Goal: Task Accomplishment & Management: Manage account settings

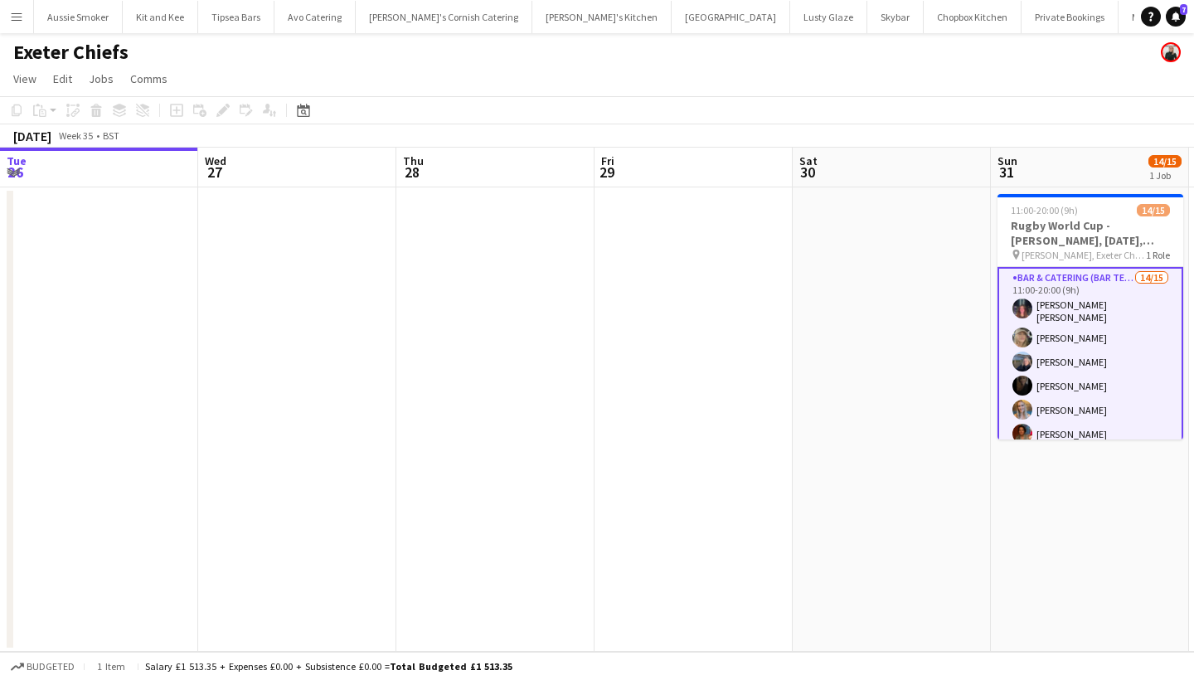
scroll to position [211, 0]
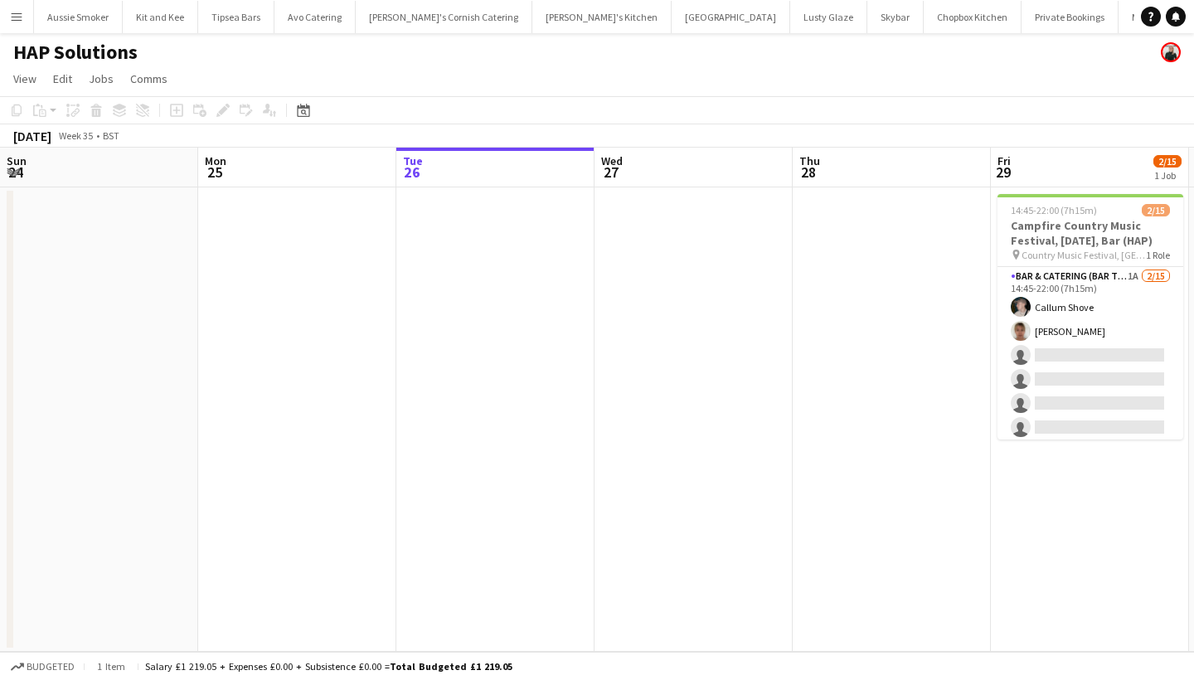
scroll to position [0, 570]
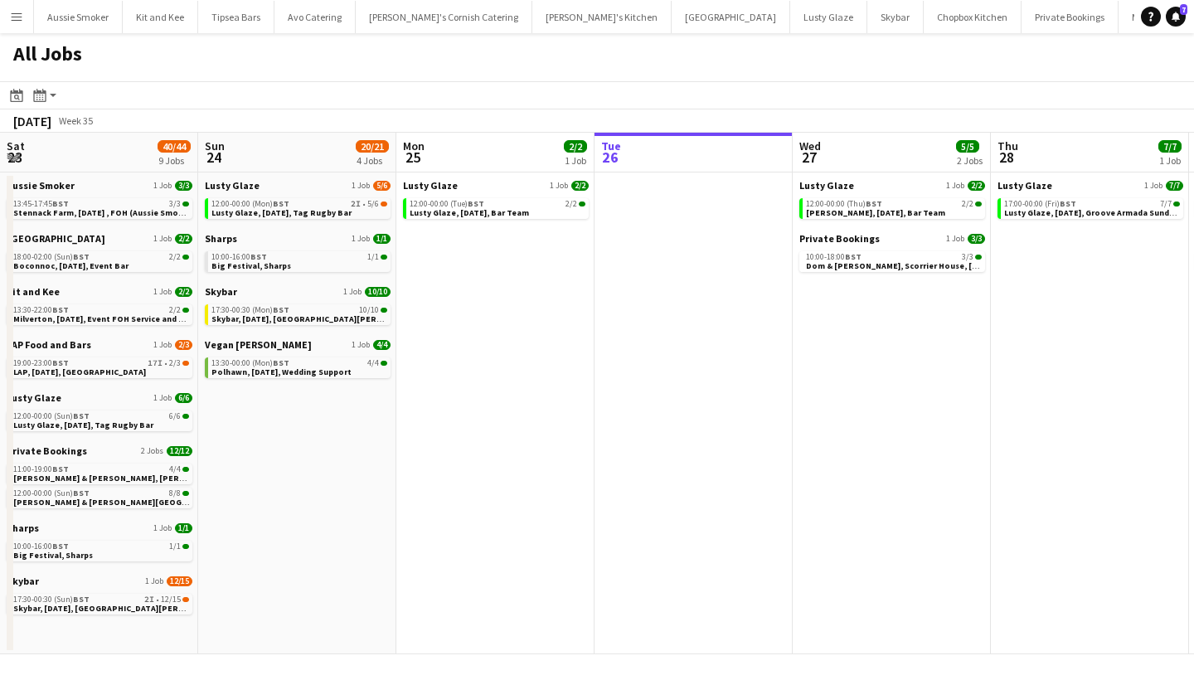
scroll to position [0, 643]
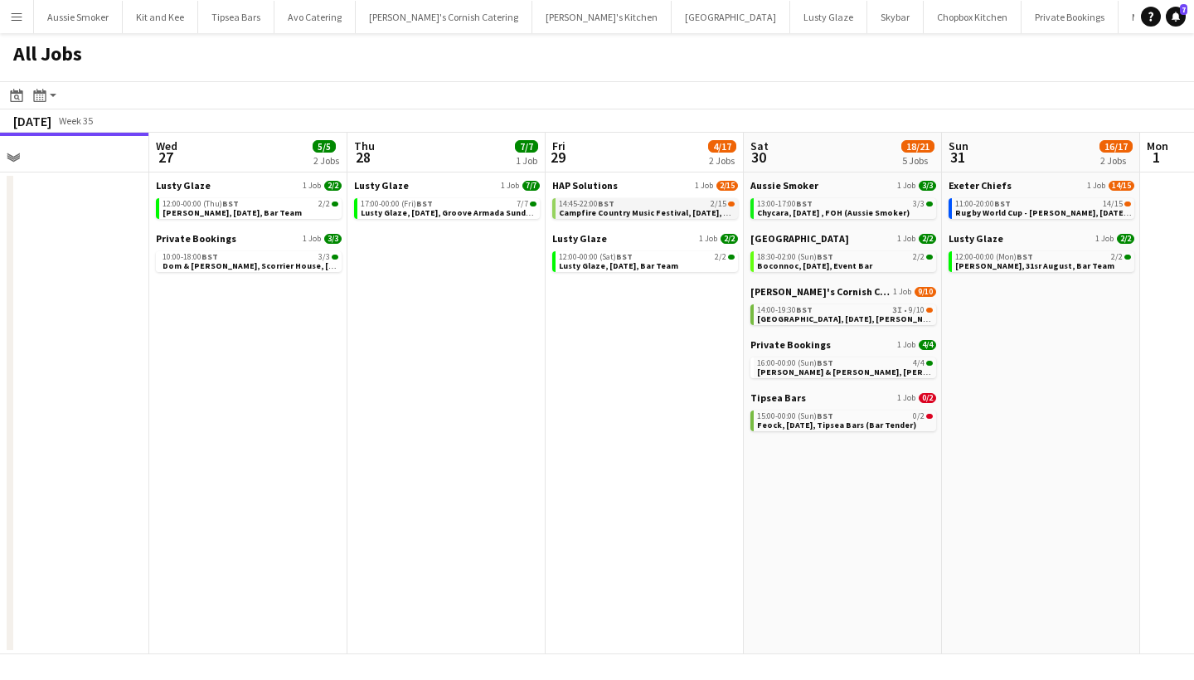
click at [672, 211] on span "Campfire Country Music Festival, [DATE], Bar (HAP)" at bounding box center [660, 212] width 203 height 11
click at [847, 425] on span "Feock, [DATE], Tipsea Bars (Bar Tender)" at bounding box center [836, 425] width 159 height 11
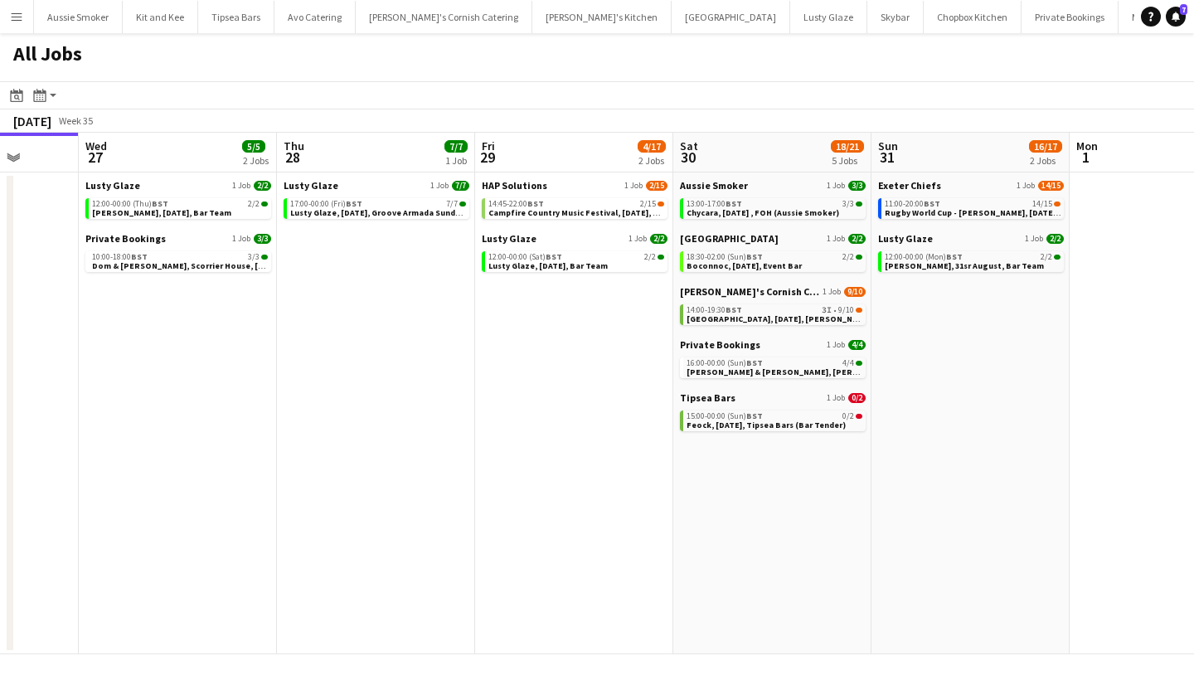
scroll to position [0, 716]
click at [620, 208] on span "Campfire Country Music Festival, 29th August, Bar (HAP)" at bounding box center [588, 212] width 203 height 11
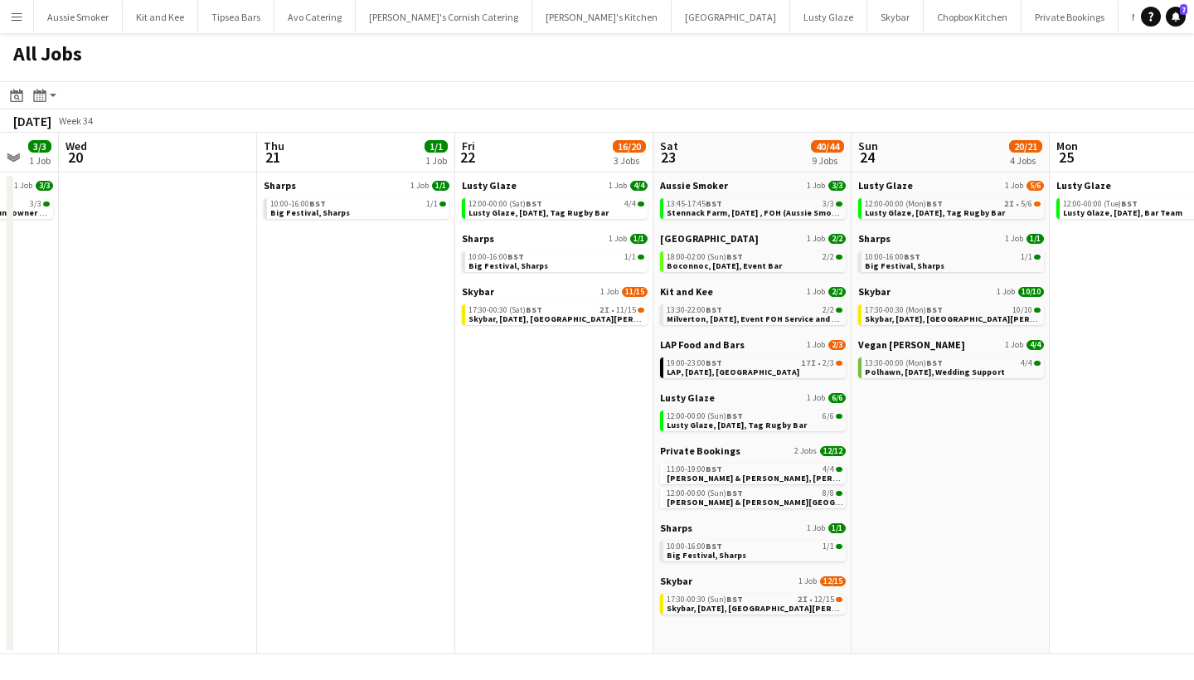
scroll to position [0, 547]
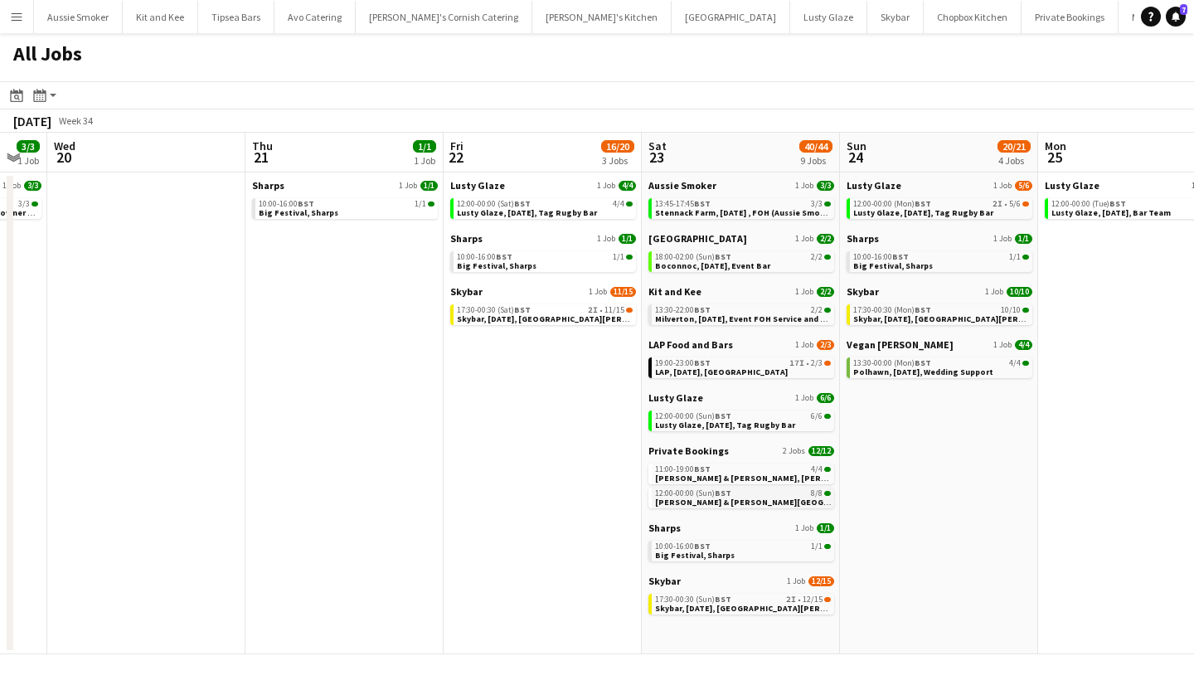
click at [743, 497] on span "Connie & Isaac, Harlyn Bay, 23rd August" at bounding box center [783, 502] width 256 height 11
click at [725, 424] on span "Lusty Glaze, 23rd August, Tag Rugby Bar" at bounding box center [725, 425] width 140 height 11
click at [907, 317] on span "Skybar, 24th August, St Agnes" at bounding box center [958, 318] width 211 height 11
click at [919, 362] on span "BST" at bounding box center [923, 362] width 17 height 11
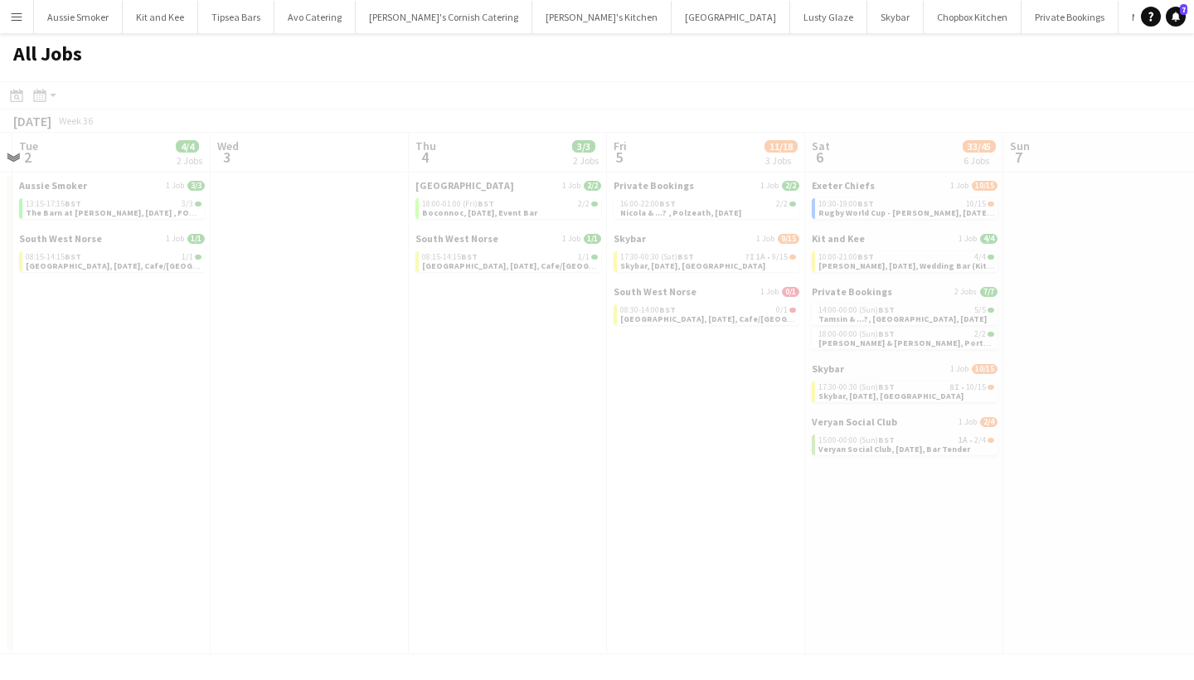
scroll to position [0, 807]
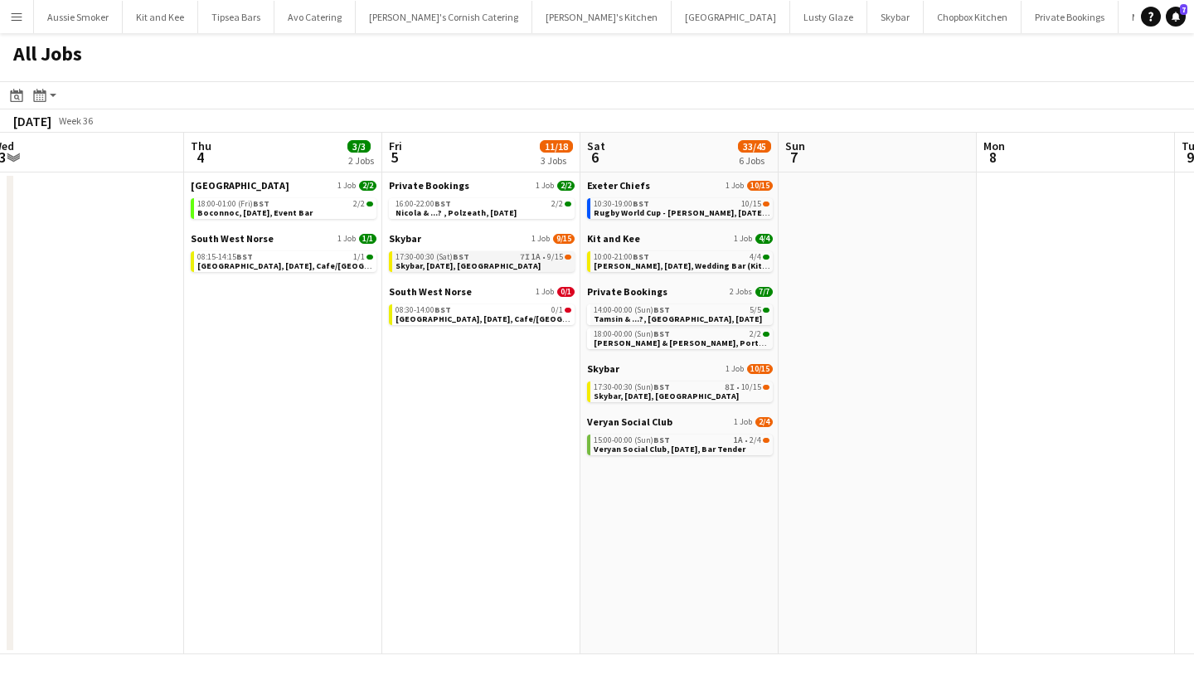
click at [526, 260] on span "7I" at bounding box center [525, 257] width 10 height 8
click at [667, 443] on span "BST" at bounding box center [661, 439] width 17 height 11
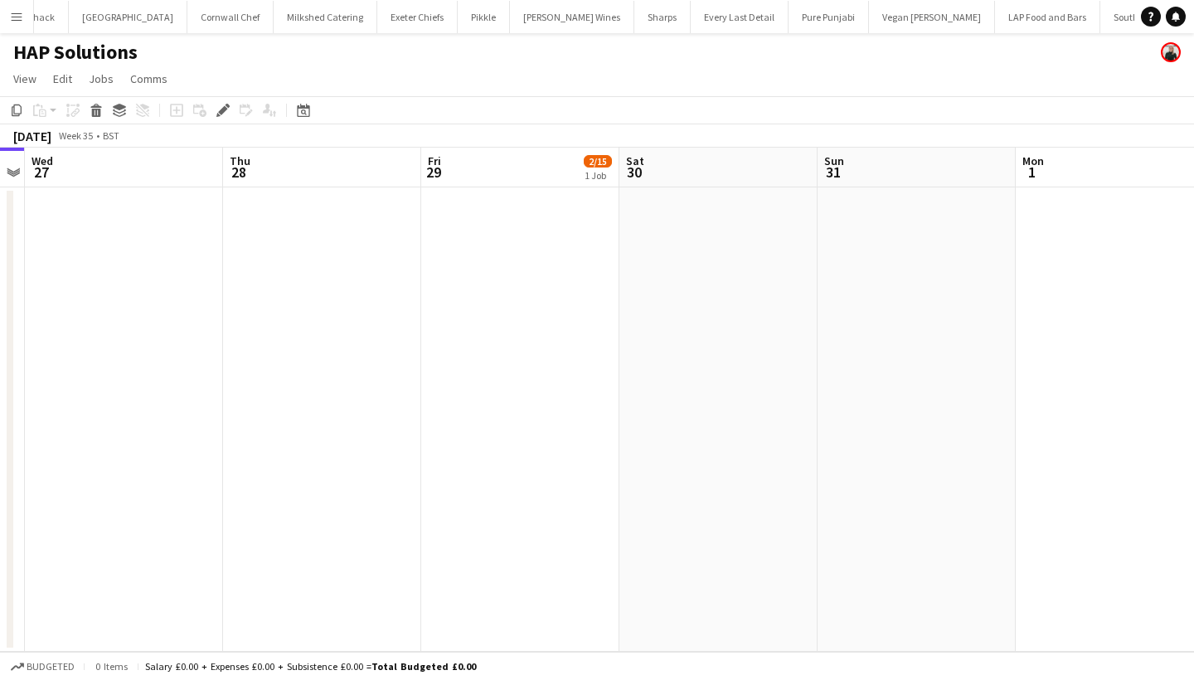
scroll to position [0, 1409]
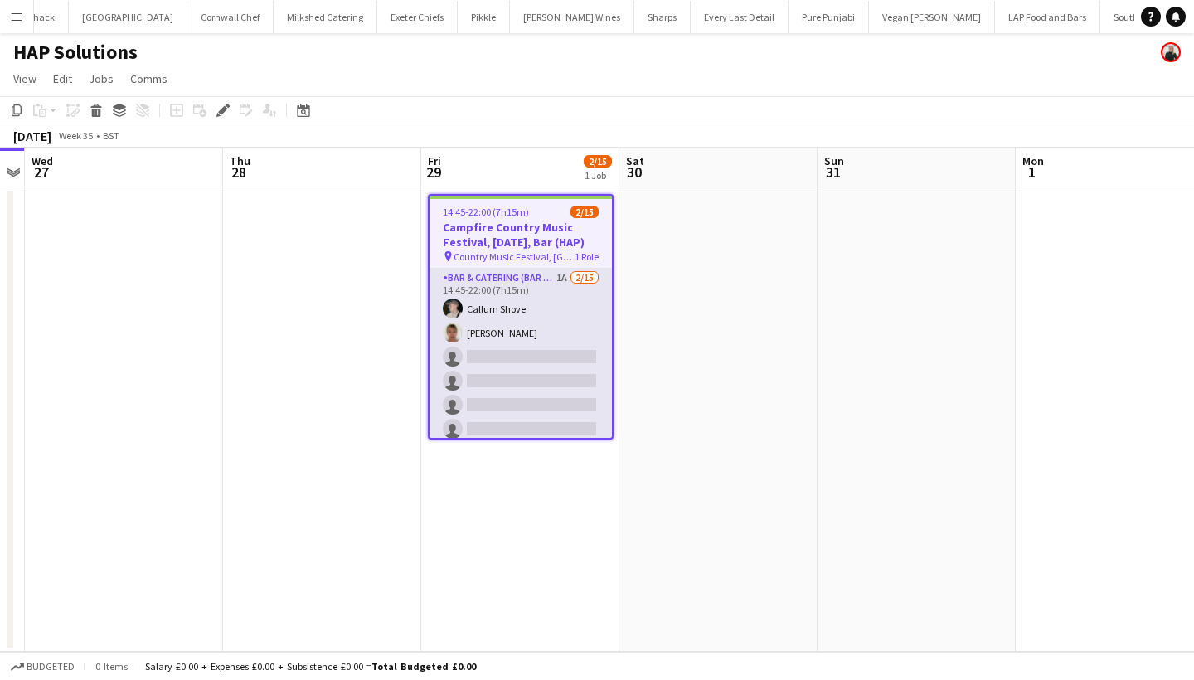
click at [575, 353] on app-card-role "Bar & Catering (Bar Tender) 1A 2/15 14:45-22:00 (7h15m) Callum Shove Debbie Ste…" at bounding box center [521, 465] width 182 height 393
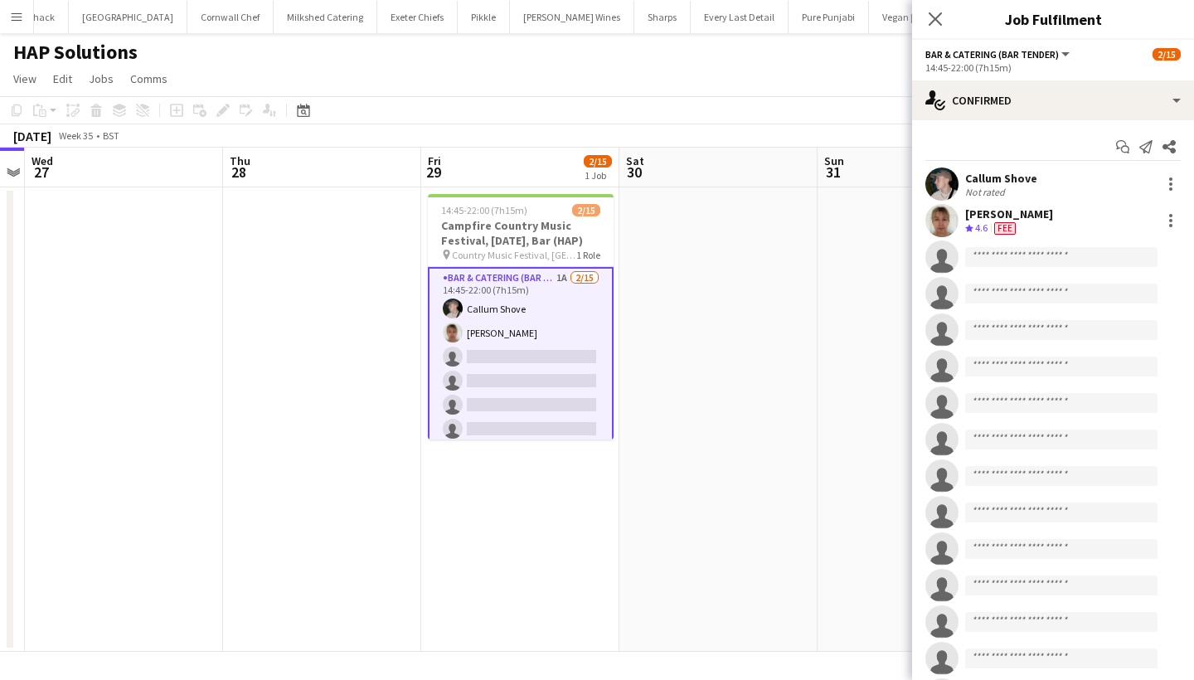
scroll to position [0, 0]
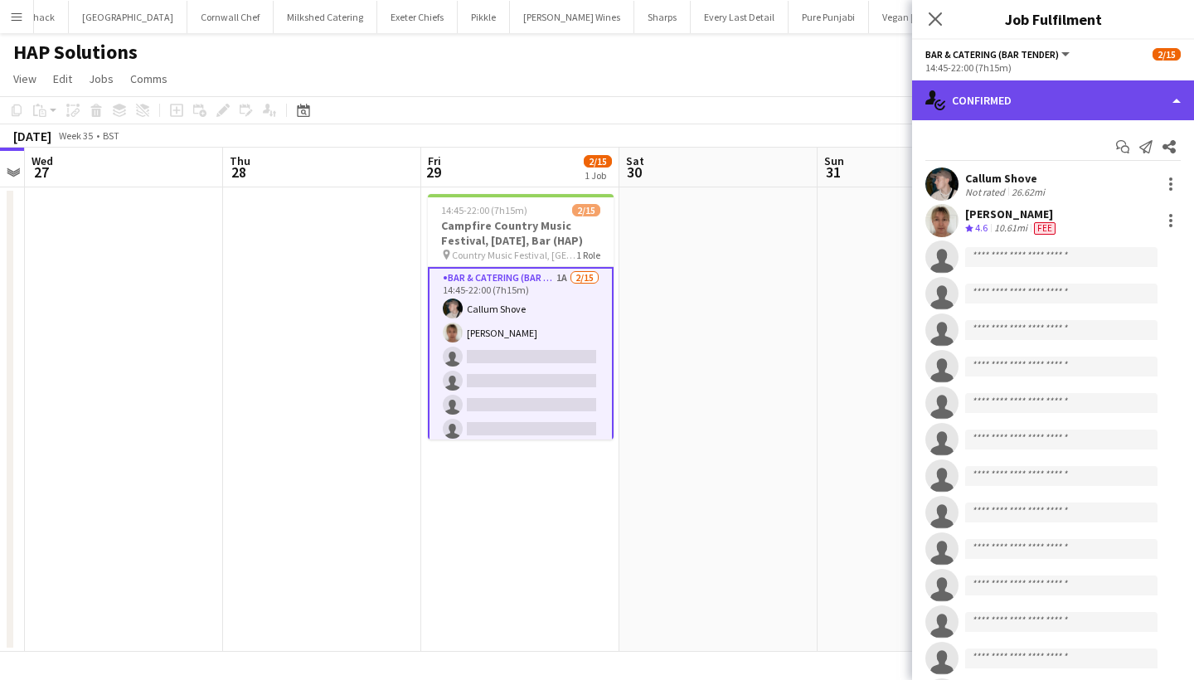
click at [1020, 103] on div "single-neutral-actions-check-2 Confirmed" at bounding box center [1053, 100] width 282 height 40
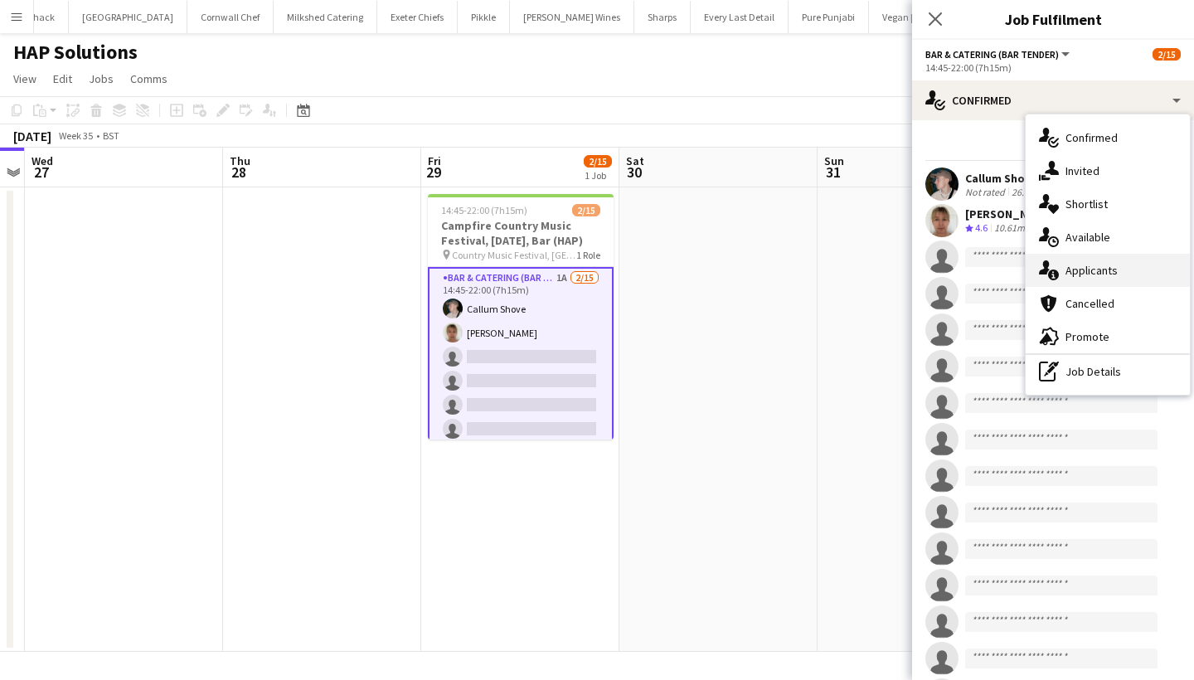
click at [1082, 265] on div "single-neutral-actions-information Applicants" at bounding box center [1108, 270] width 164 height 33
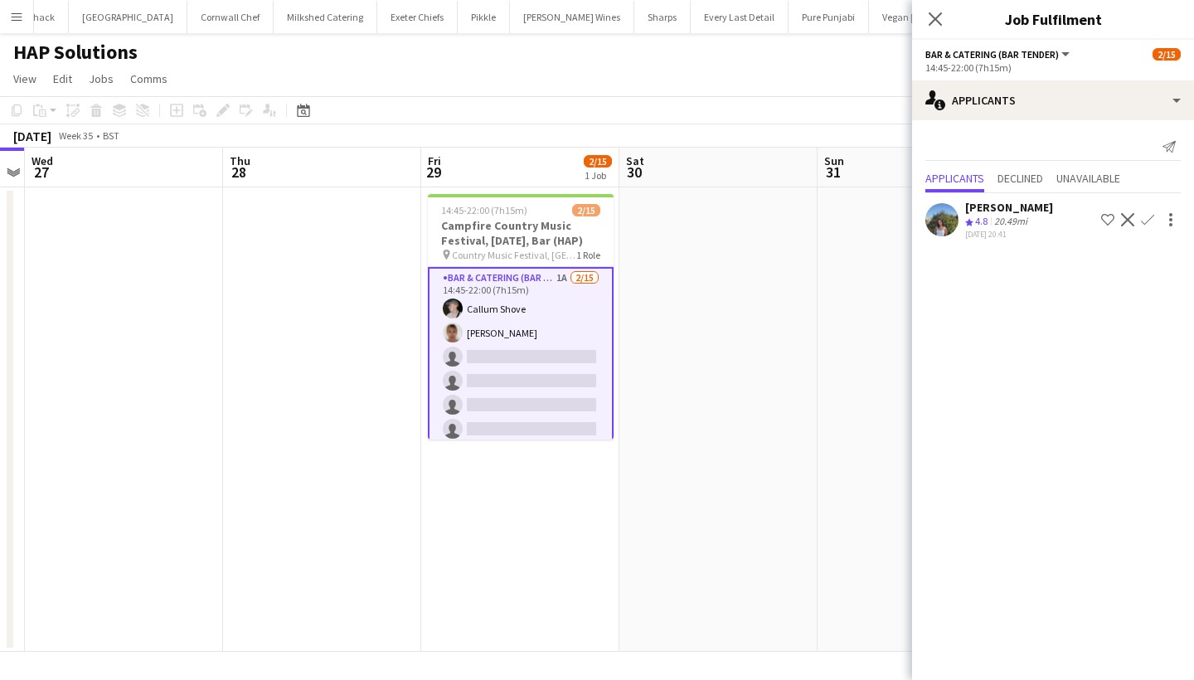
click at [1148, 218] on app-icon "Confirm" at bounding box center [1147, 219] width 13 height 13
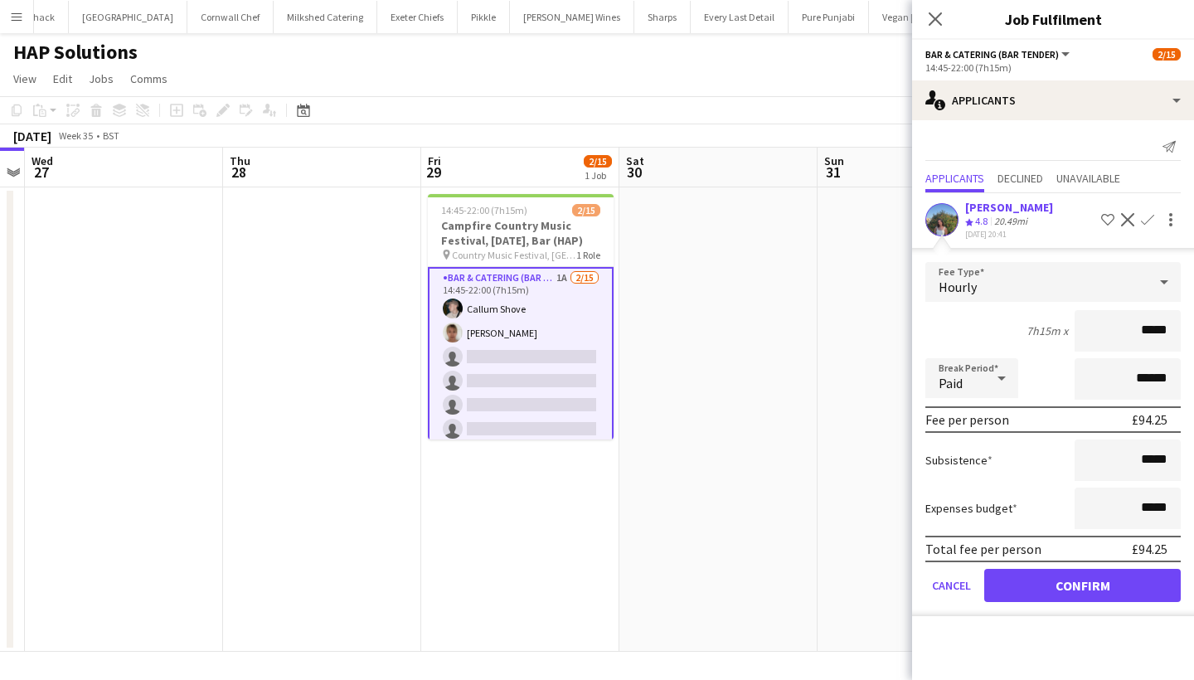
type input "******"
click at [1089, 590] on button "Confirm" at bounding box center [1082, 585] width 197 height 33
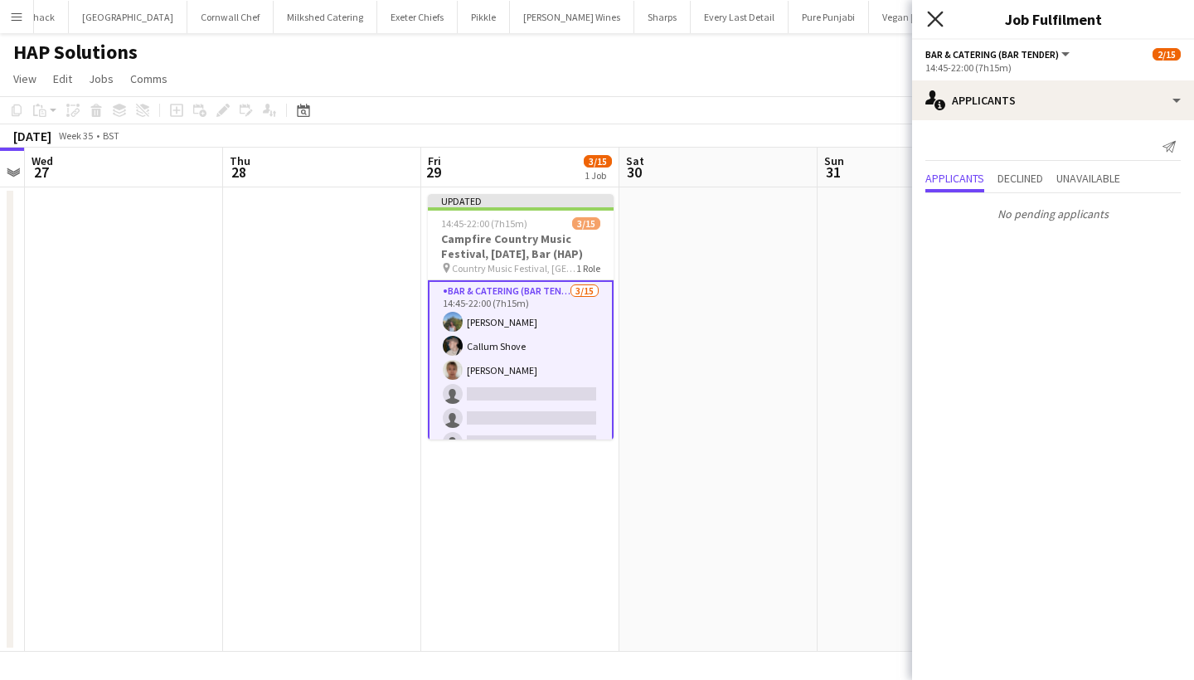
click at [930, 24] on icon at bounding box center [935, 19] width 16 height 16
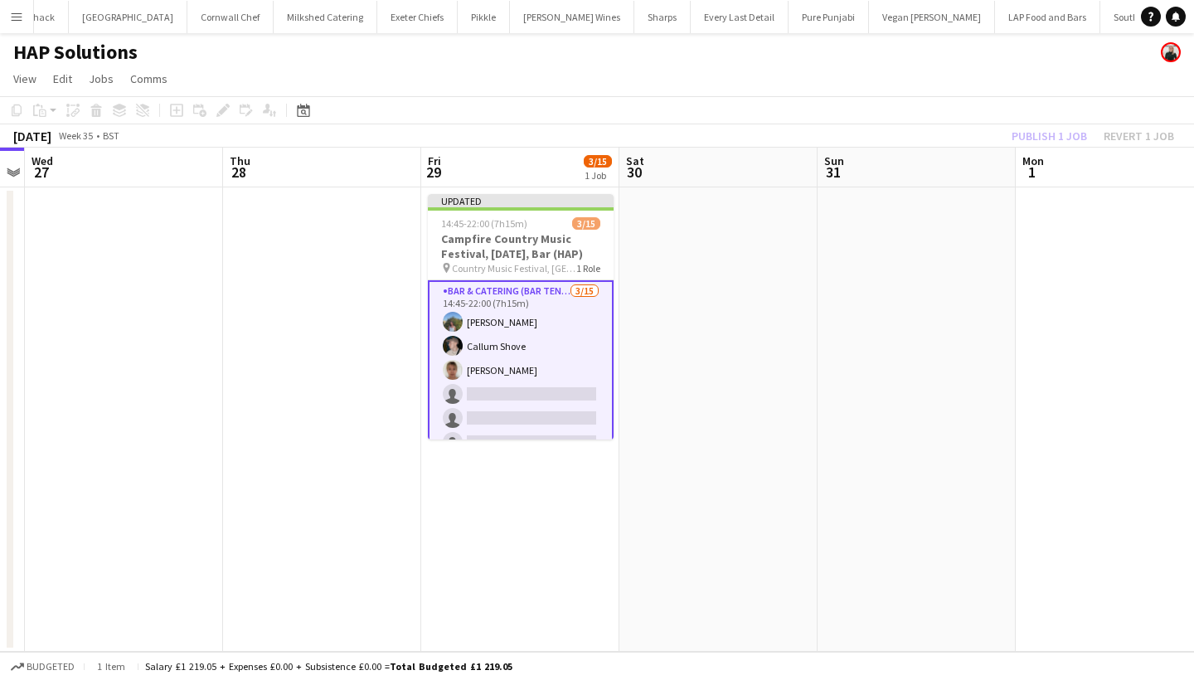
click at [1040, 131] on div "Publish 1 job Revert 1 job" at bounding box center [1093, 136] width 202 height 22
click at [1040, 131] on button "Publish 1 job" at bounding box center [1049, 136] width 89 height 22
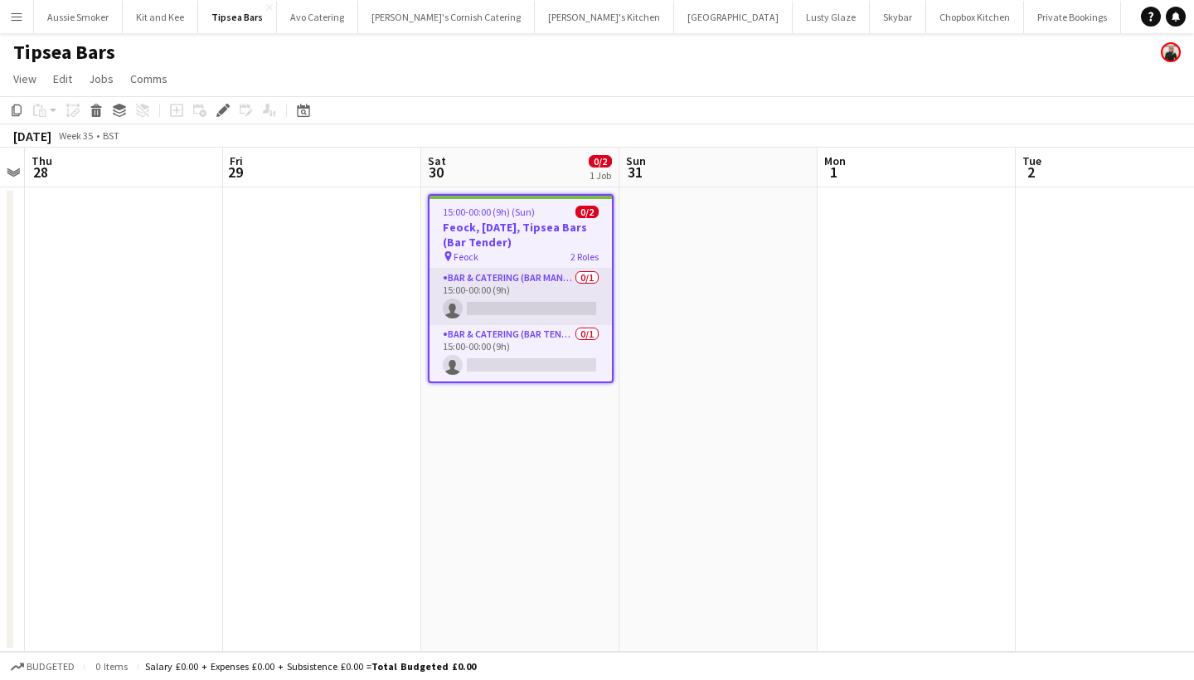
click at [534, 295] on app-card-role "Bar & Catering (Bar Manager) 0/1 15:00-00:00 (9h) single-neutral-actions" at bounding box center [521, 297] width 182 height 56
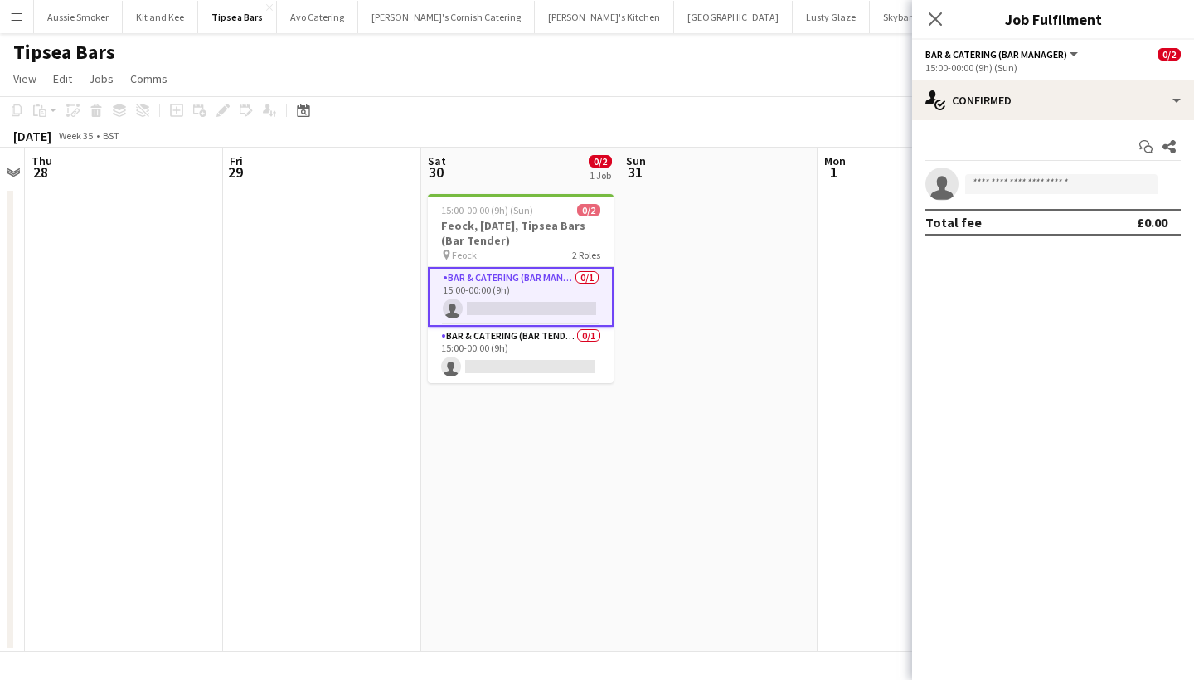
scroll to position [0, 565]
click at [939, 17] on icon "Close pop-in" at bounding box center [935, 19] width 16 height 16
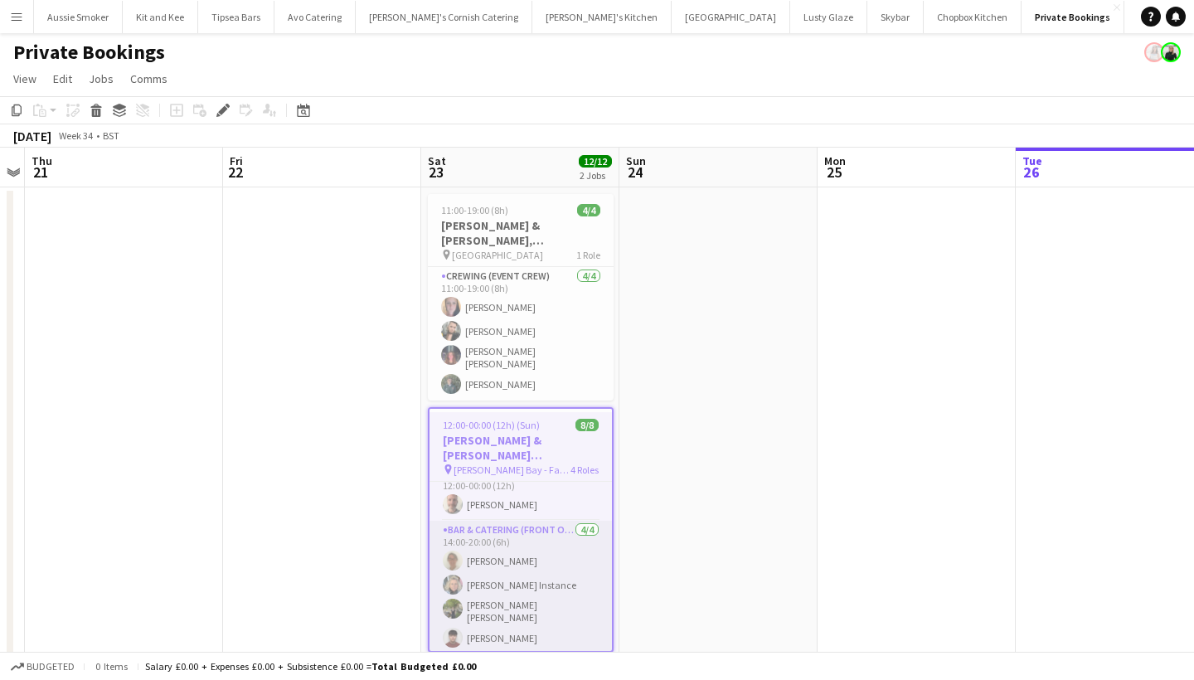
scroll to position [153, 0]
click at [566, 551] on app-card-role "Bar & Catering (Front of House) 4/4 14:00-20:00 (6h) Teri Pitman Janie Instance…" at bounding box center [521, 588] width 182 height 133
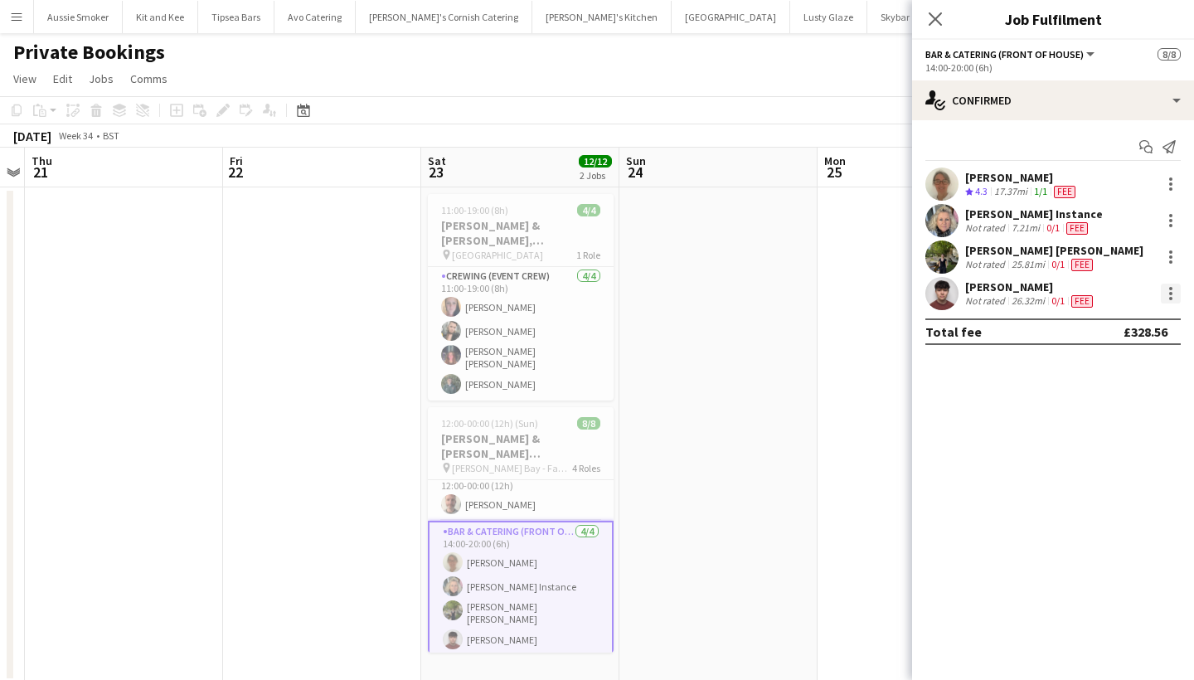
click at [1166, 296] on div at bounding box center [1171, 294] width 20 height 20
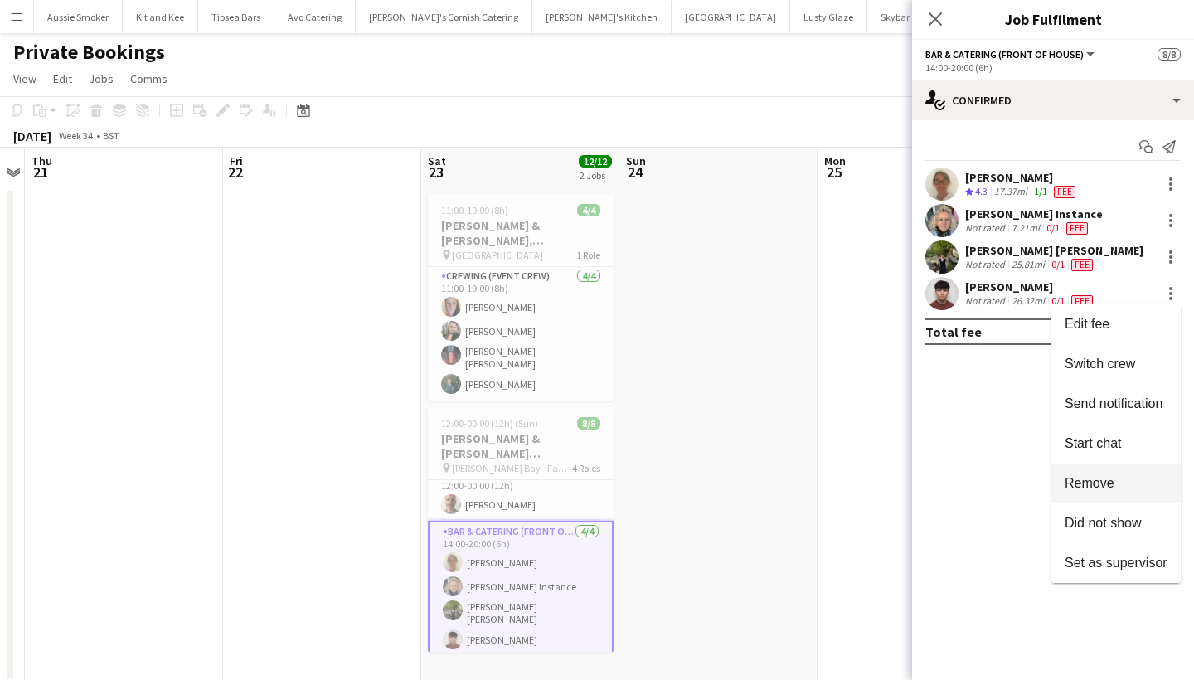
click at [1104, 483] on span "Remove" at bounding box center [1090, 483] width 50 height 14
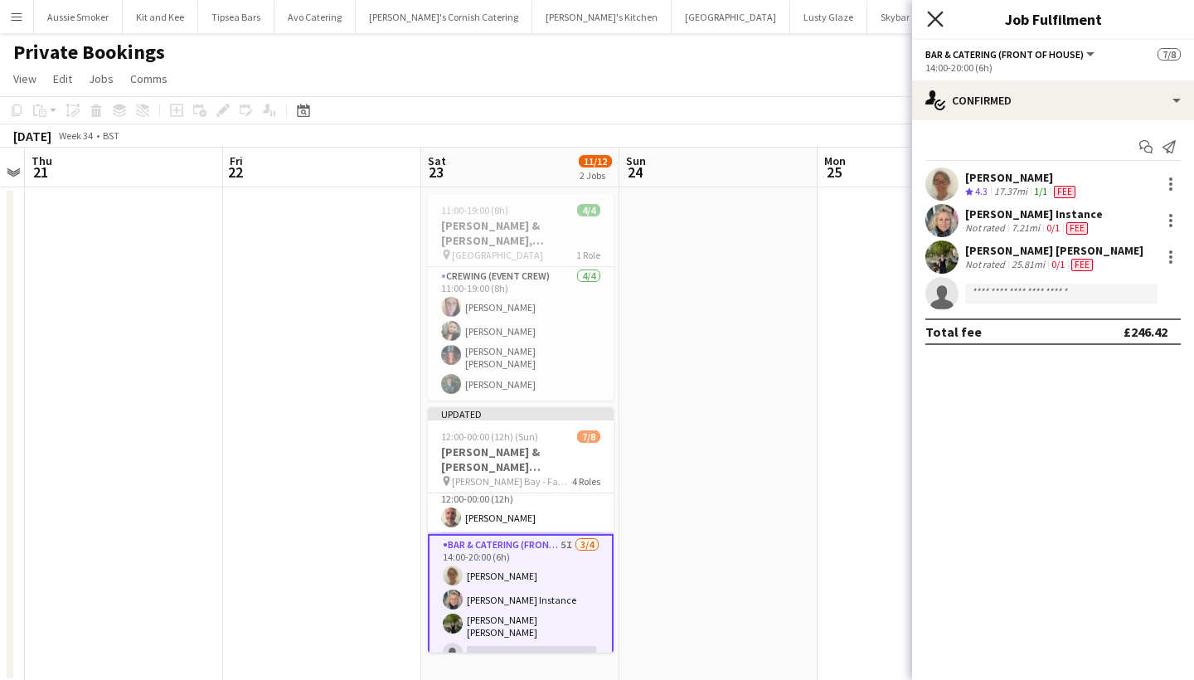
click at [932, 19] on icon "Close pop-in" at bounding box center [935, 19] width 16 height 16
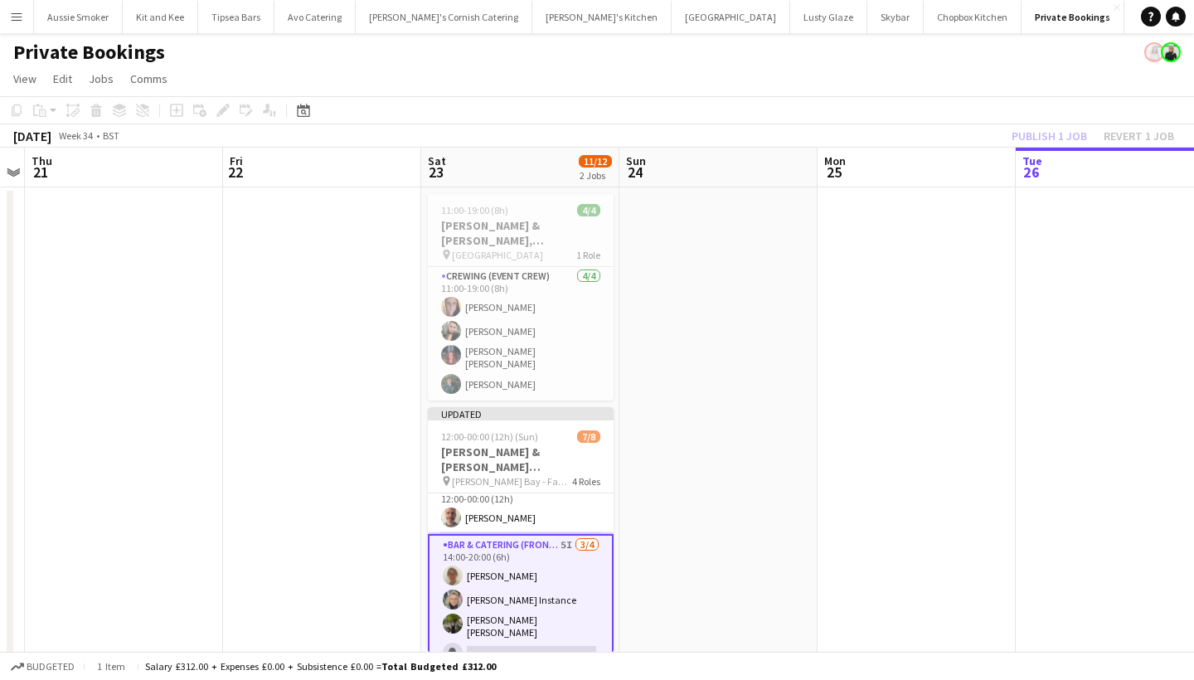
click at [1046, 133] on div "Publish 1 job Revert 1 job" at bounding box center [1093, 136] width 202 height 22
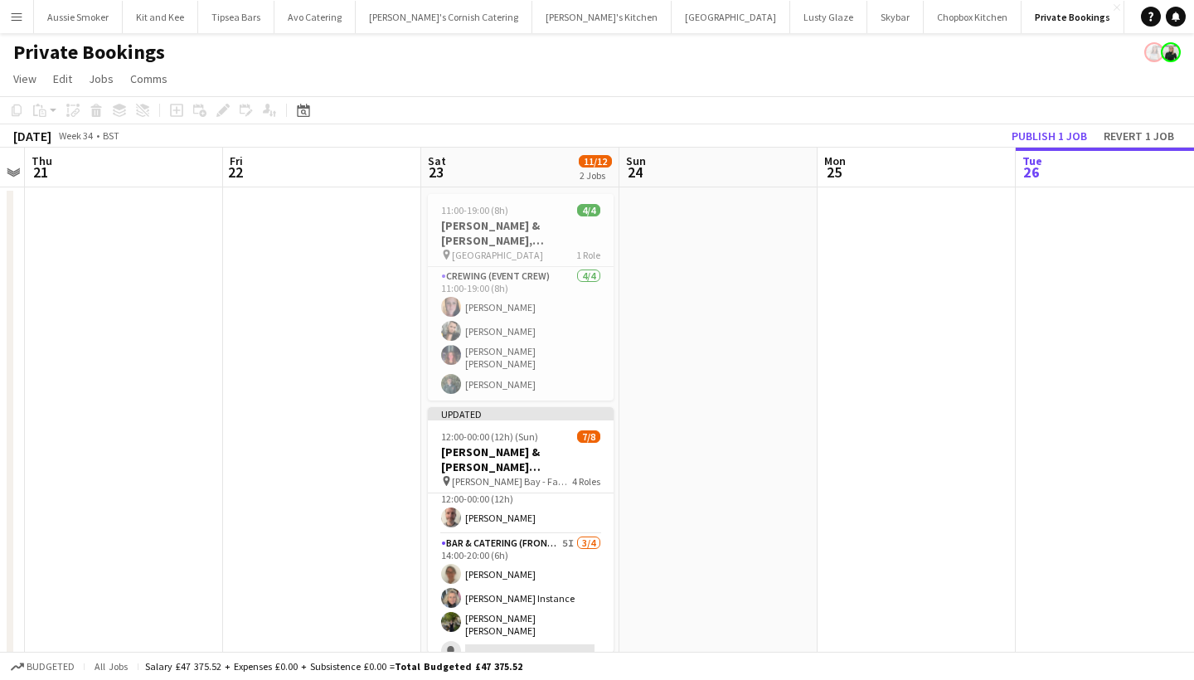
click at [1046, 133] on button "Publish 1 job" at bounding box center [1049, 136] width 89 height 22
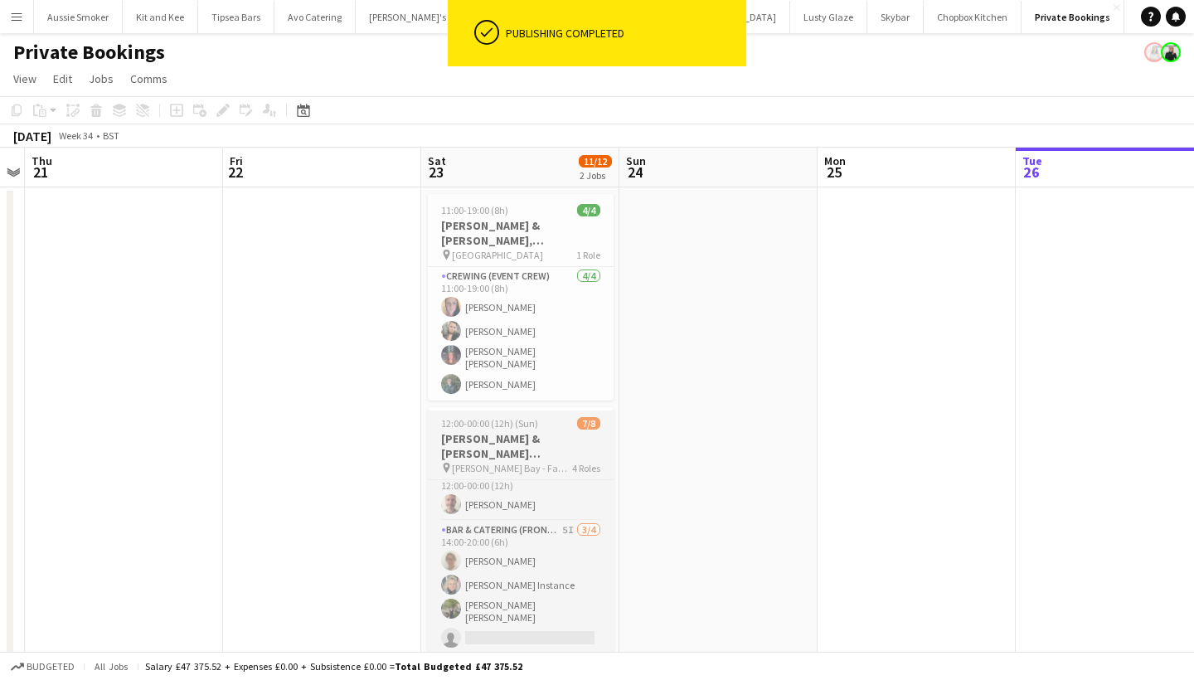
scroll to position [149, 0]
click at [562, 578] on app-card-role "Bar & Catering (Front of House) 5I 3/4 14:00-20:00 (6h) Teri Pitman Janie Insta…" at bounding box center [521, 590] width 186 height 133
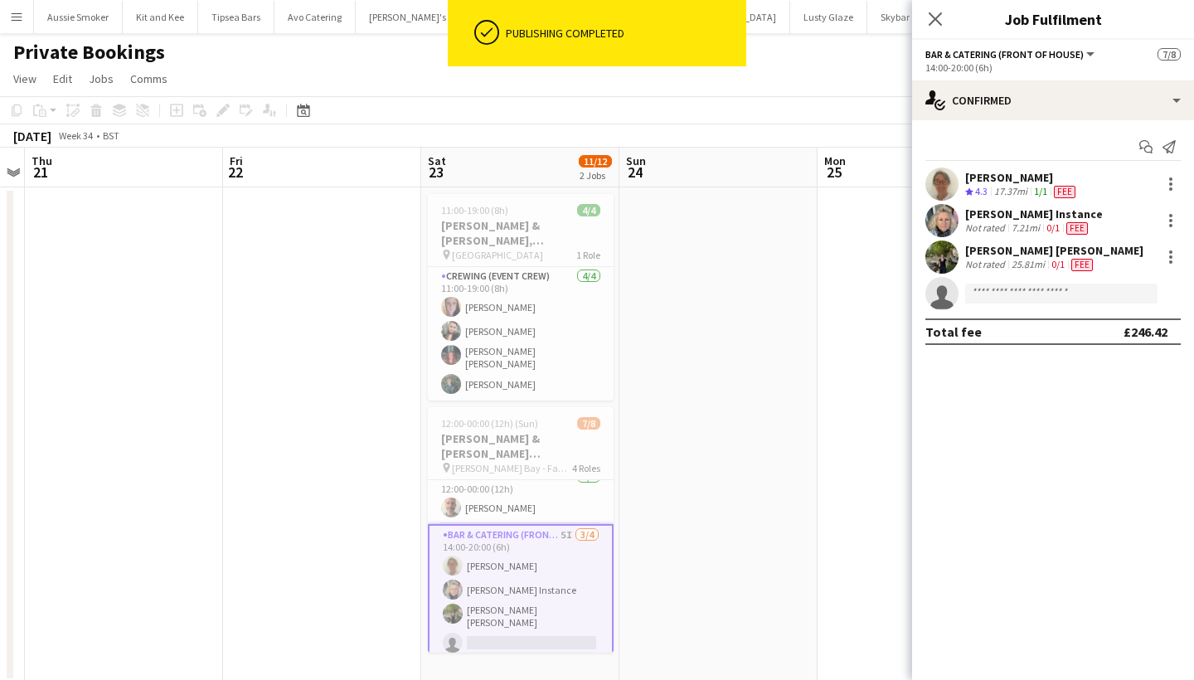
click at [1033, 133] on div "Start chat Send notification Teri Pitman Crew rating 4.3 17.37mi 1/1 Fee Janie …" at bounding box center [1053, 239] width 282 height 238
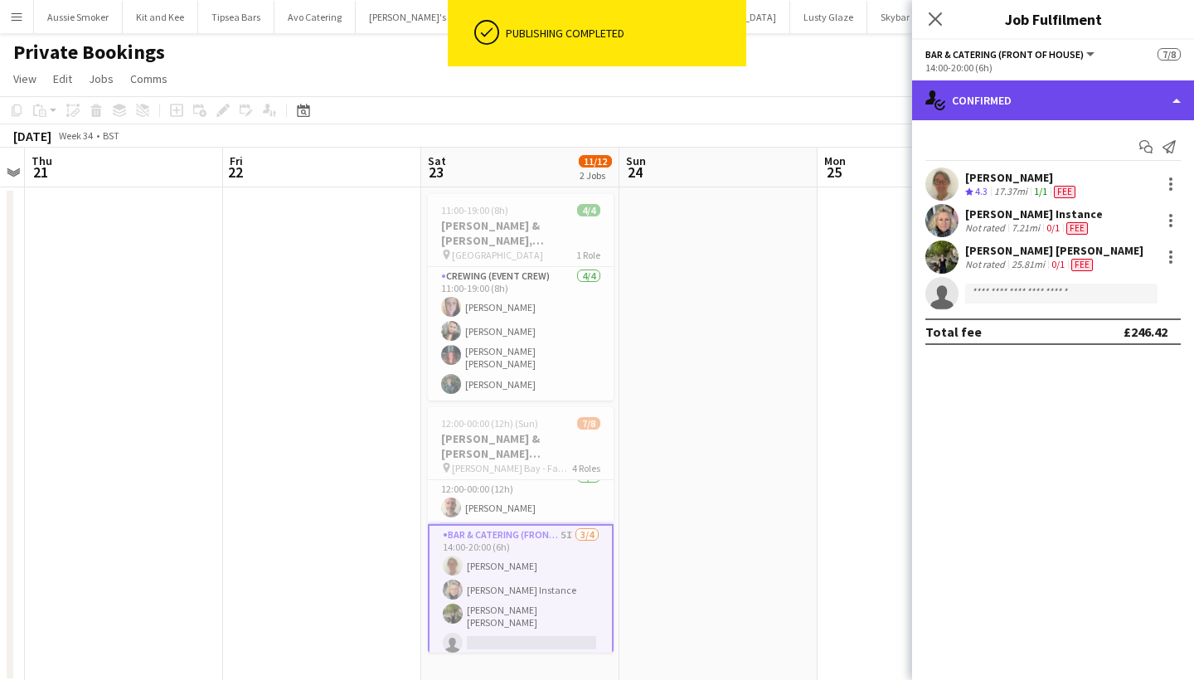
click at [1038, 99] on div "single-neutral-actions-check-2 Confirmed" at bounding box center [1053, 100] width 282 height 40
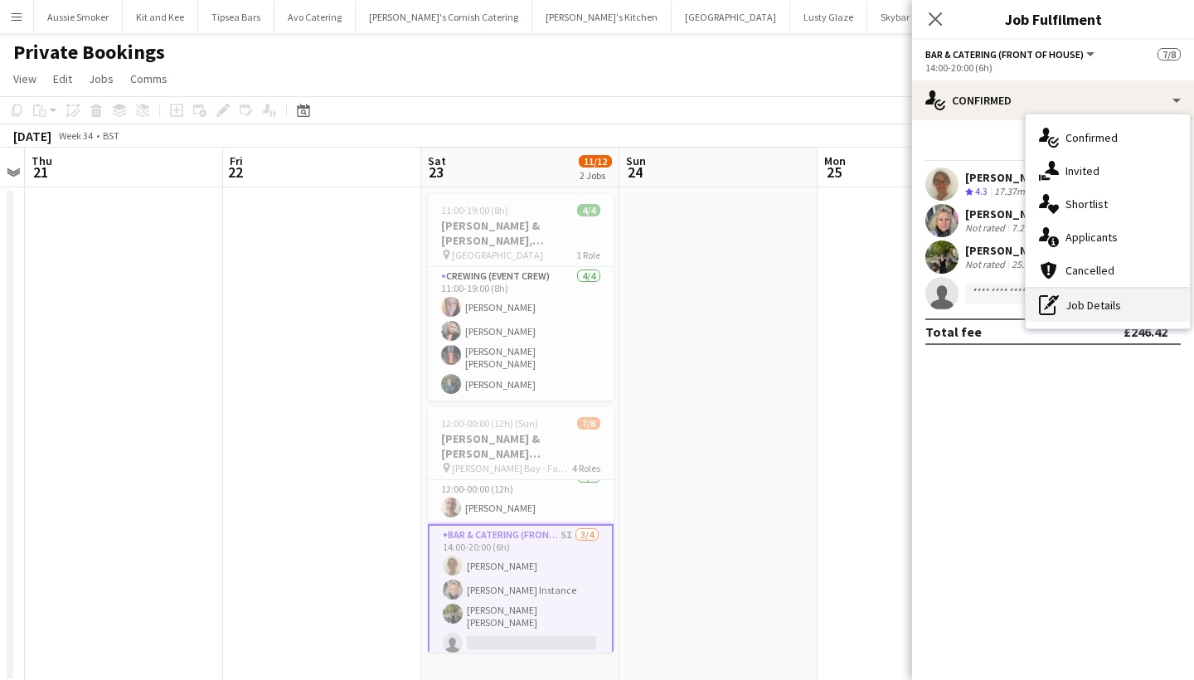
click at [1103, 303] on div "pen-write Job Details" at bounding box center [1108, 305] width 164 height 33
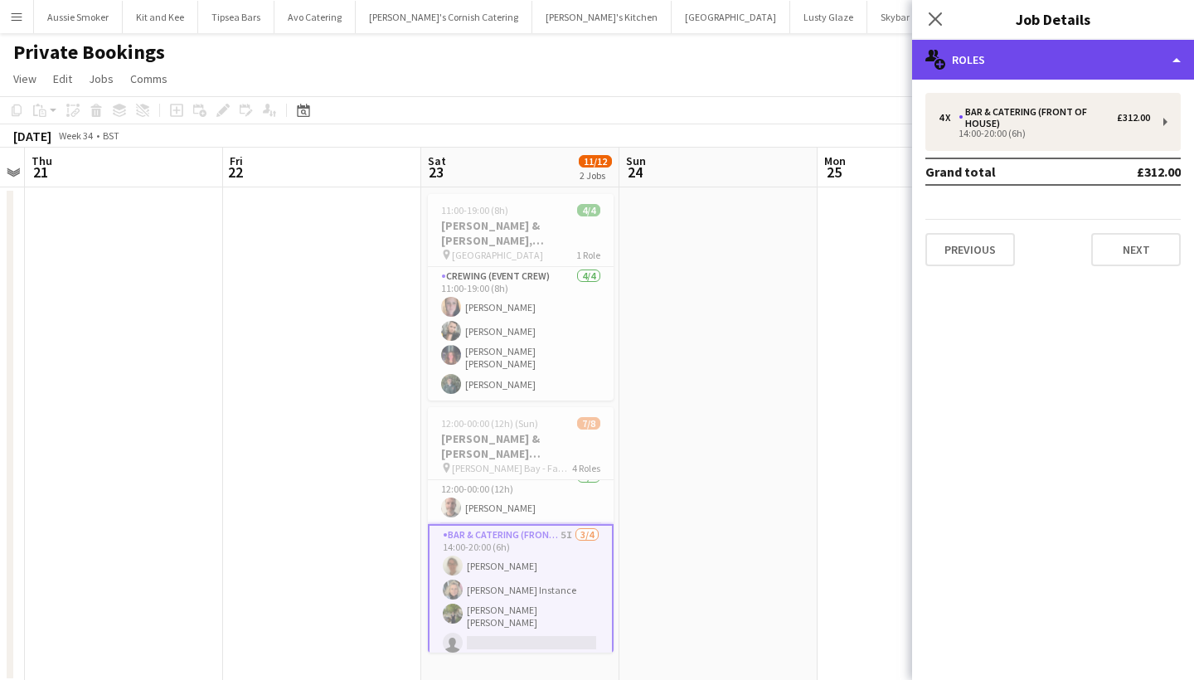
click at [1083, 56] on div "multiple-users-add Roles" at bounding box center [1053, 60] width 282 height 40
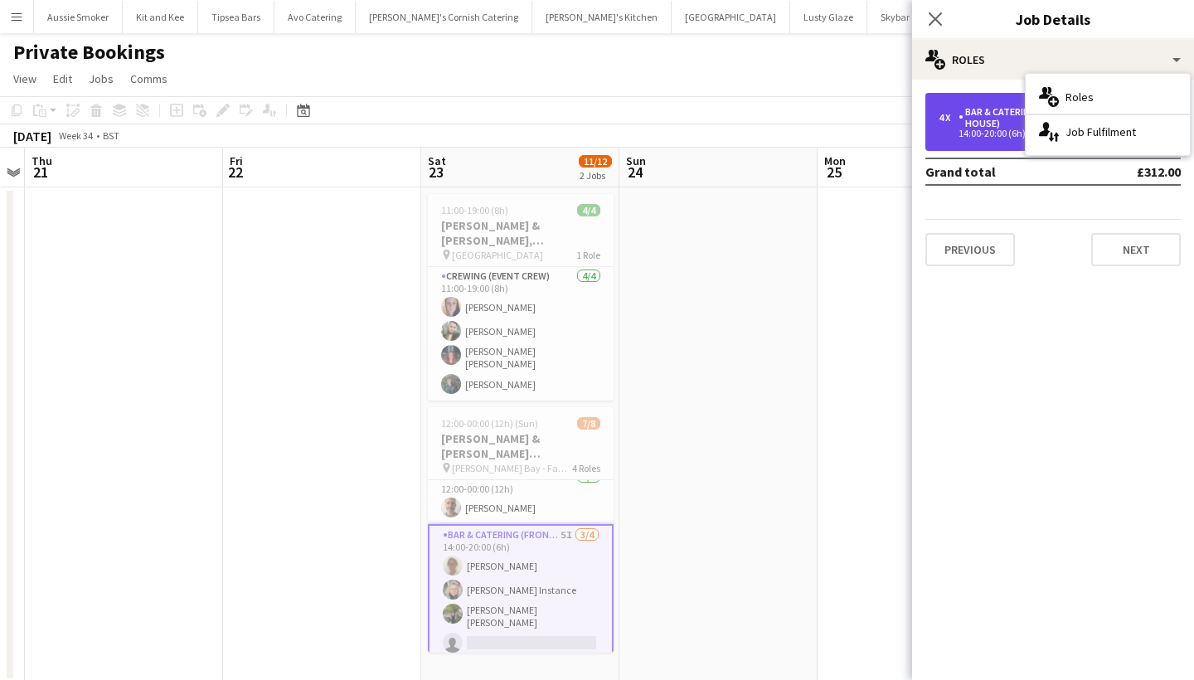
click at [985, 133] on div "14:00-20:00 (6h)" at bounding box center [1044, 133] width 211 height 8
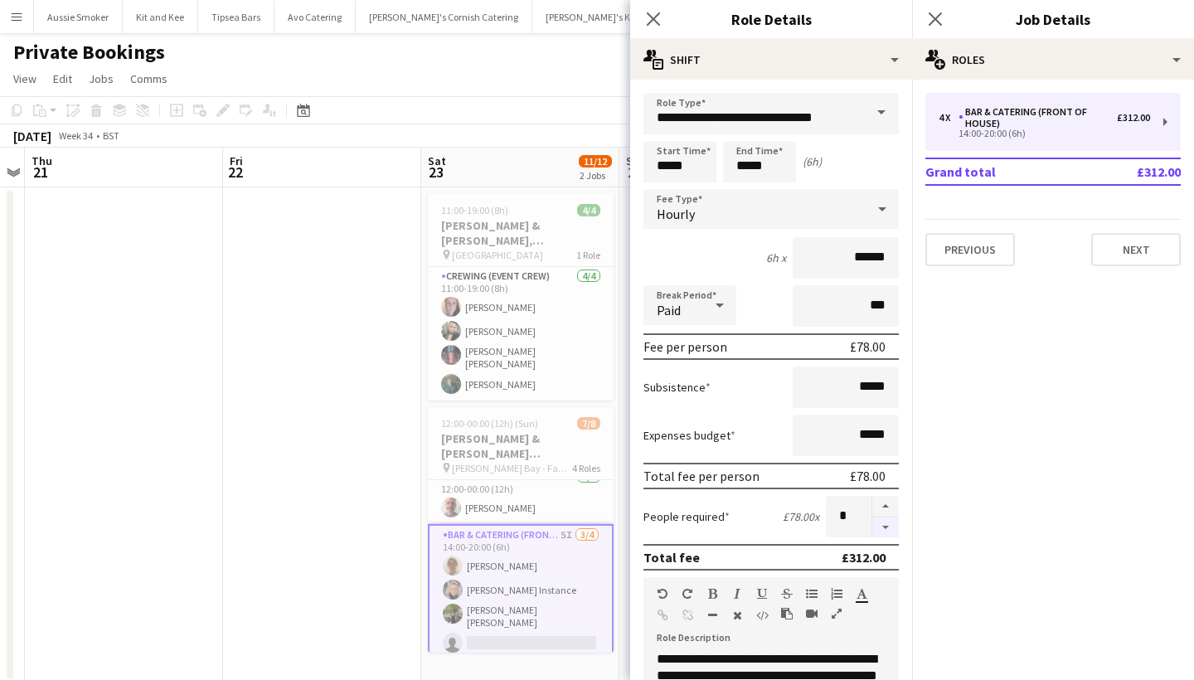
click at [882, 527] on button "button" at bounding box center [885, 527] width 27 height 21
type input "*"
click at [939, 7] on app-icon "Close pop-in" at bounding box center [936, 19] width 24 height 24
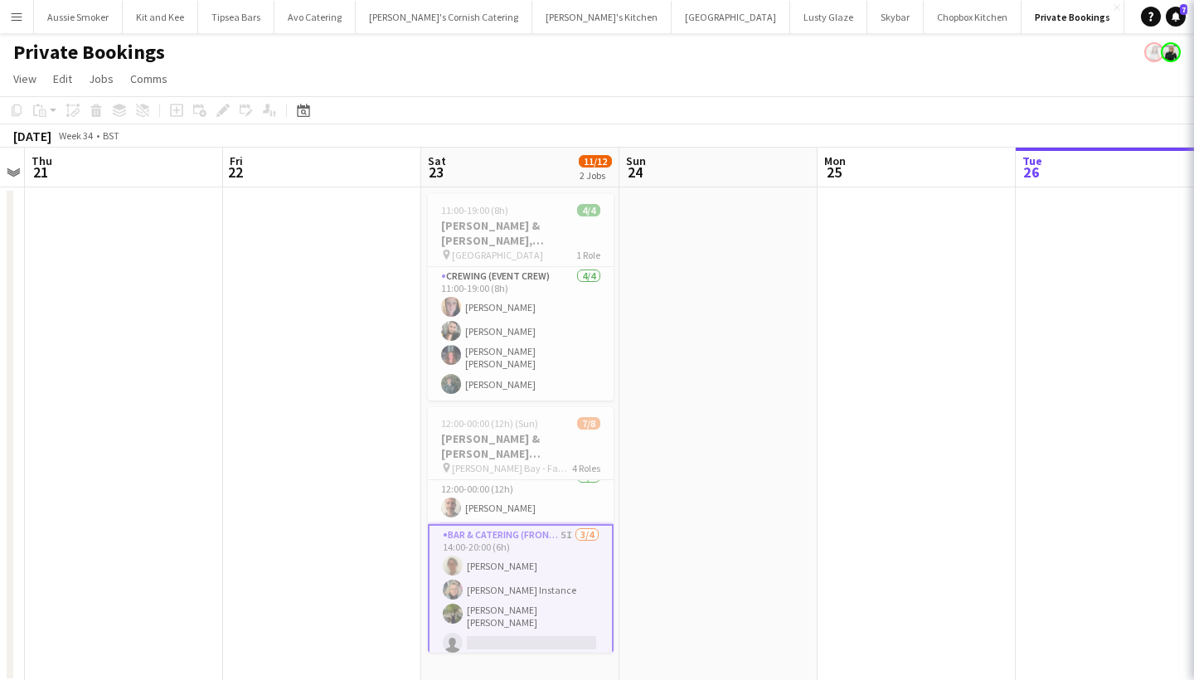
scroll to position [142, 0]
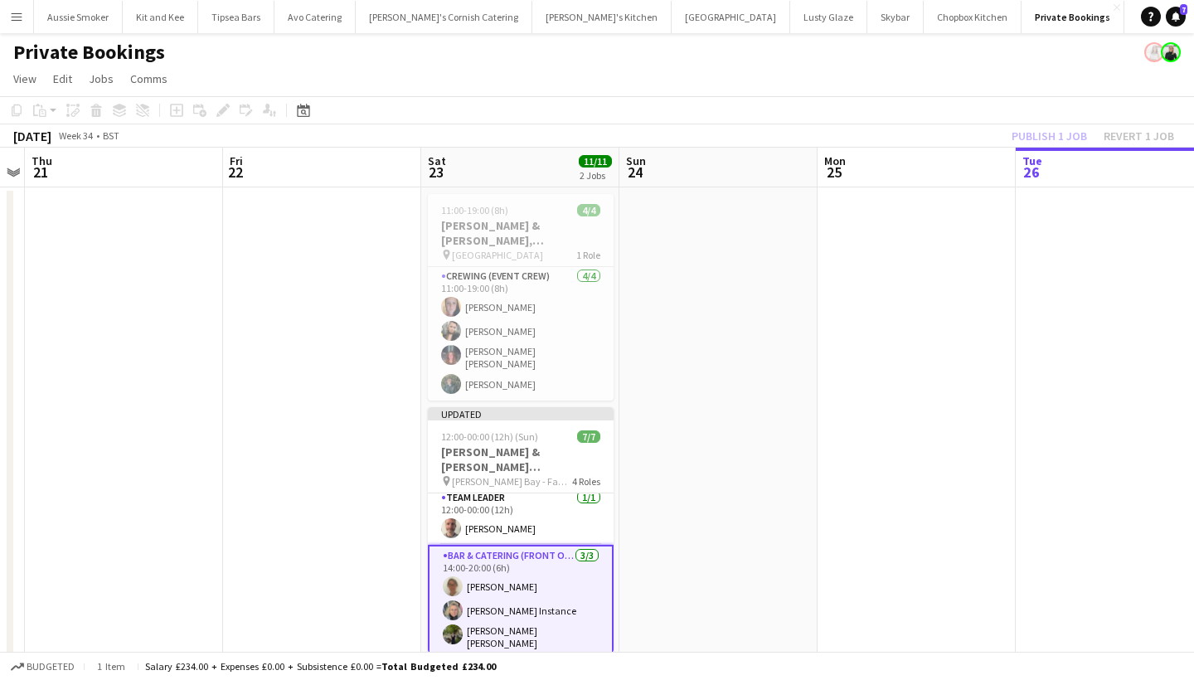
click at [1049, 127] on div "Publish 1 job Revert 1 job" at bounding box center [1093, 136] width 202 height 22
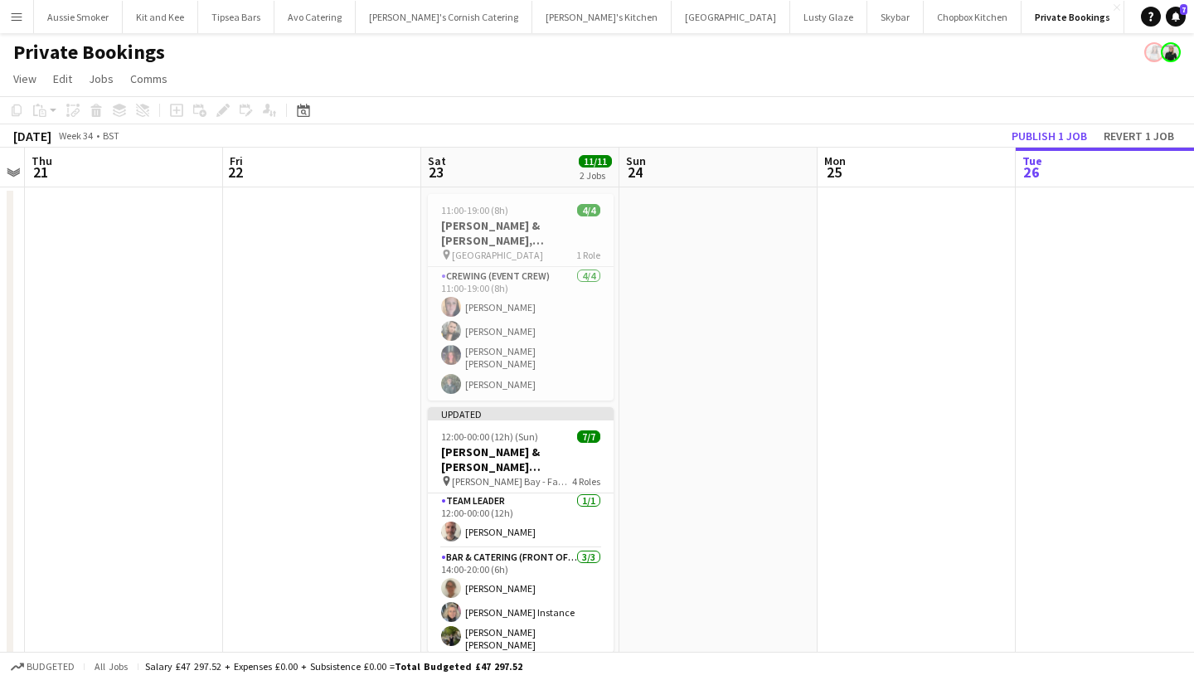
click at [1049, 127] on button "Publish 1 job" at bounding box center [1049, 136] width 89 height 22
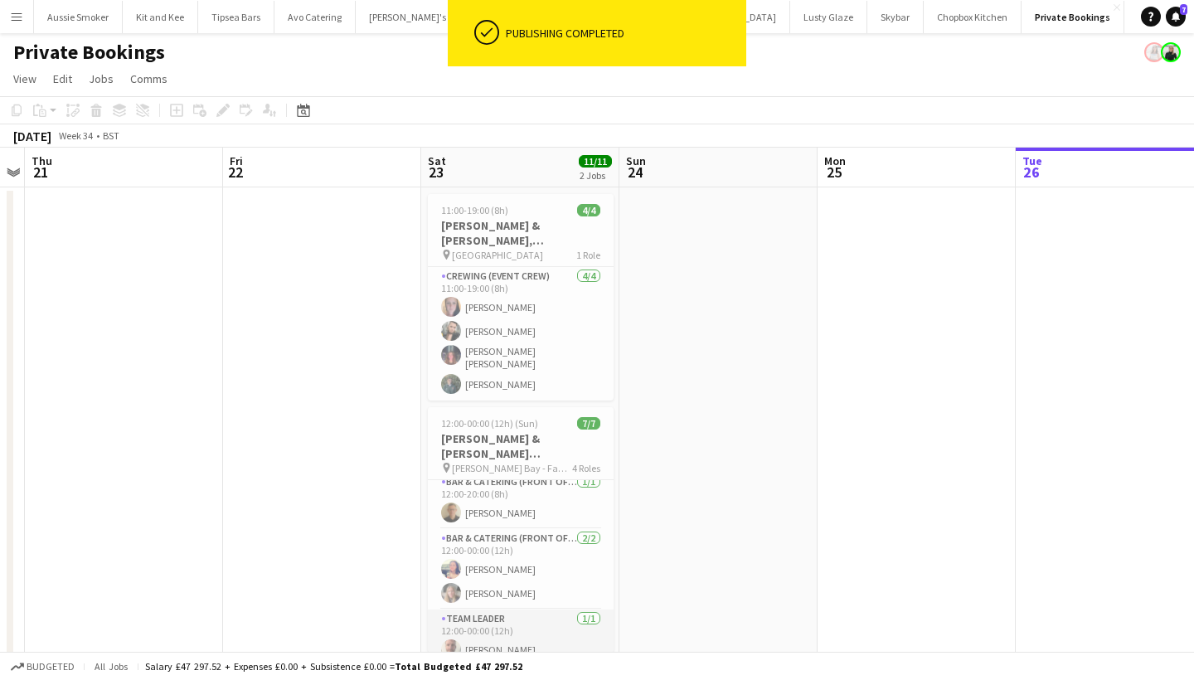
scroll to position [2, 0]
click at [520, 564] on app-card-role "Bar & Catering (Front of House) 2/2 12:00-00:00 (12h) Sarah Hemstead Lynty Miss…" at bounding box center [521, 575] width 186 height 80
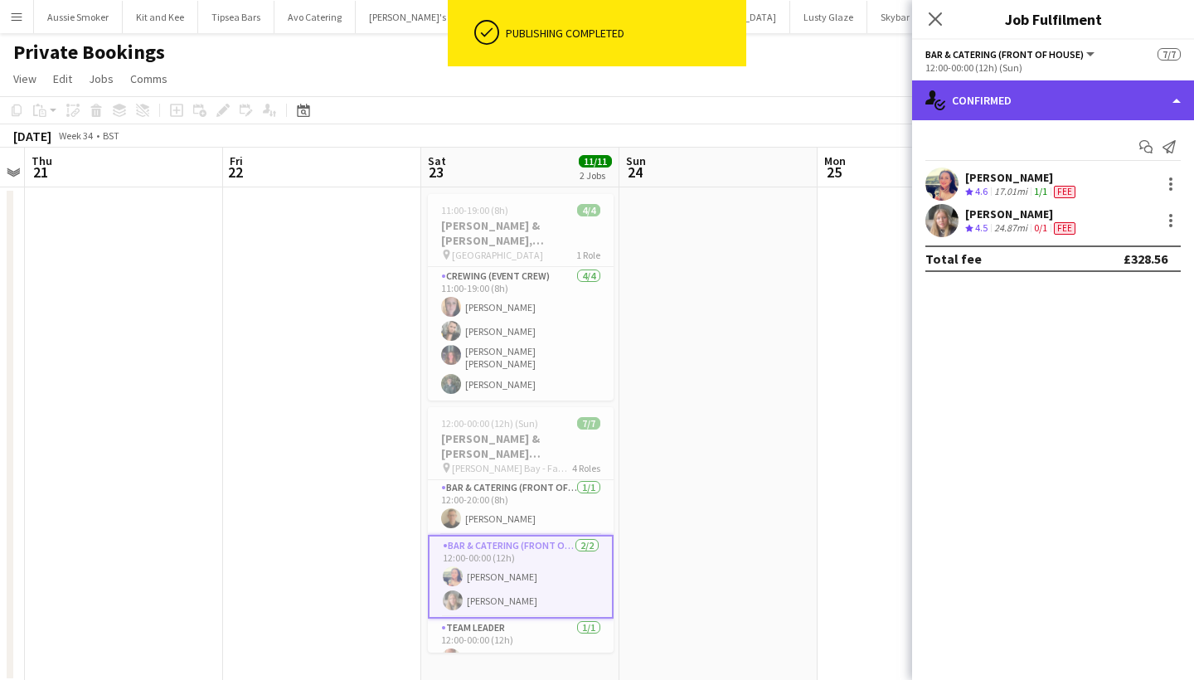
click at [1039, 102] on div "single-neutral-actions-check-2 Confirmed" at bounding box center [1053, 100] width 282 height 40
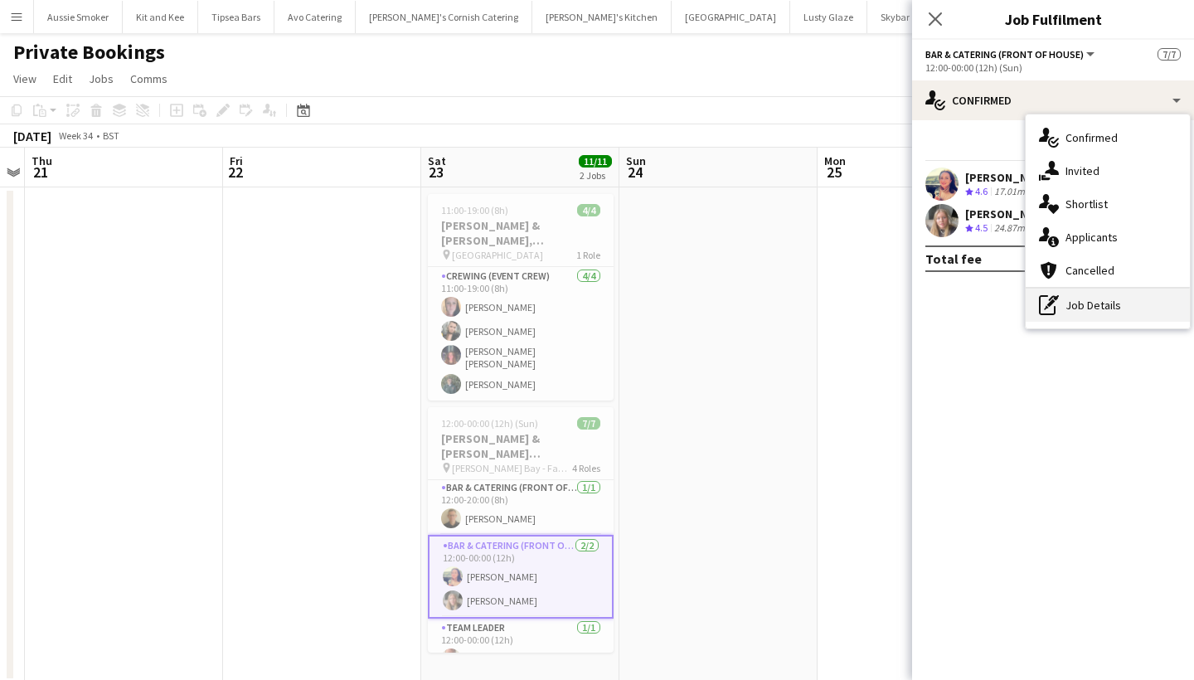
click at [1088, 298] on div "pen-write Job Details" at bounding box center [1108, 305] width 164 height 33
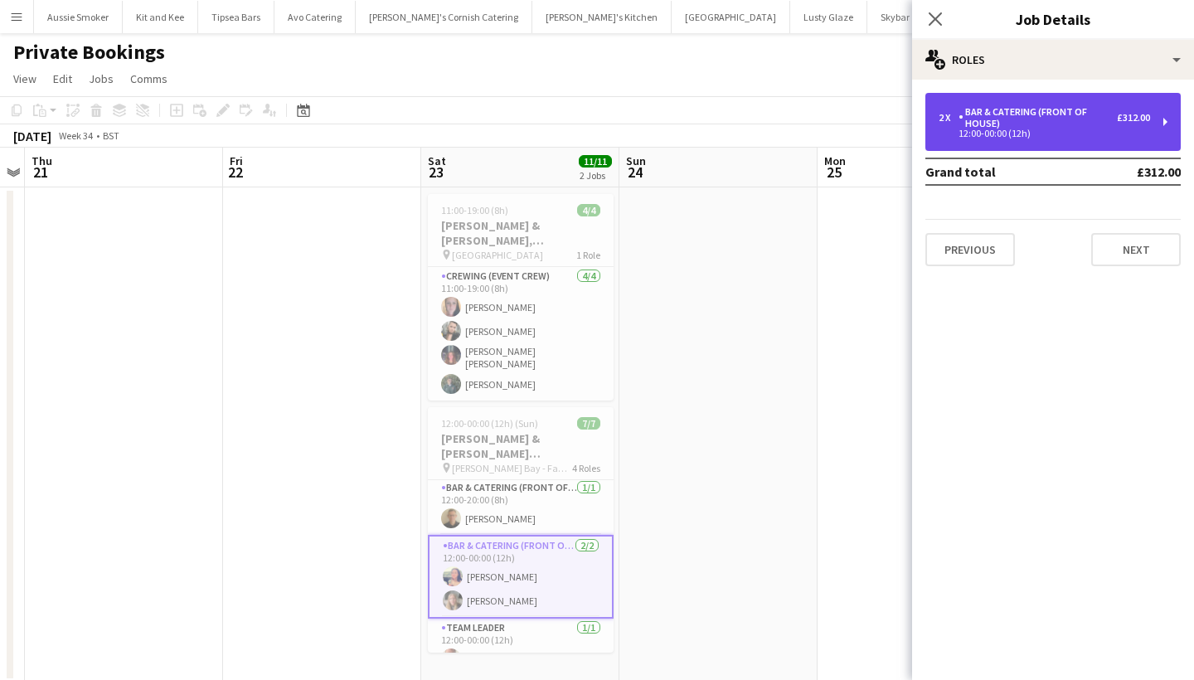
click at [1104, 99] on div "2 x Bar & Catering (Front of House) £312.00 12:00-00:00 (12h)" at bounding box center [1052, 122] width 255 height 58
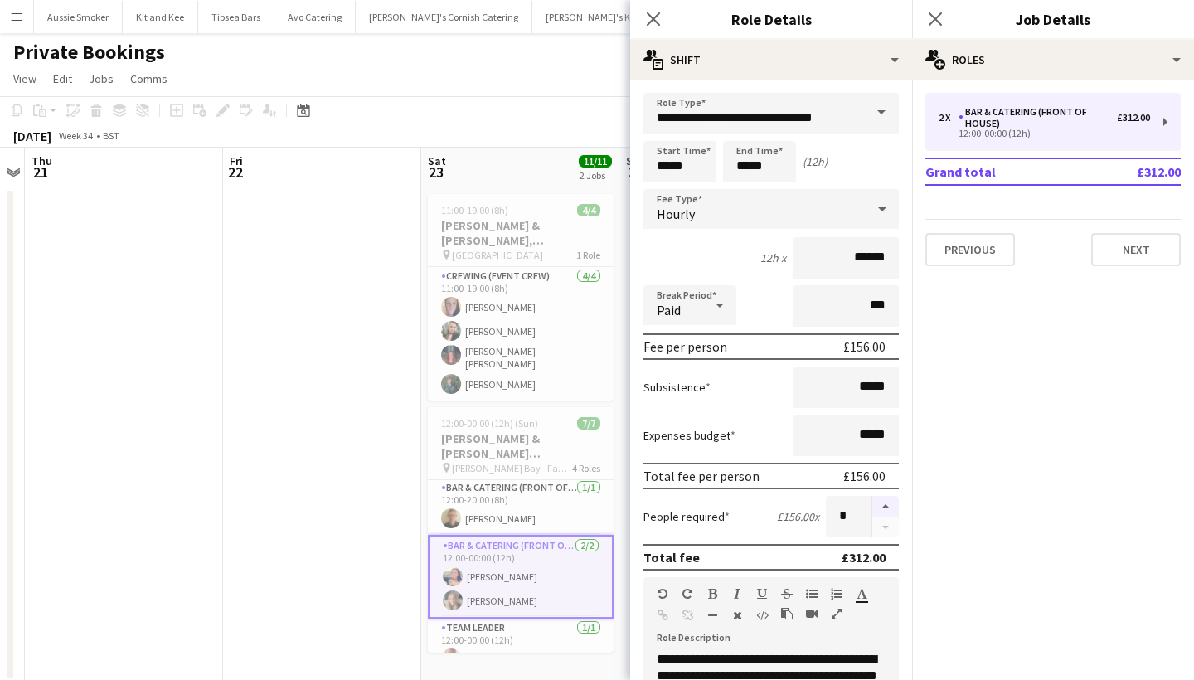
click at [882, 507] on button "button" at bounding box center [885, 507] width 27 height 22
type input "*"
click at [939, 33] on div "Close pop-in" at bounding box center [935, 19] width 46 height 38
click at [931, 14] on icon at bounding box center [935, 19] width 16 height 16
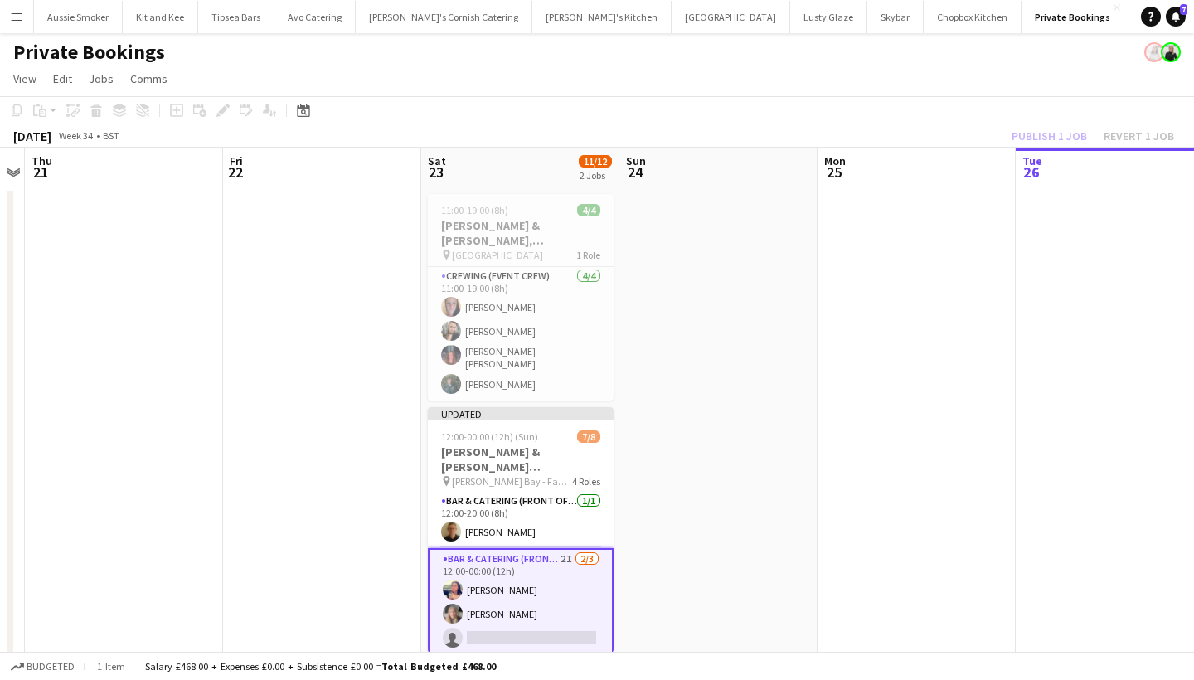
click at [1046, 142] on div "Publish 1 job Revert 1 job" at bounding box center [1093, 136] width 202 height 22
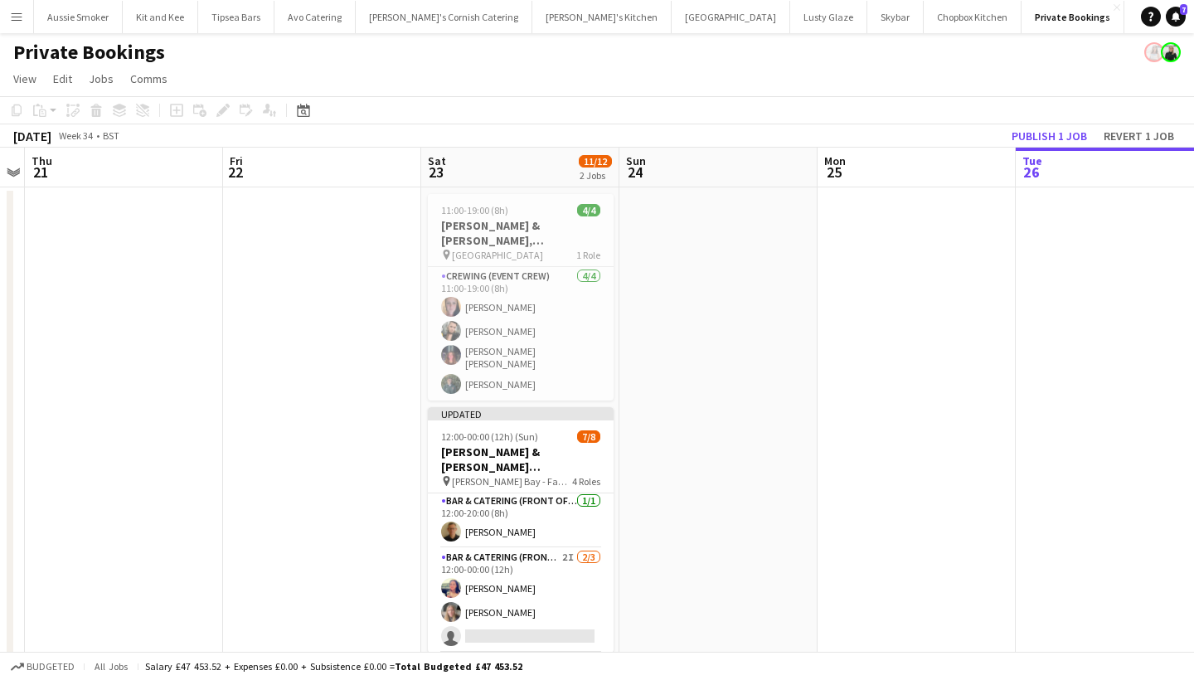
click at [1046, 142] on button "Publish 1 job" at bounding box center [1049, 136] width 89 height 22
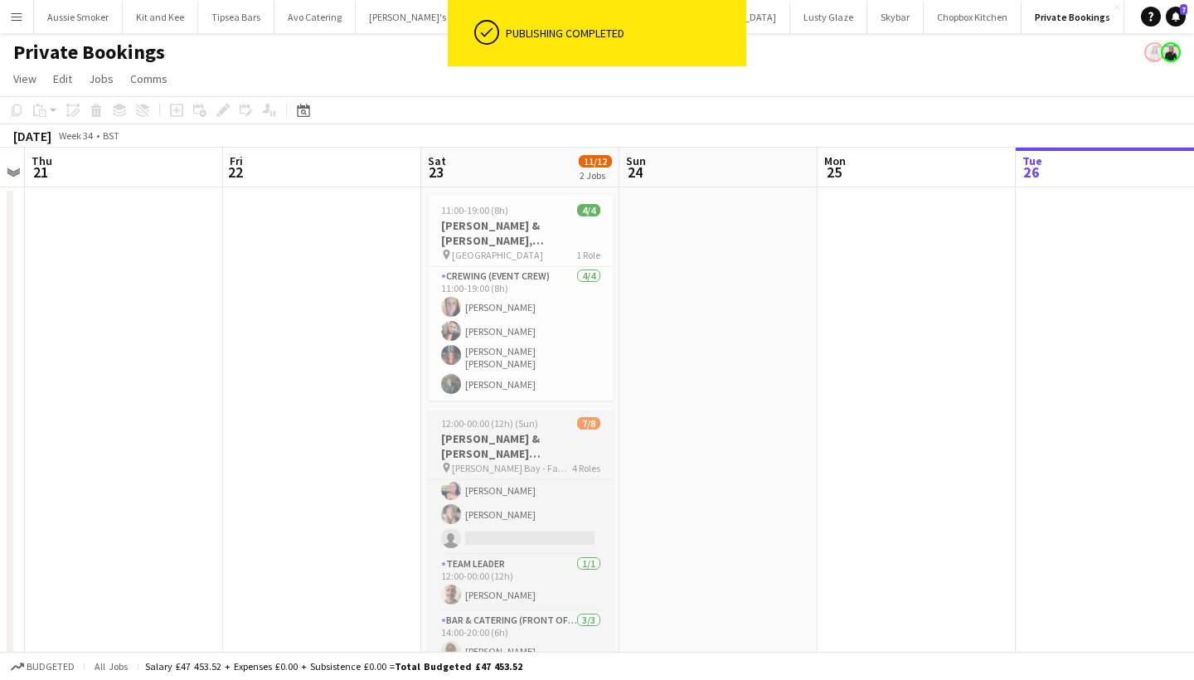
scroll to position [88, 0]
click at [510, 527] on app-card-role "Bar & Catering (Front of House) 2I 2/3 12:00-00:00 (12h) Sarah Hemstead Lynty M…" at bounding box center [521, 501] width 186 height 104
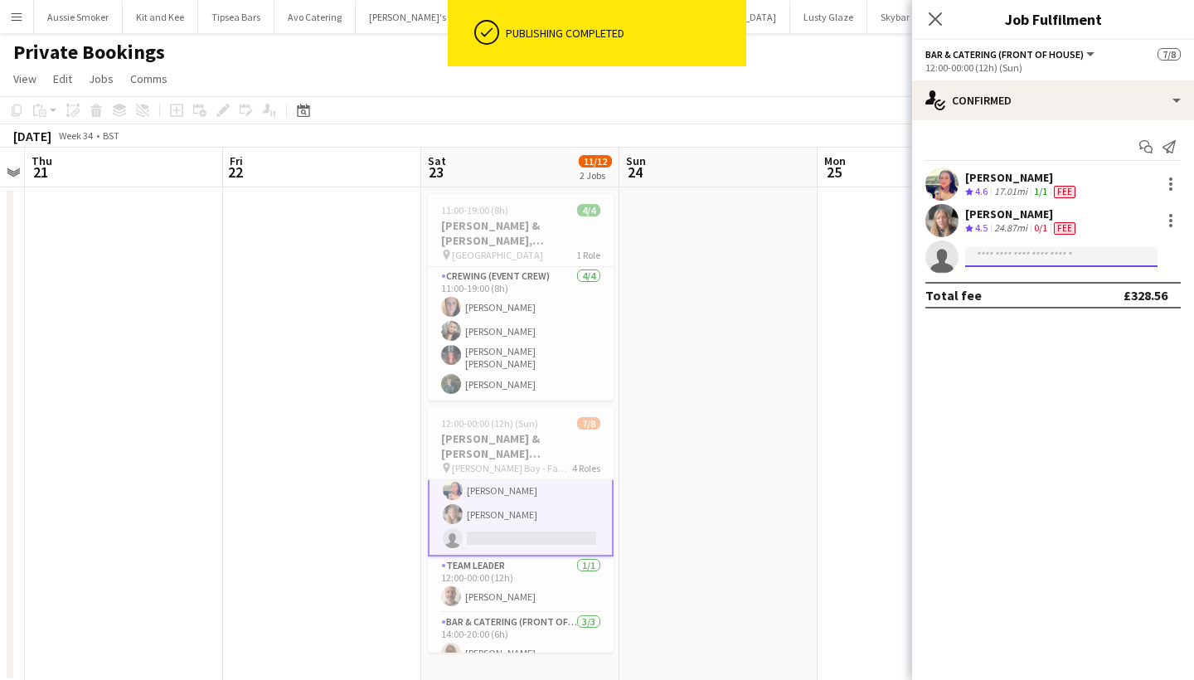
click at [1007, 258] on input at bounding box center [1061, 257] width 192 height 20
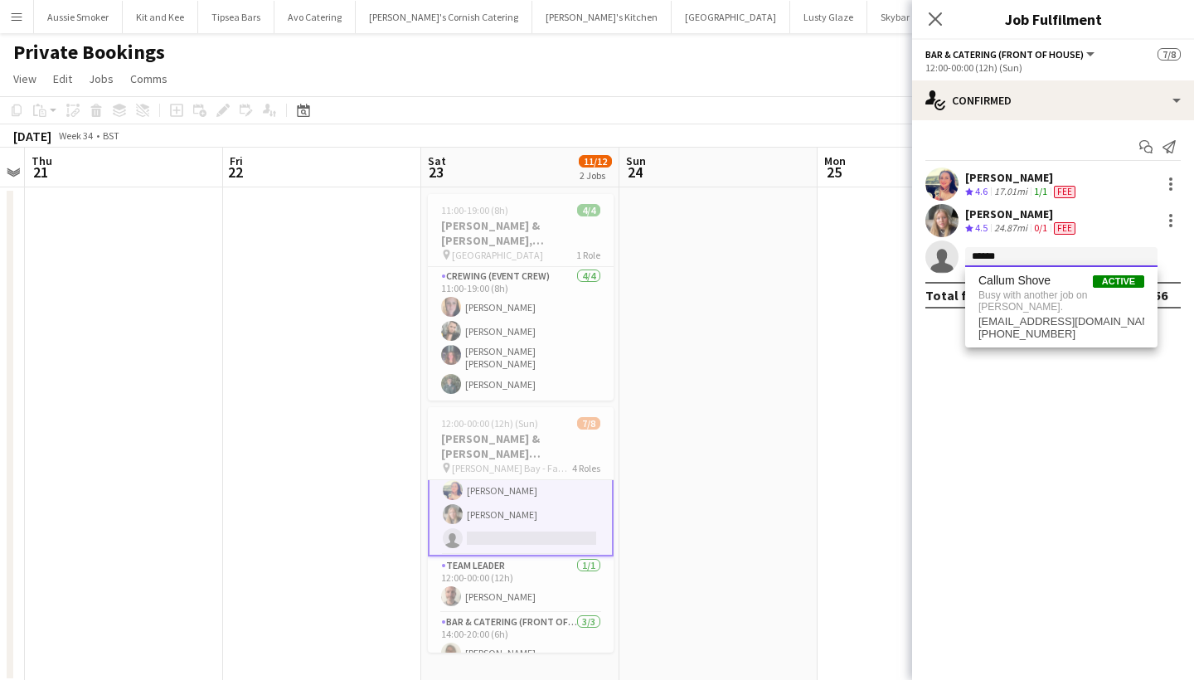
type input "******"
click at [709, 74] on app-page-menu "View Day view expanded Day view collapsed Month view Date picker Jump to today …" at bounding box center [597, 81] width 1194 height 32
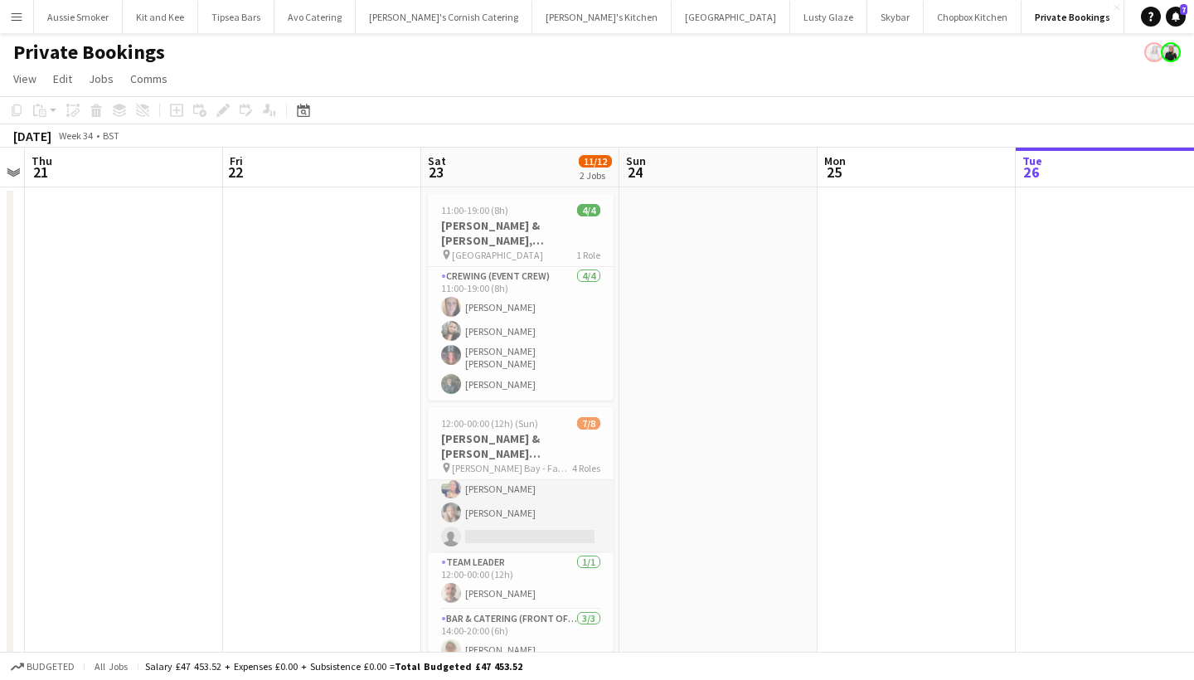
click at [548, 478] on app-card-role "Bar & Catering (Front of House) 2I 2/3 12:00-00:00 (12h) Sarah Hemstead Lynty M…" at bounding box center [521, 501] width 186 height 104
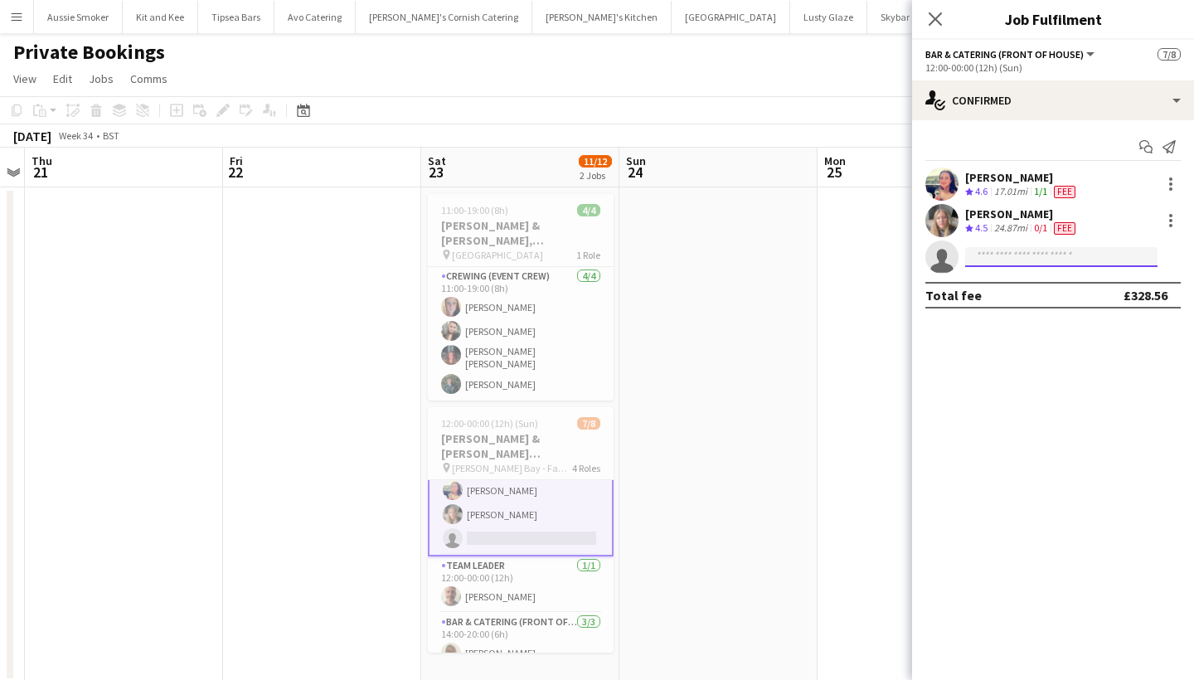
click at [1012, 262] on input at bounding box center [1061, 257] width 192 height 20
type input "******"
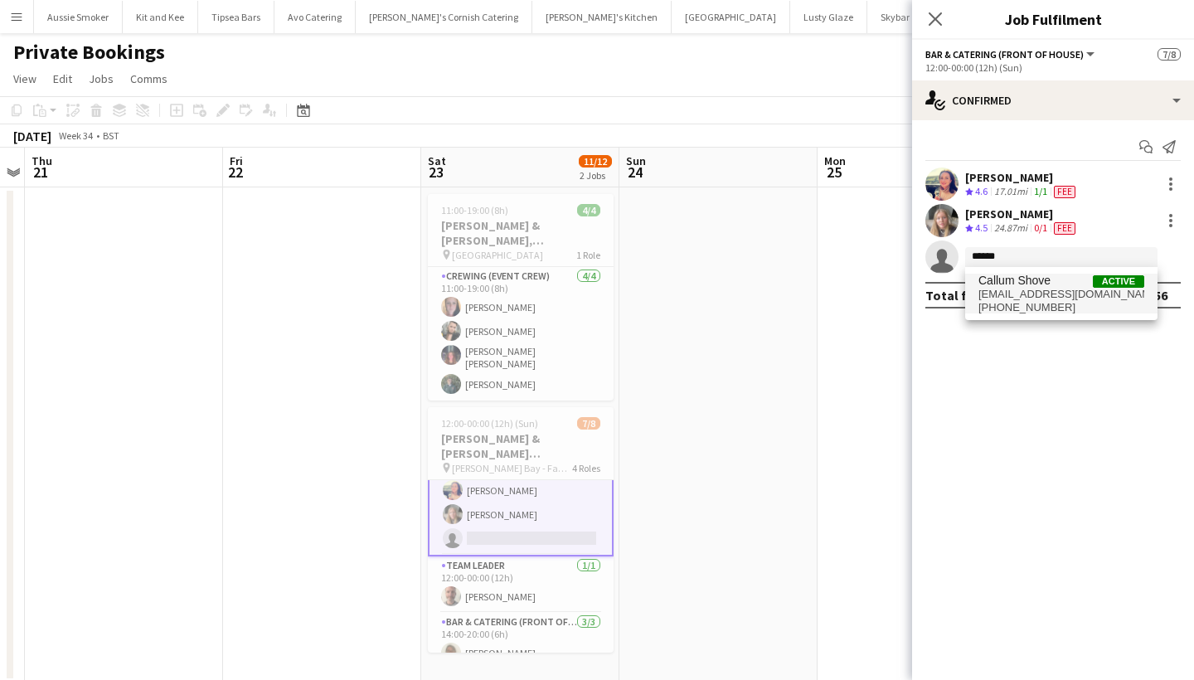
click at [1010, 287] on span "Callum Shove" at bounding box center [1014, 281] width 72 height 14
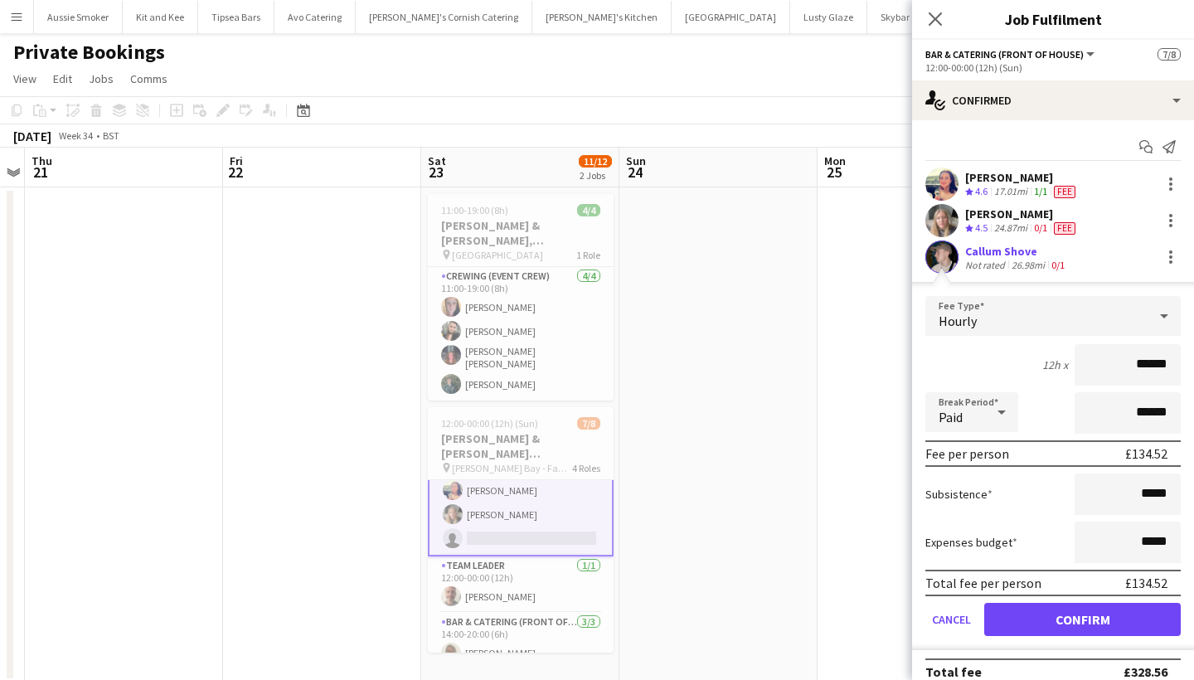
type input "******"
click at [1028, 624] on button "Confirm" at bounding box center [1082, 619] width 197 height 33
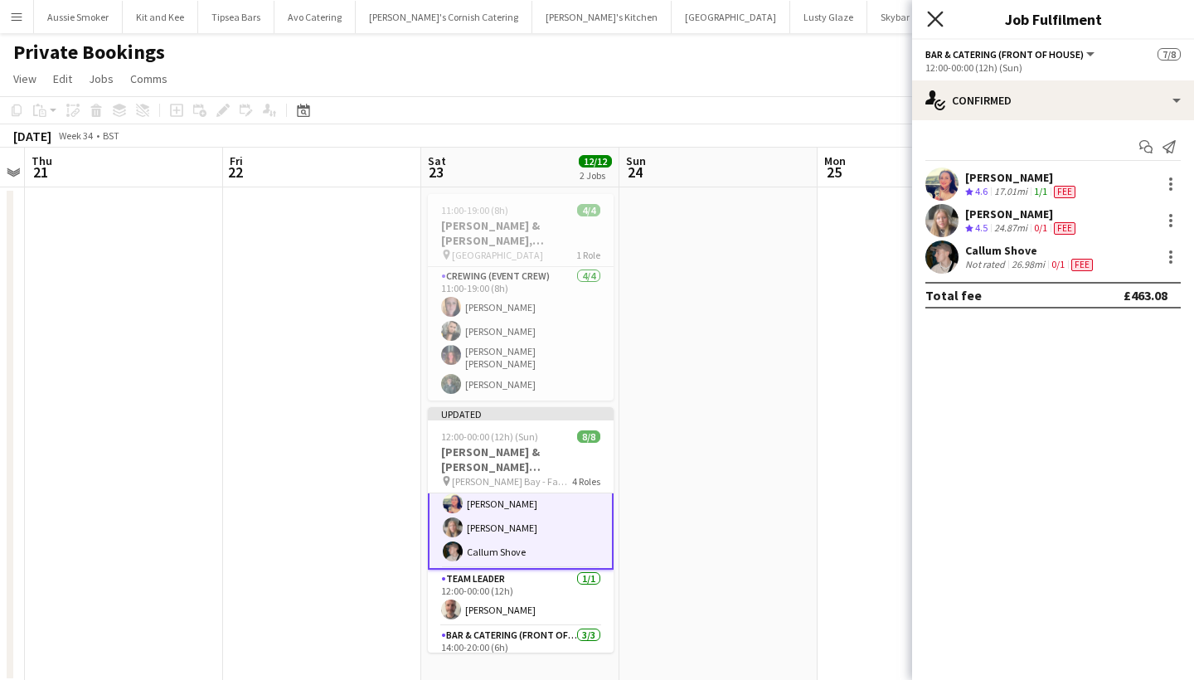
click at [931, 22] on icon "Close pop-in" at bounding box center [935, 19] width 16 height 16
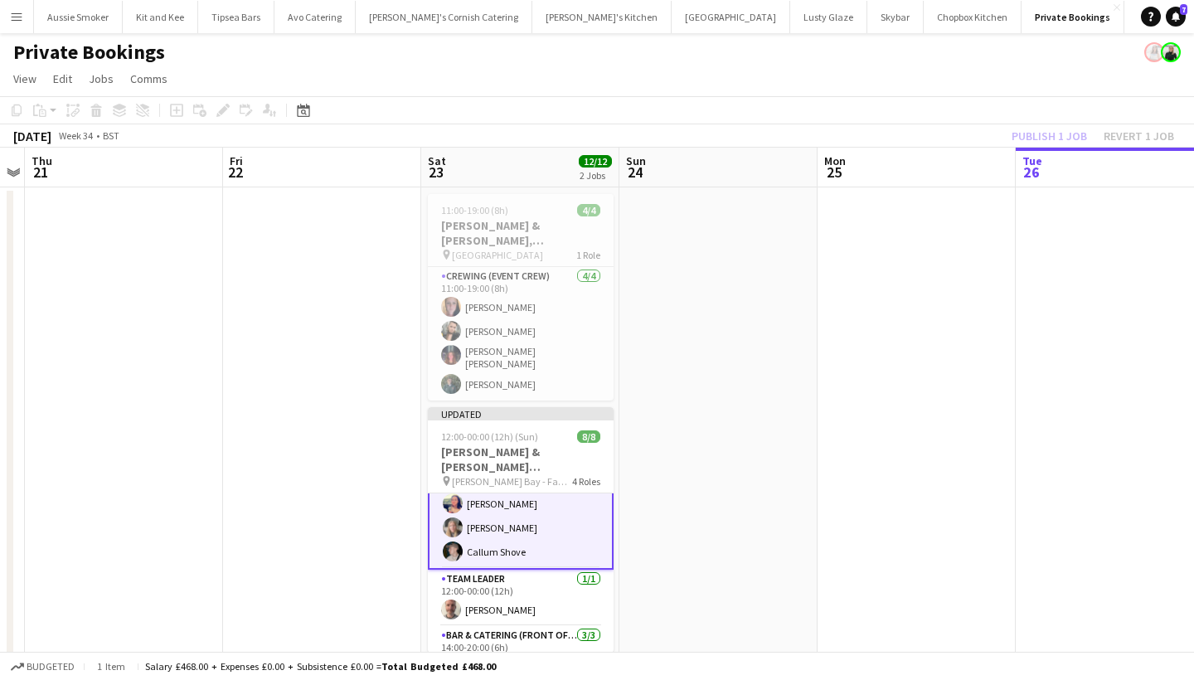
click at [1055, 130] on div "Publish 1 job Revert 1 job" at bounding box center [1093, 136] width 202 height 22
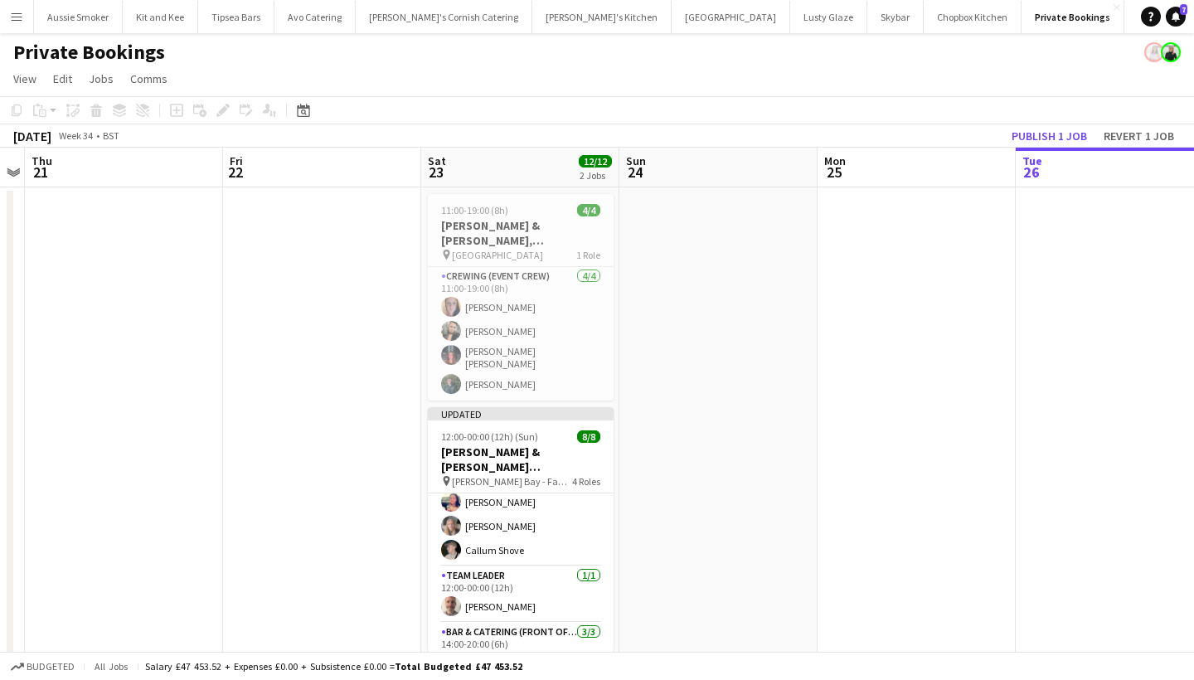
click at [1055, 130] on button "Publish 1 job" at bounding box center [1049, 136] width 89 height 22
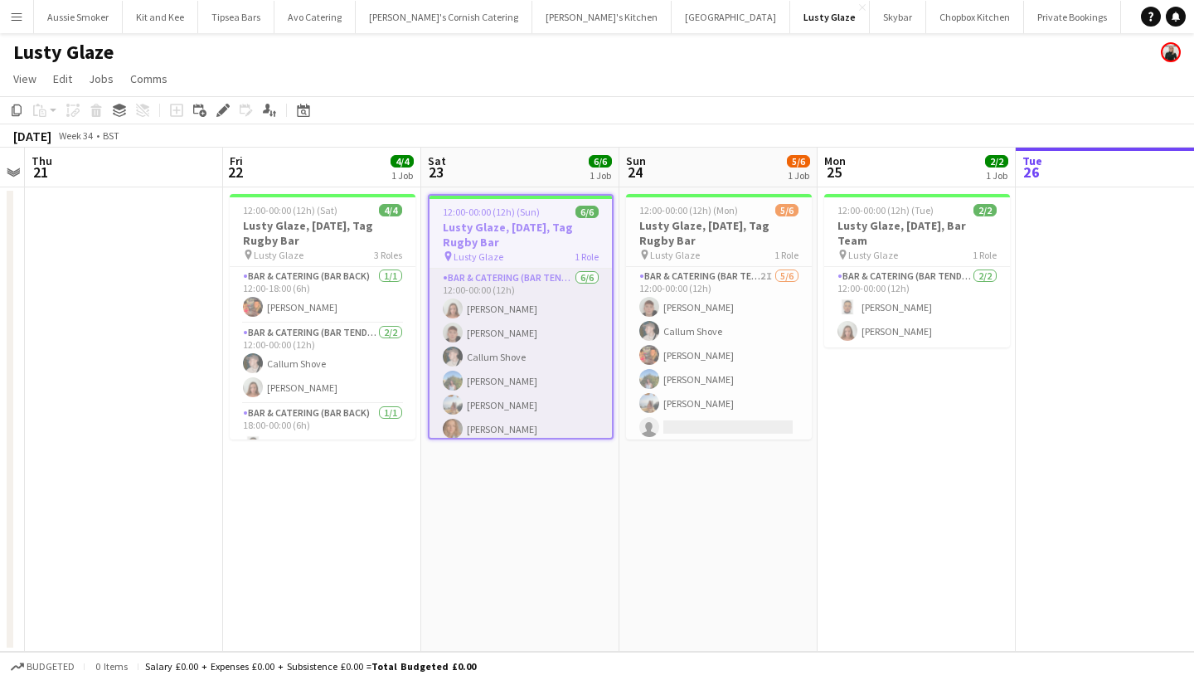
click at [532, 393] on app-card-role "Bar & Catering (Bar Tender) 6/6 12:00-00:00 (12h) Sarah Parker Dominic Sidwell …" at bounding box center [521, 357] width 182 height 177
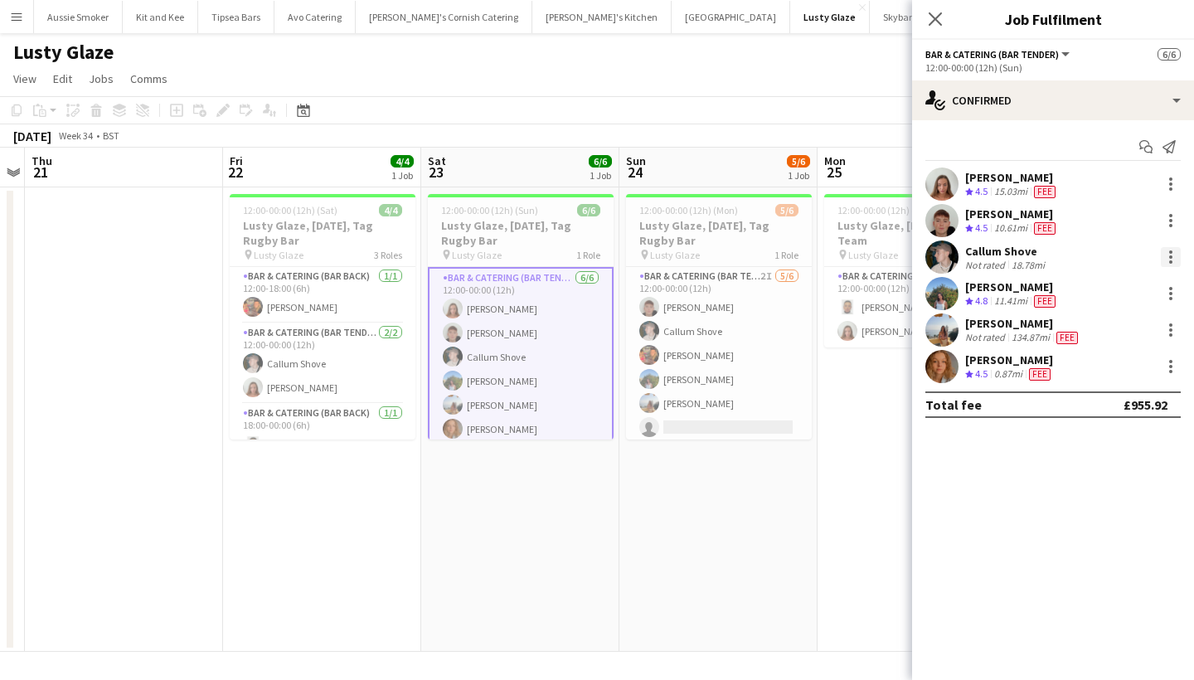
click at [1168, 255] on div at bounding box center [1171, 257] width 20 height 20
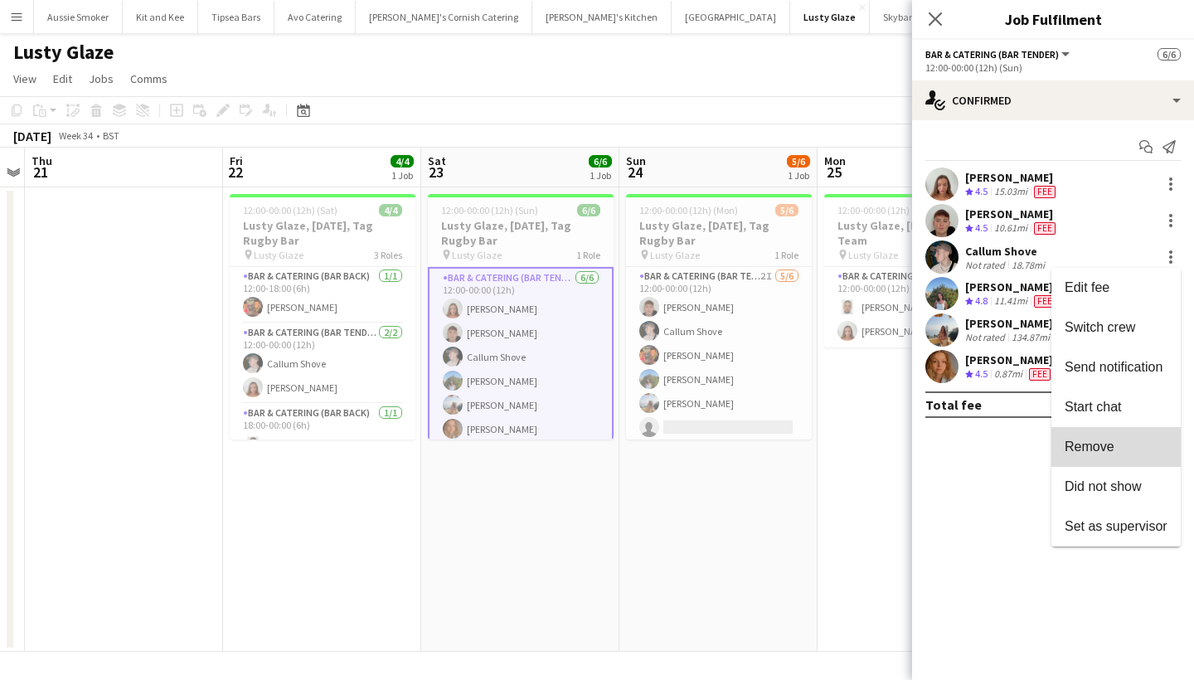
click at [1082, 448] on span "Remove" at bounding box center [1090, 446] width 50 height 14
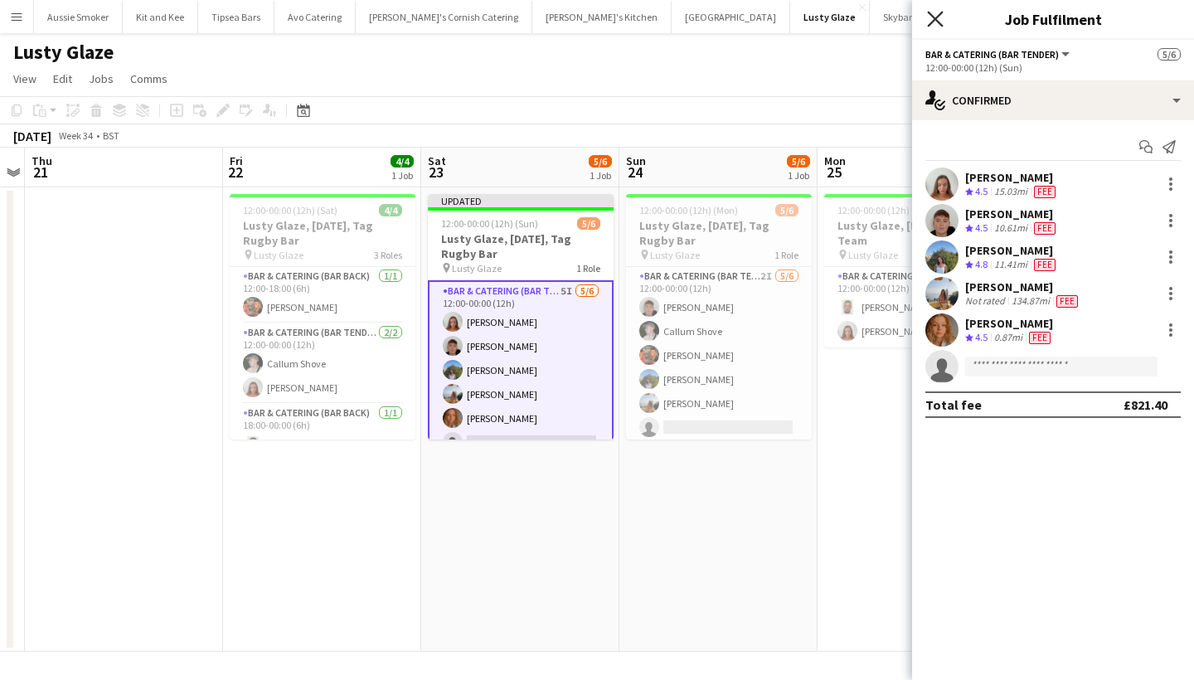
click at [939, 17] on icon at bounding box center [935, 19] width 16 height 16
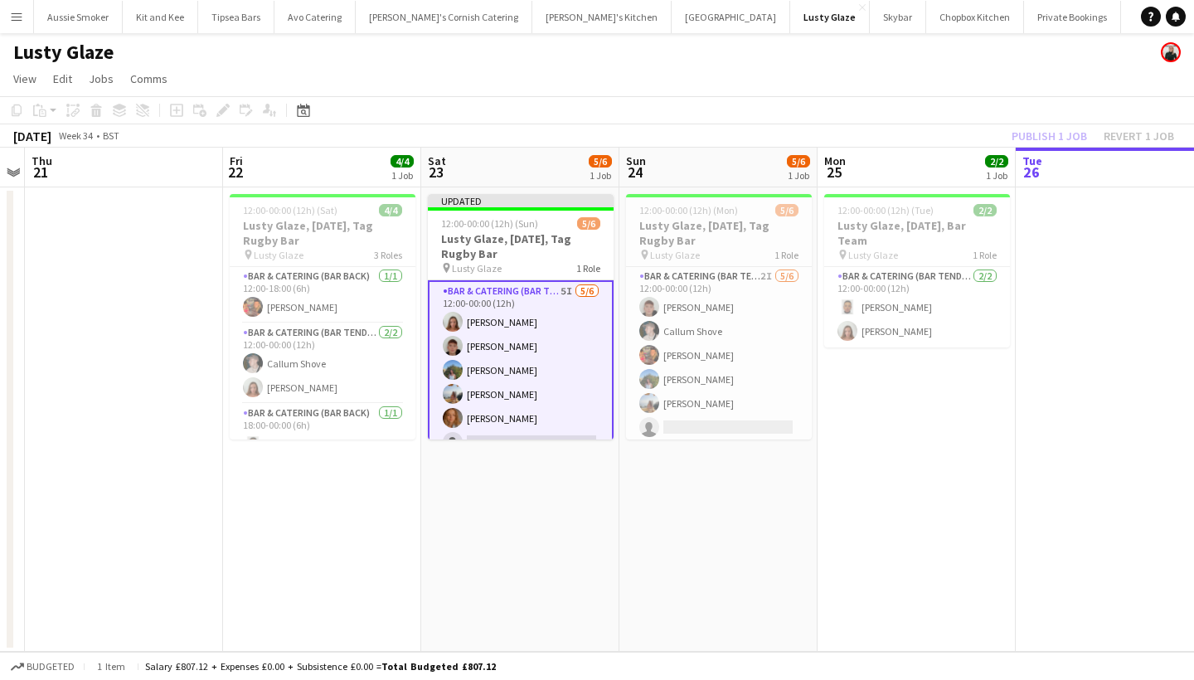
click at [1077, 133] on div "Publish 1 job Revert 1 job" at bounding box center [1093, 136] width 202 height 22
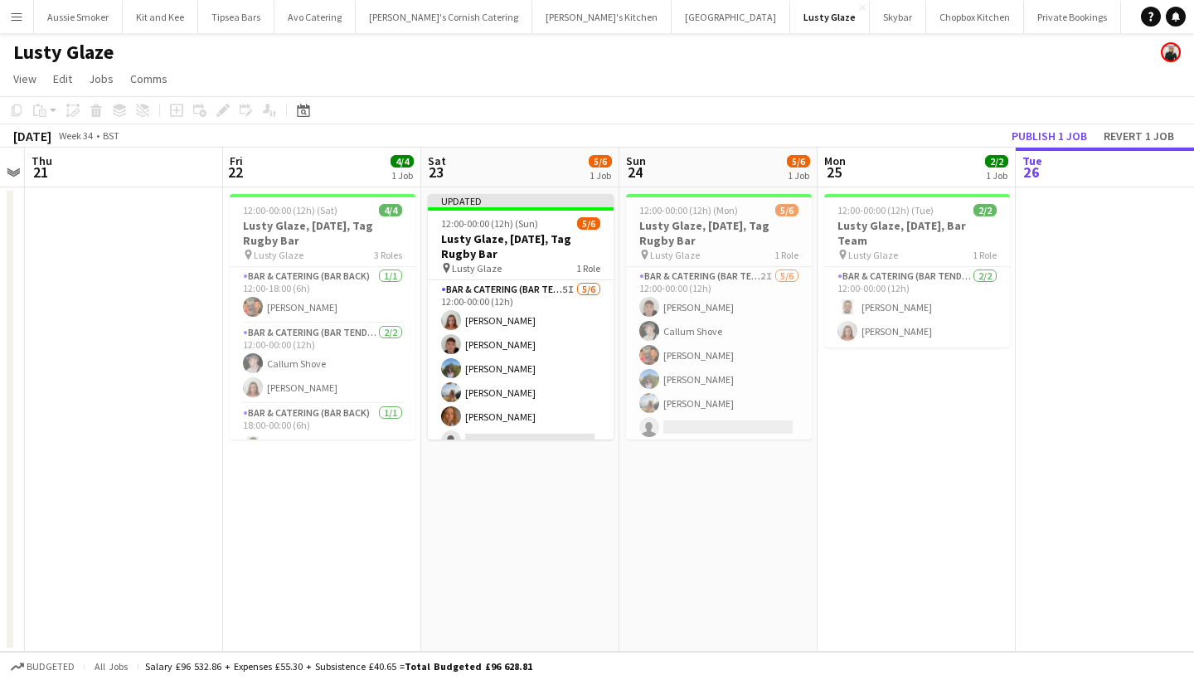
click at [1077, 133] on button "Publish 1 job" at bounding box center [1049, 136] width 89 height 22
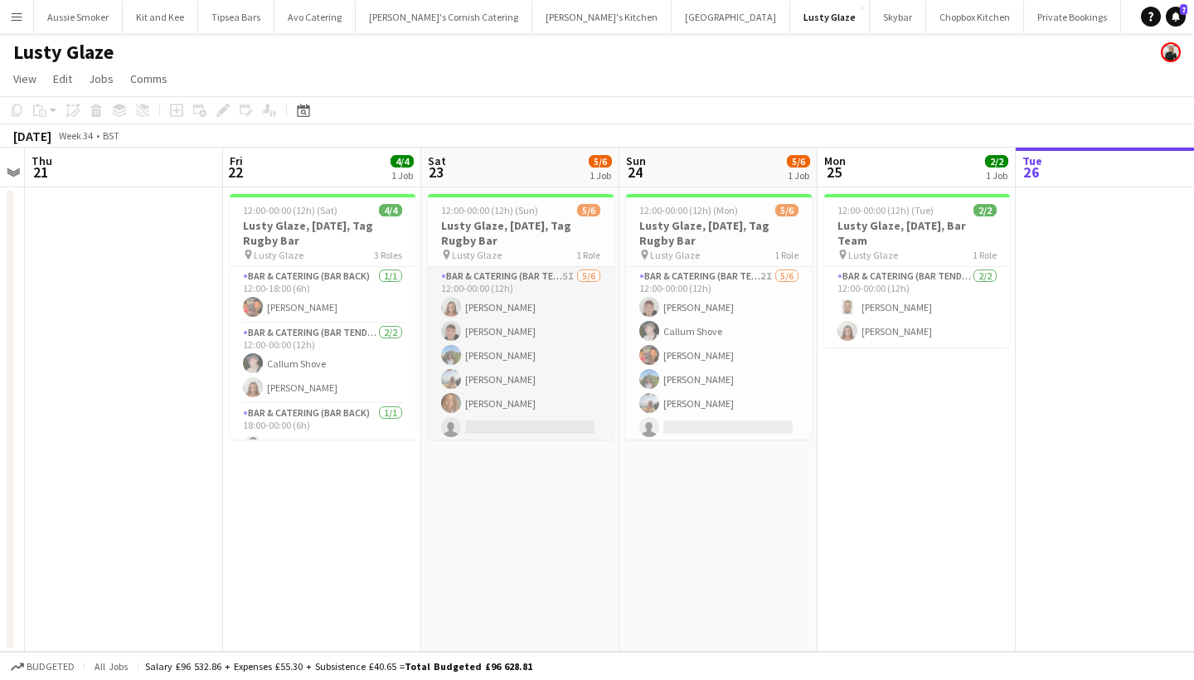
click at [517, 319] on app-card-role "Bar & Catering (Bar Tender) 5I 5/6 12:00-00:00 (12h) Sarah Parker Dominic Sidwe…" at bounding box center [521, 355] width 186 height 177
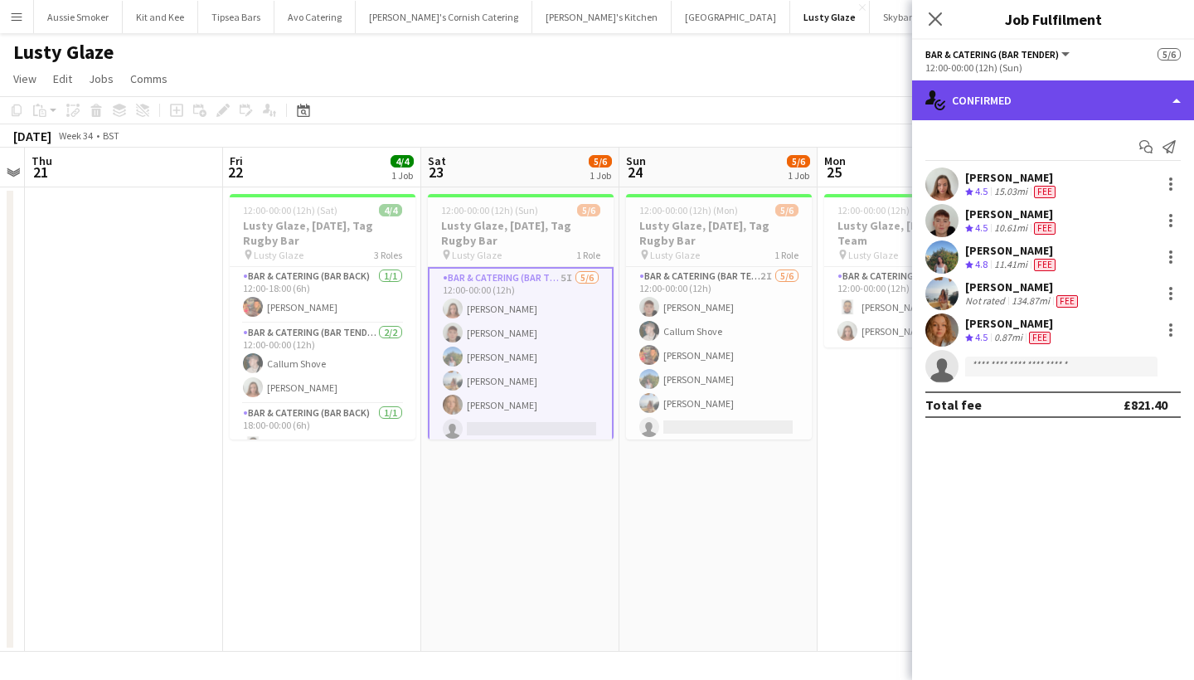
click at [1013, 109] on div "single-neutral-actions-check-2 Confirmed" at bounding box center [1053, 100] width 282 height 40
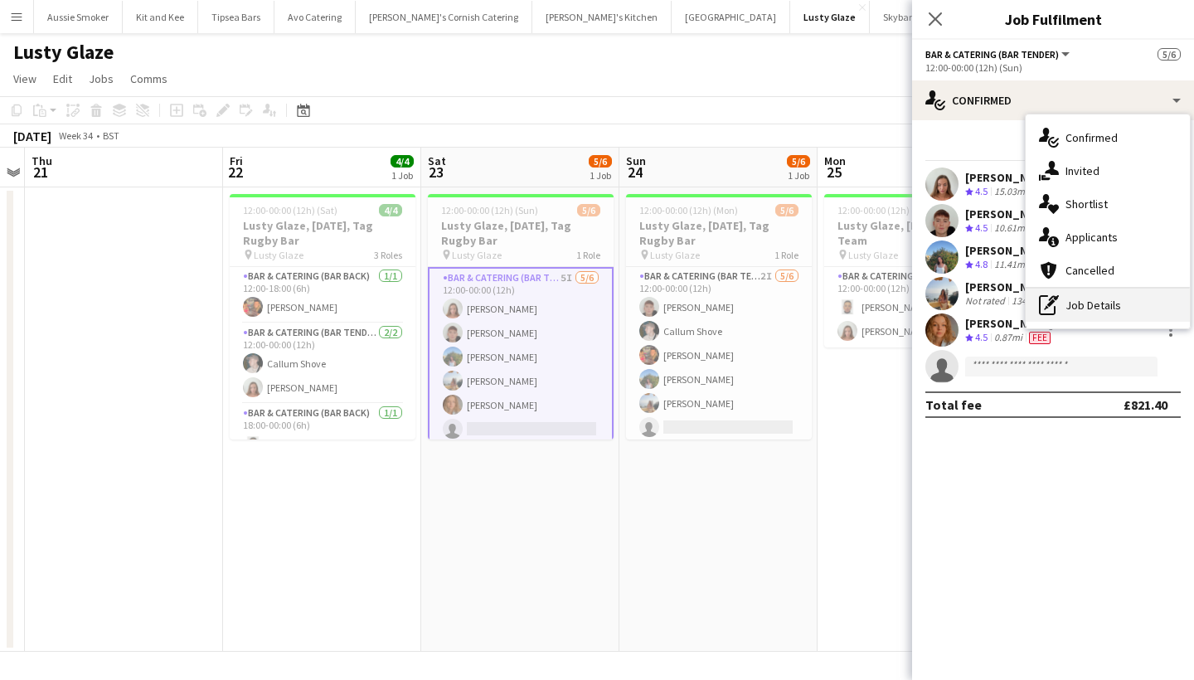
click at [1106, 296] on div "pen-write Job Details" at bounding box center [1108, 305] width 164 height 33
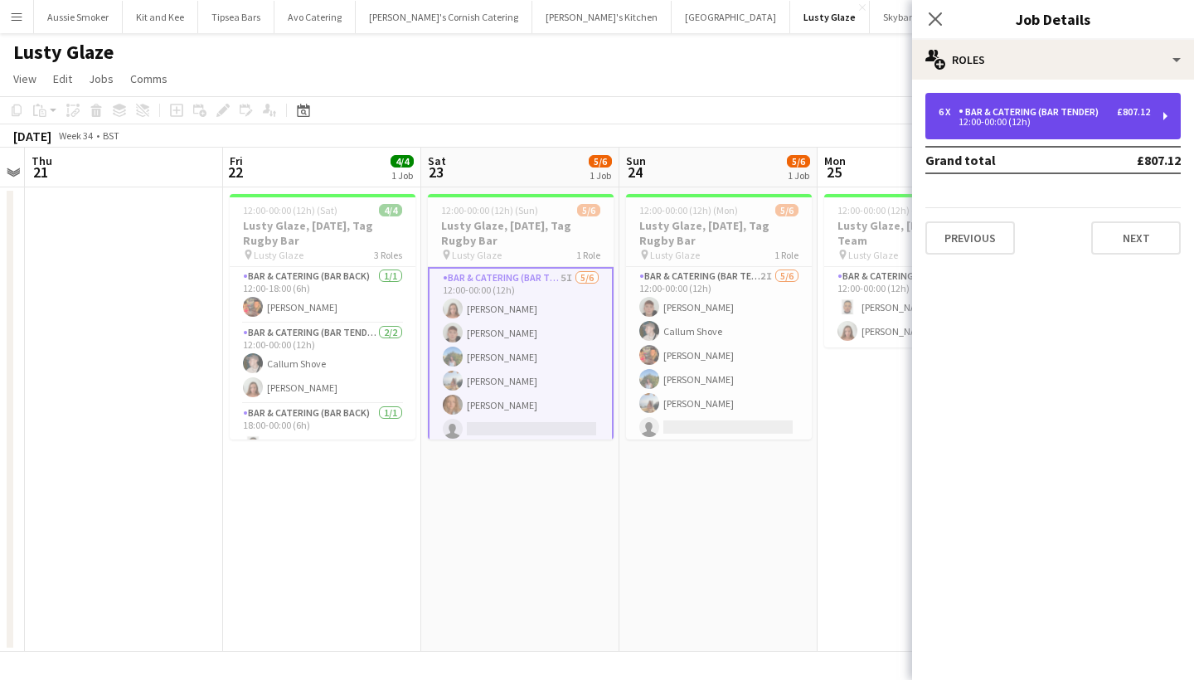
click at [1001, 96] on div "6 x Bar & Catering (Bar Tender) £807.12 12:00-00:00 (12h)" at bounding box center [1052, 116] width 255 height 46
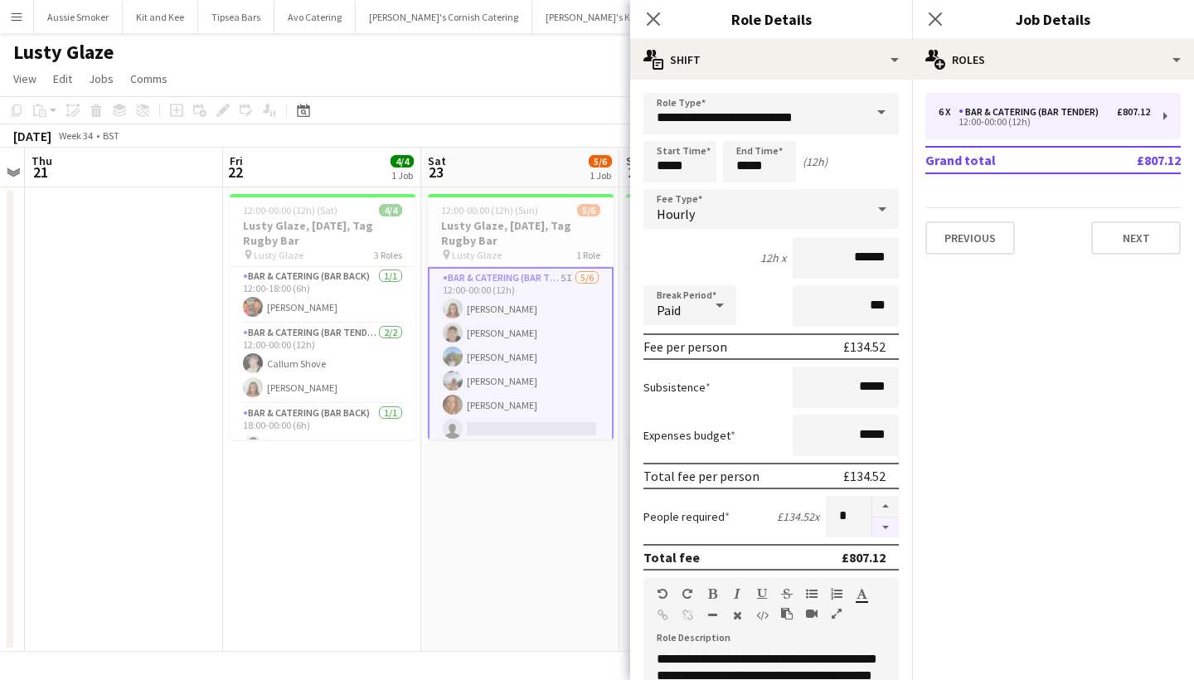
click at [886, 531] on button "button" at bounding box center [885, 527] width 27 height 21
type input "*"
click at [934, 24] on icon "Close pop-in" at bounding box center [935, 19] width 16 height 16
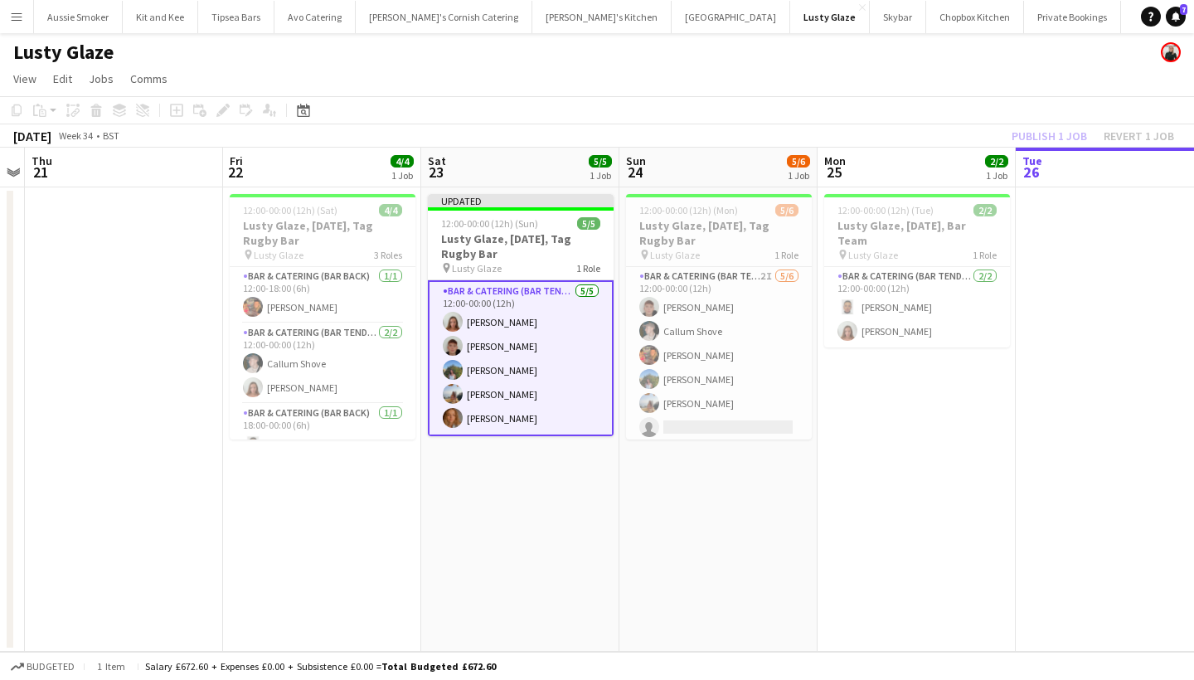
click at [1042, 139] on div "Publish 1 job Revert 1 job" at bounding box center [1093, 136] width 202 height 22
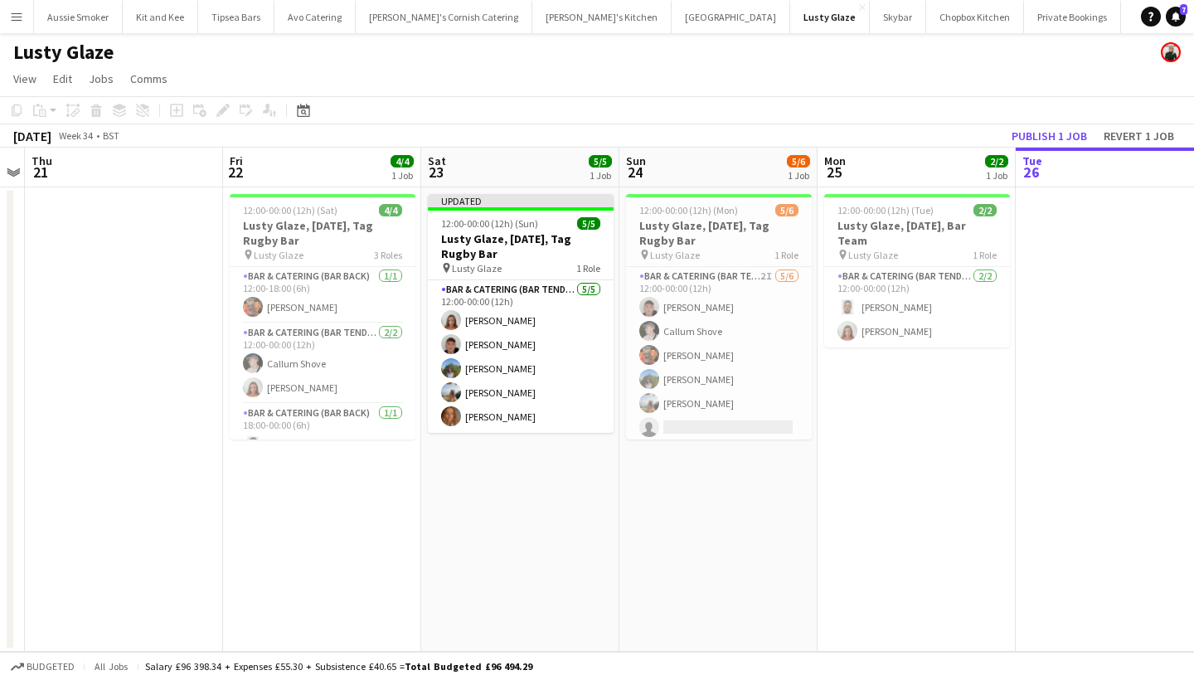
click at [1042, 139] on button "Publish 1 job" at bounding box center [1049, 136] width 89 height 22
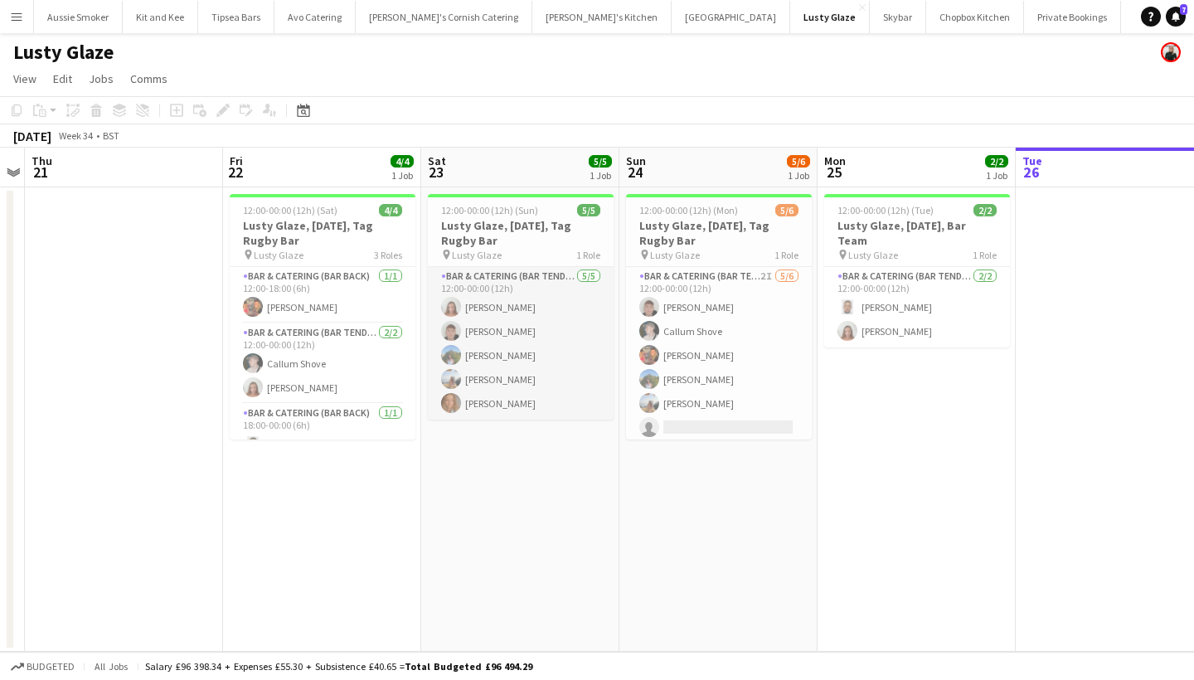
click at [535, 354] on app-card-role "Bar & Catering (Bar Tender) 5/5 12:00-00:00 (12h) Sarah Parker Dominic Sidwell …" at bounding box center [521, 343] width 186 height 153
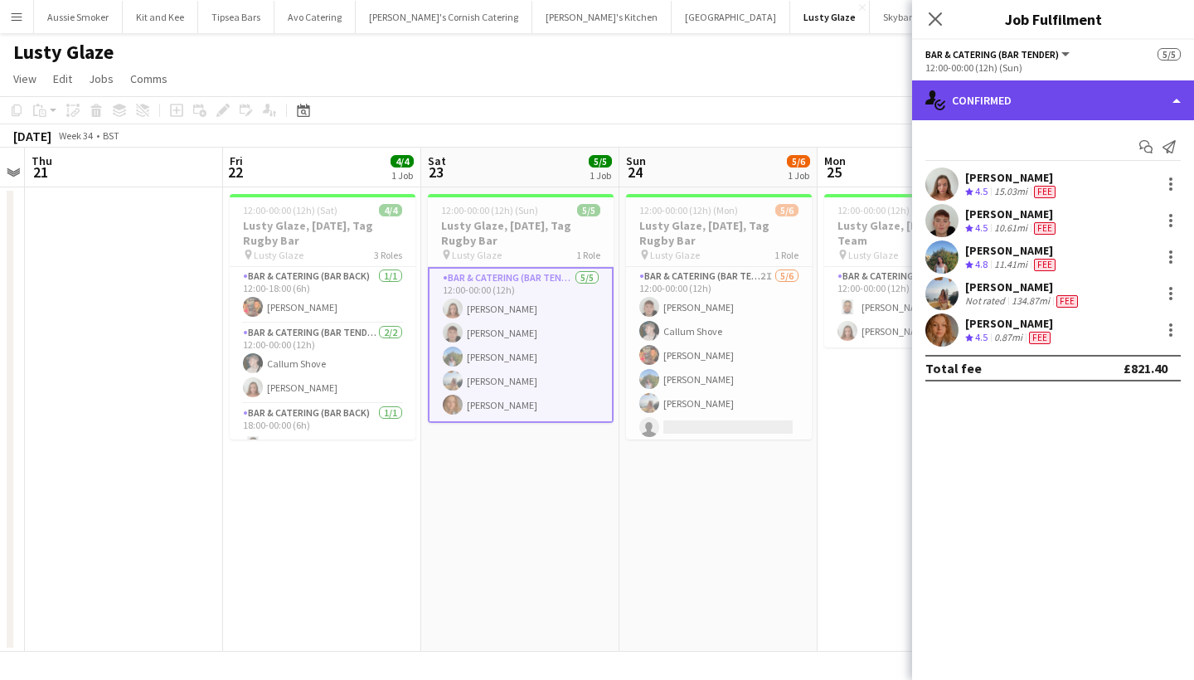
click at [1021, 99] on div "single-neutral-actions-check-2 Confirmed" at bounding box center [1053, 100] width 282 height 40
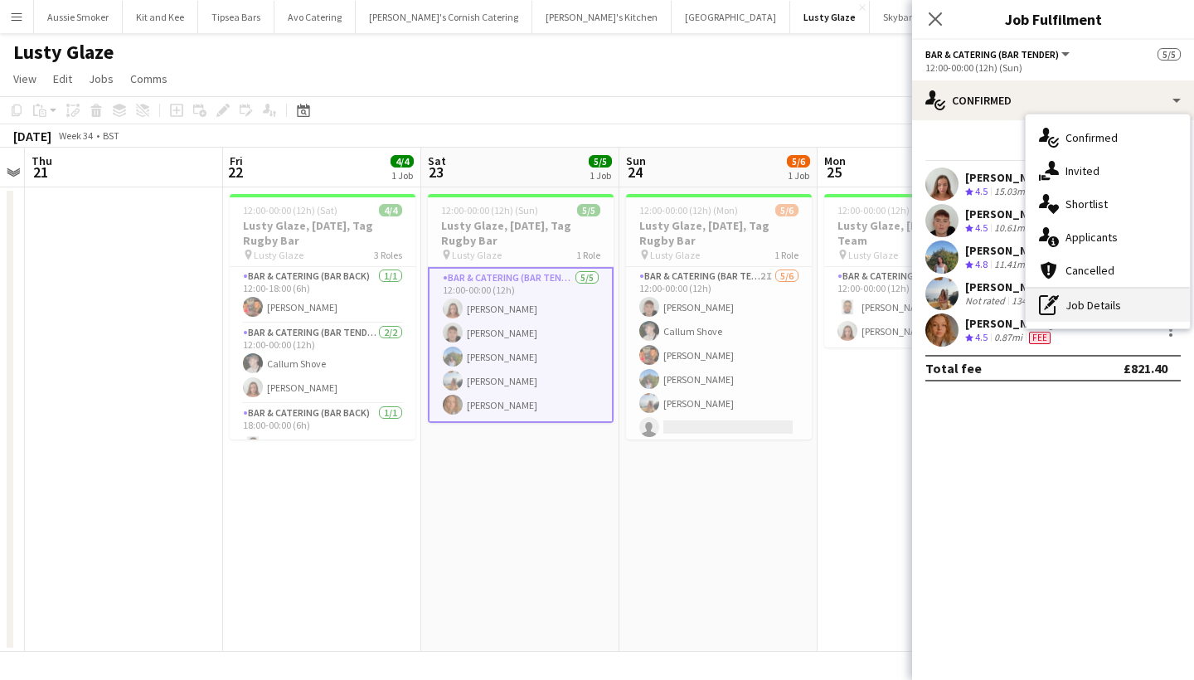
click at [1087, 317] on div "pen-write Job Details" at bounding box center [1108, 305] width 164 height 33
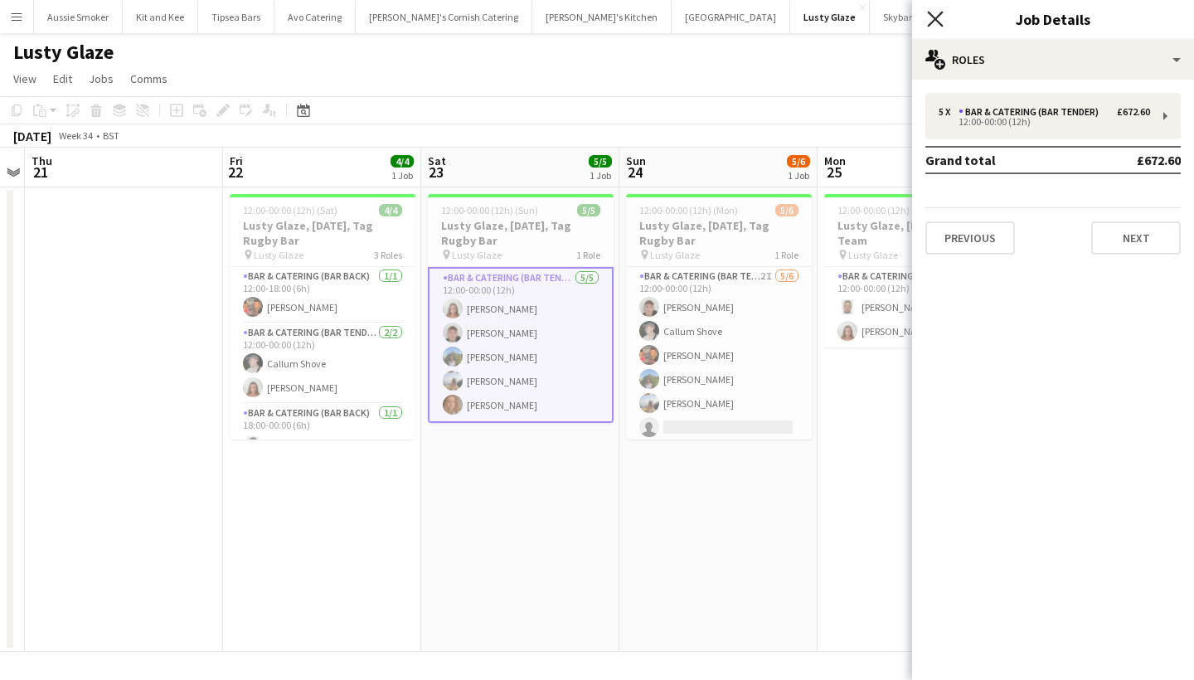
click at [939, 24] on icon "Close pop-in" at bounding box center [935, 19] width 16 height 16
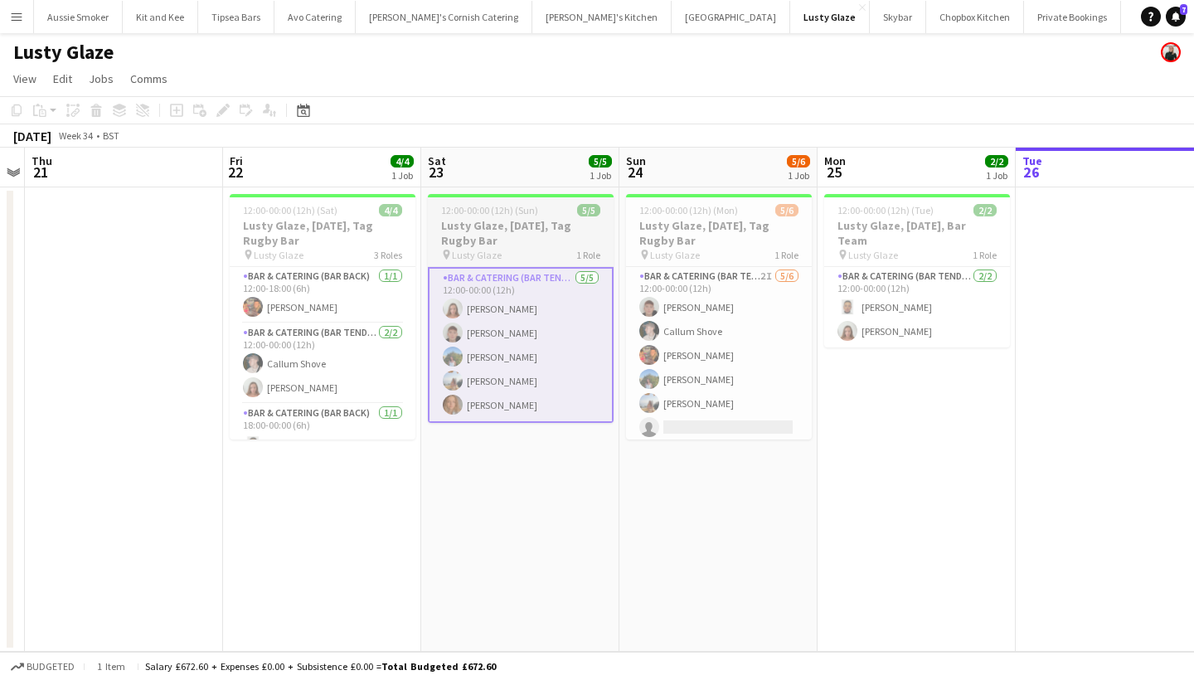
click at [501, 198] on app-job-card "12:00-00:00 (12h) (Sun) 5/5 Lusty Glaze, 23rd August, Tag Rugby Bar pin Lusty G…" at bounding box center [521, 308] width 186 height 229
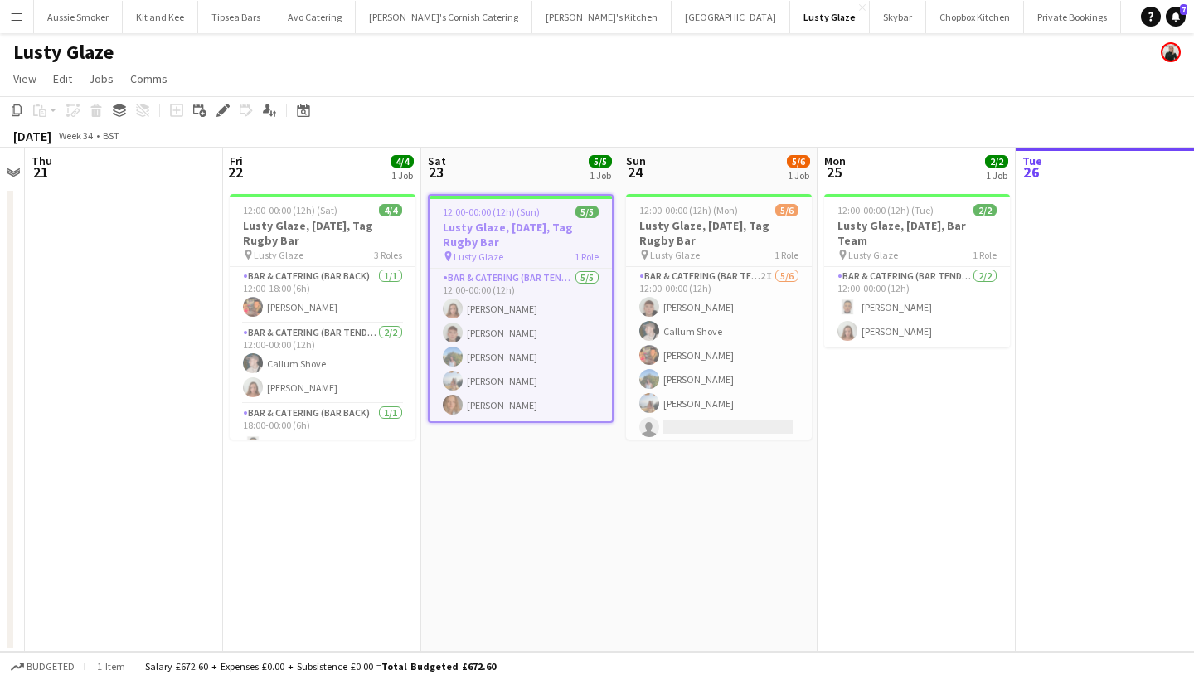
click at [514, 237] on h3 "Lusty Glaze, 23rd August, Tag Rugby Bar" at bounding box center [521, 235] width 182 height 30
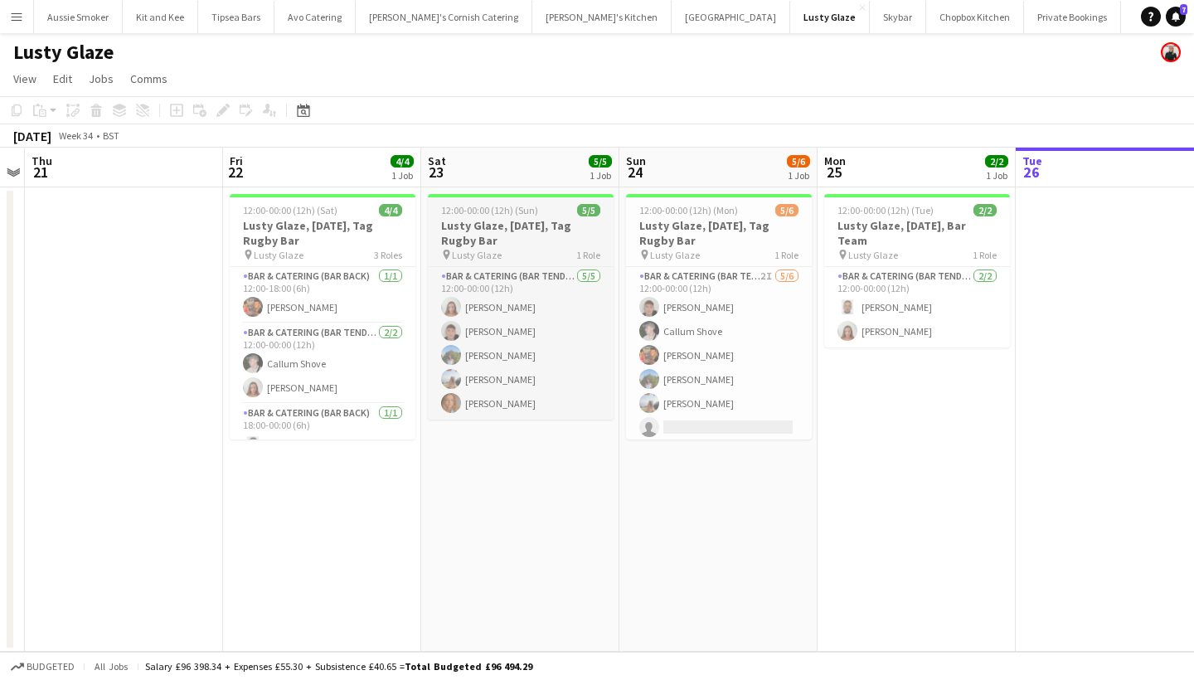
click at [474, 226] on h3 "Lusty Glaze, 23rd August, Tag Rugby Bar" at bounding box center [521, 233] width 186 height 30
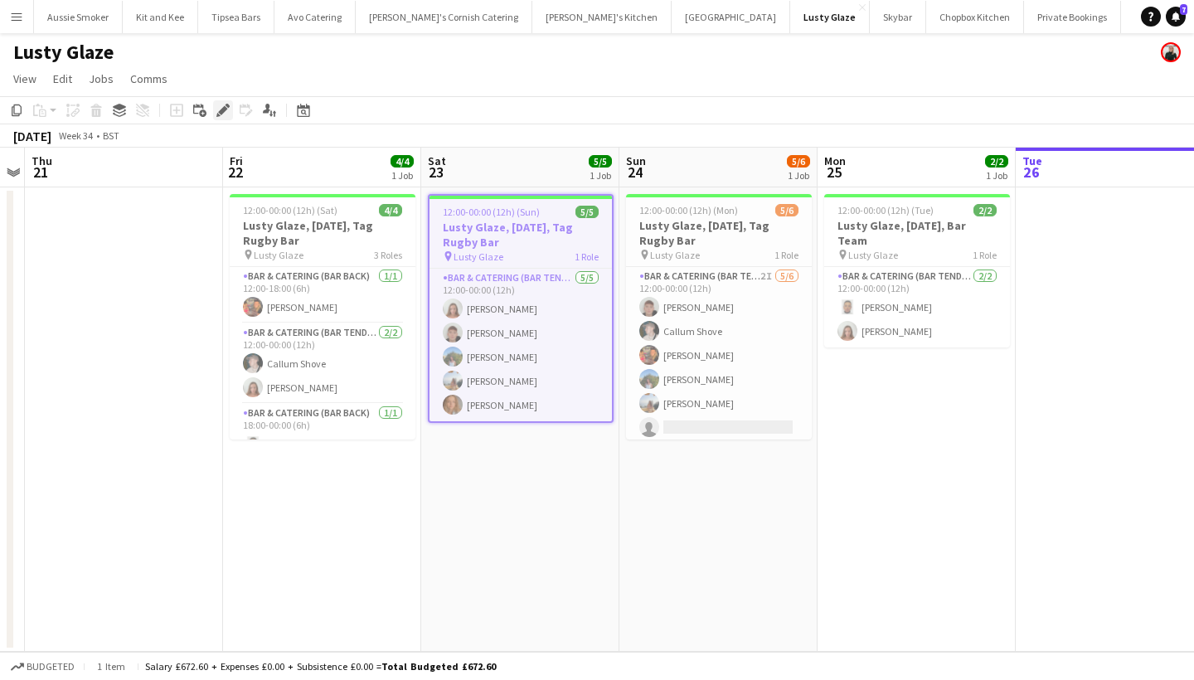
click at [226, 114] on icon "Edit" at bounding box center [222, 110] width 13 height 13
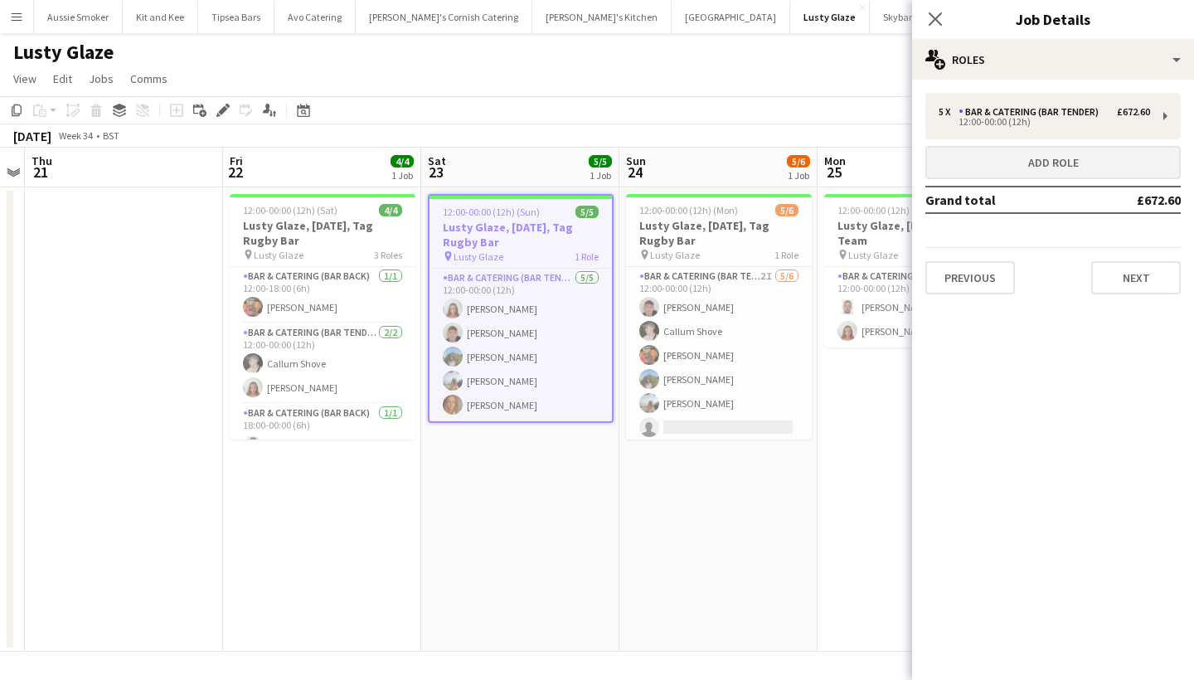
click at [1045, 159] on button "Add role" at bounding box center [1052, 162] width 255 height 33
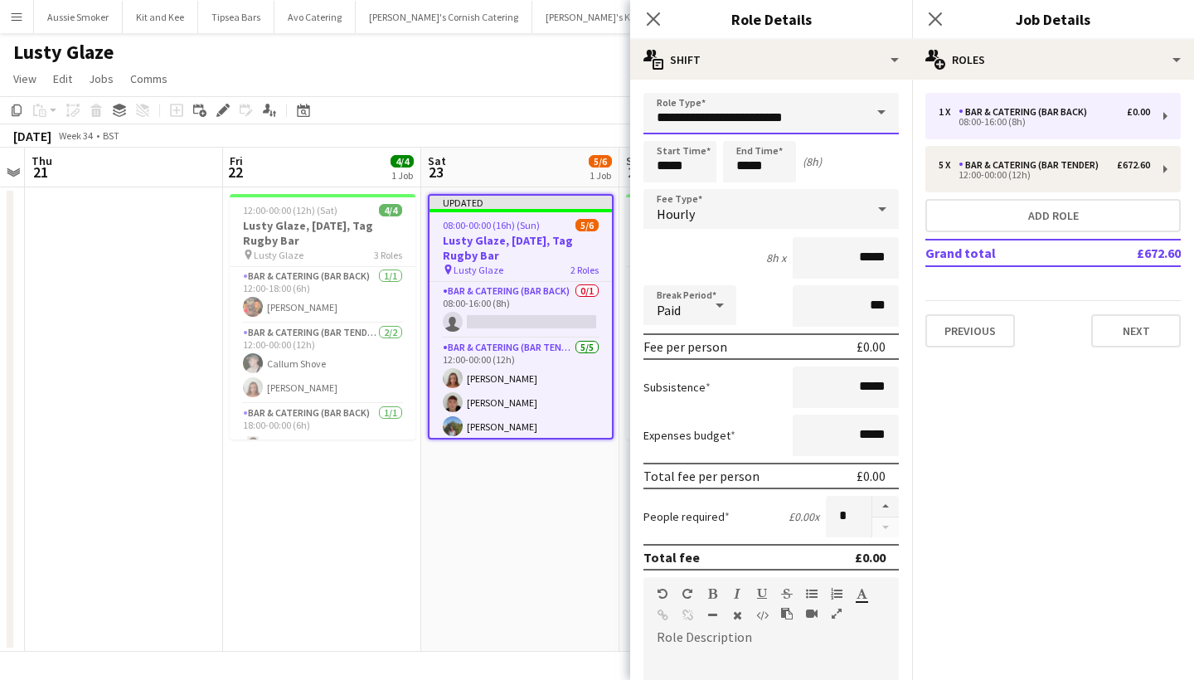
click at [807, 114] on input "**********" at bounding box center [770, 113] width 255 height 41
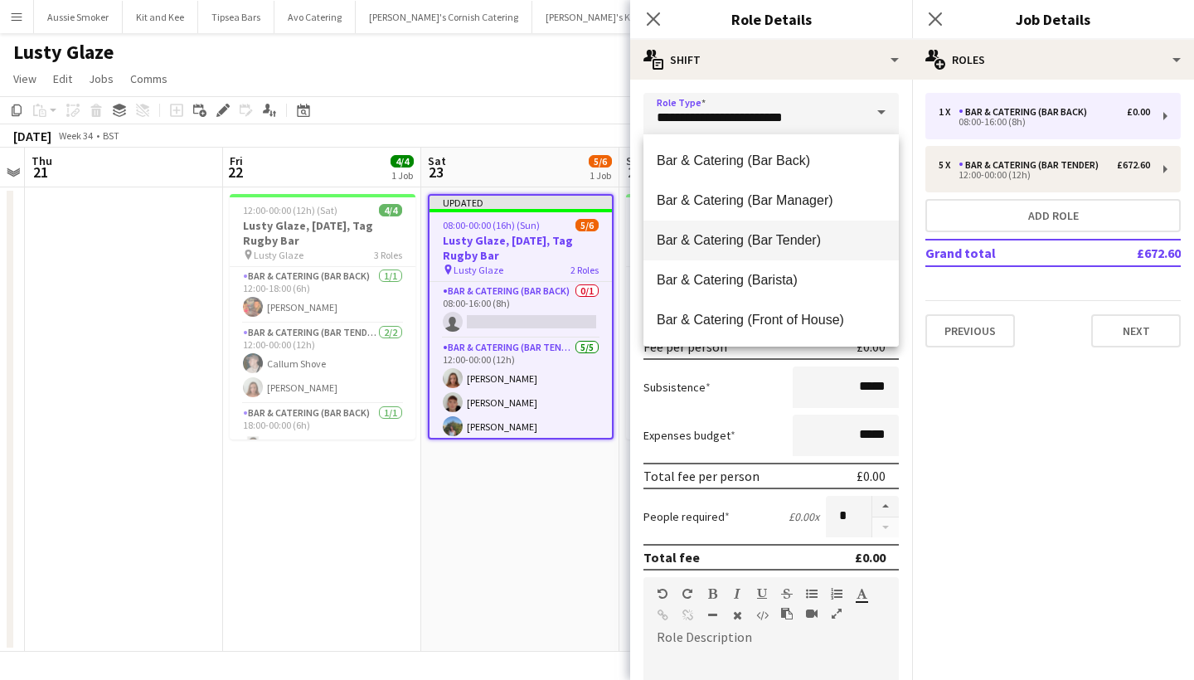
click at [812, 250] on mat-option "Bar & Catering (Bar Tender)" at bounding box center [770, 241] width 255 height 40
type input "**********"
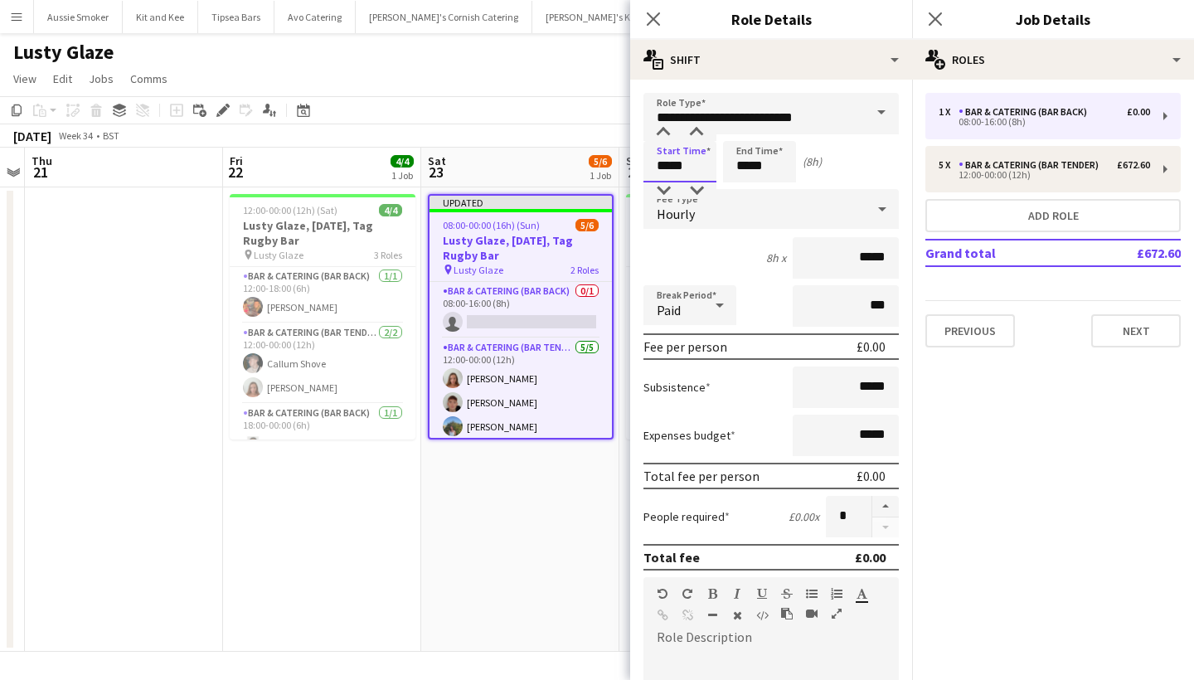
click at [667, 169] on input "*****" at bounding box center [679, 161] width 73 height 41
type input "*****"
click at [747, 167] on input "*****" at bounding box center [759, 161] width 73 height 41
type input "*****"
drag, startPoint x: 867, startPoint y: 264, endPoint x: 892, endPoint y: 263, distance: 24.9
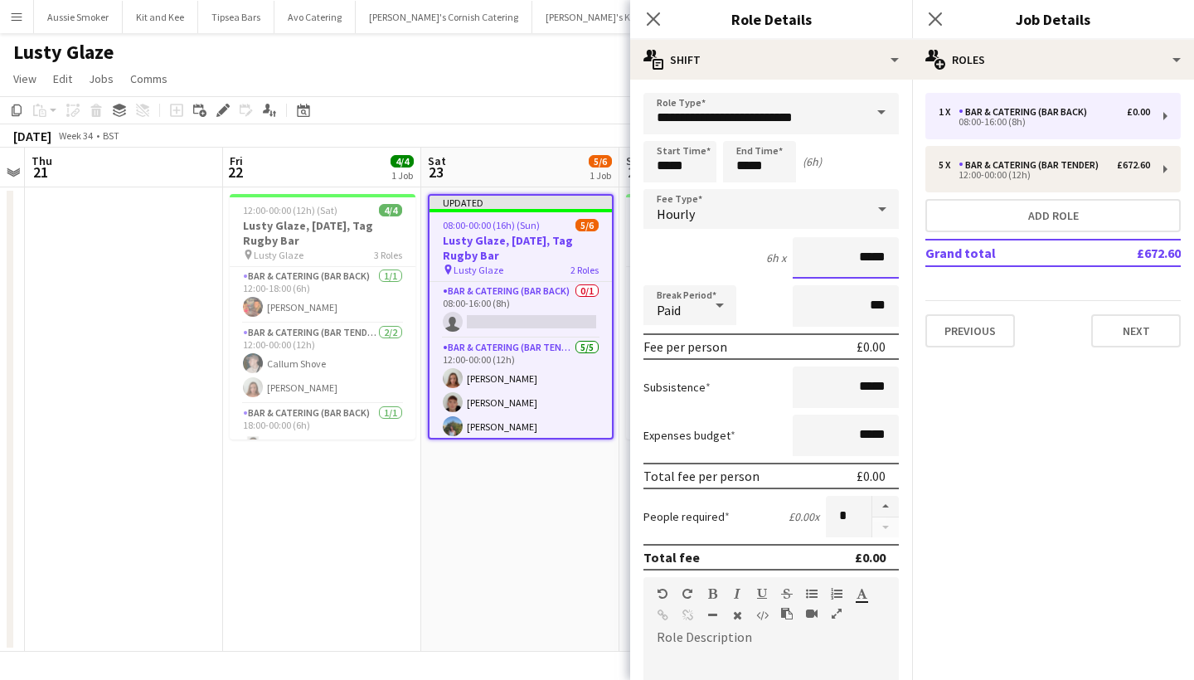
click at [892, 263] on input "*****" at bounding box center [846, 257] width 106 height 41
type input "**"
type input "******"
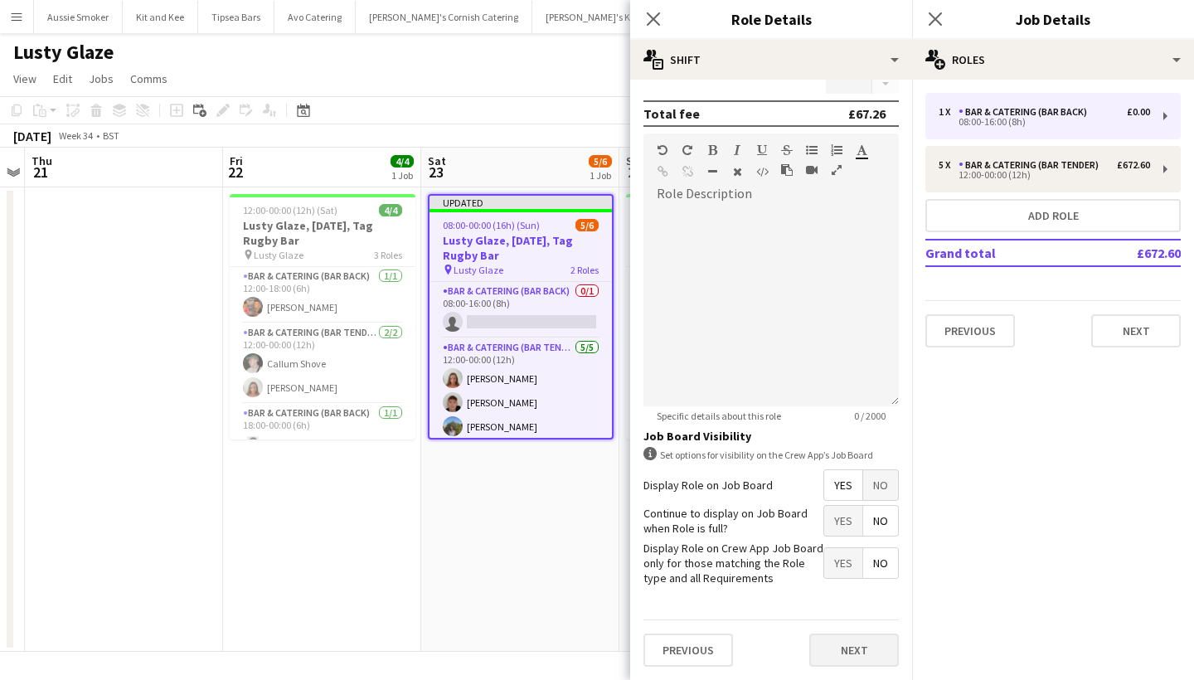
scroll to position [443, 0]
click at [839, 645] on button "Next" at bounding box center [854, 650] width 90 height 33
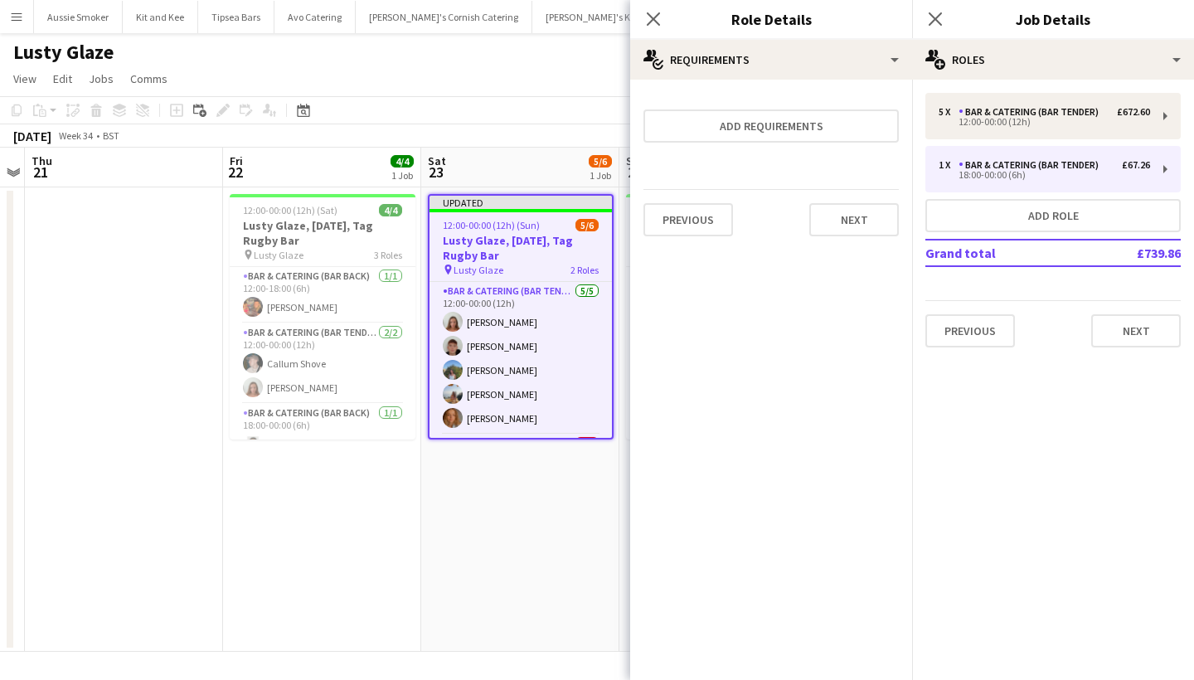
scroll to position [0, 0]
click at [1128, 328] on button "Next" at bounding box center [1136, 330] width 90 height 33
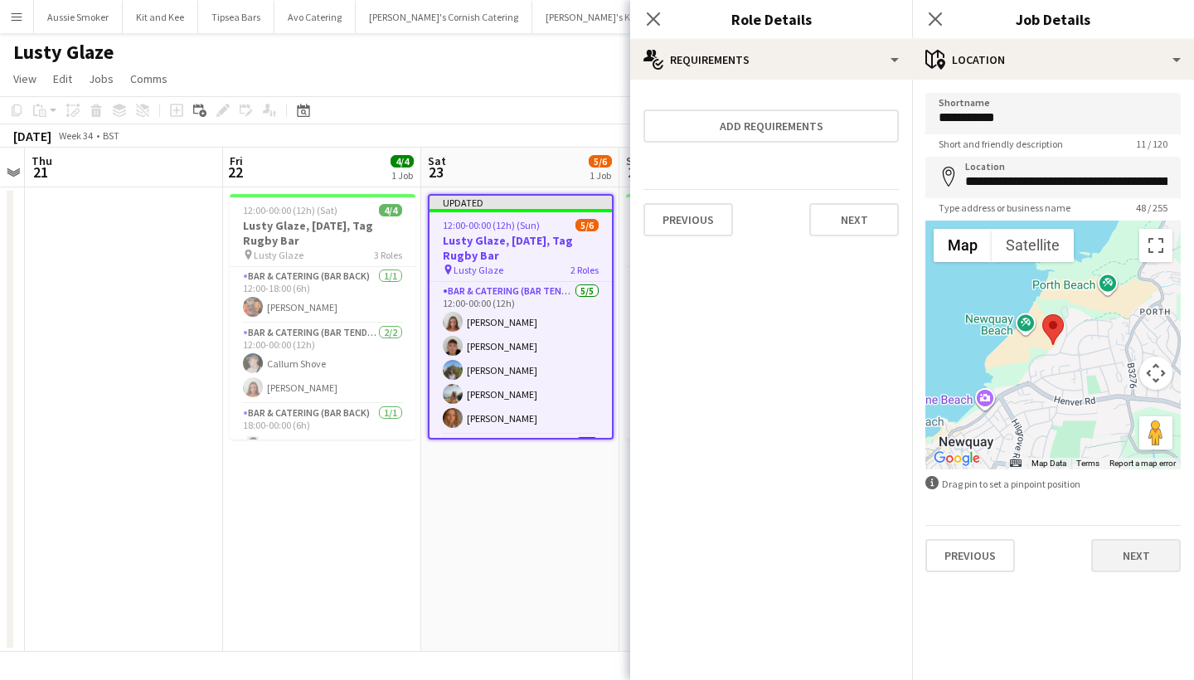
click at [1144, 550] on button "Next" at bounding box center [1136, 555] width 90 height 33
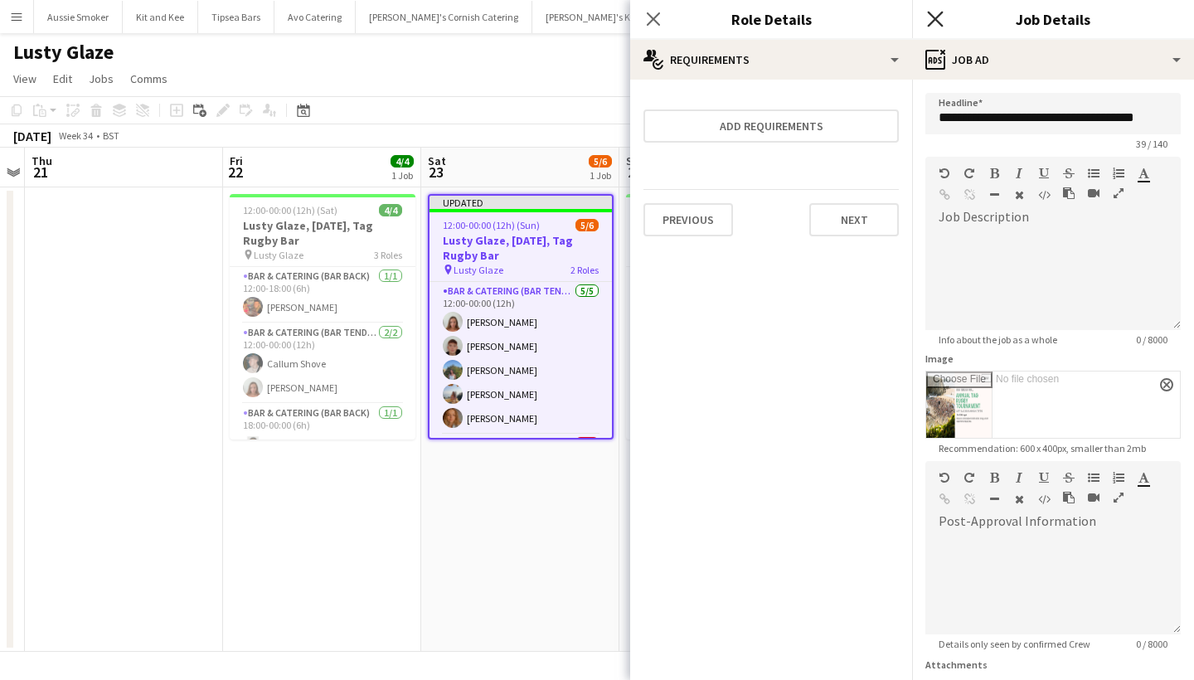
click at [939, 18] on icon "Close pop-in" at bounding box center [935, 19] width 16 height 16
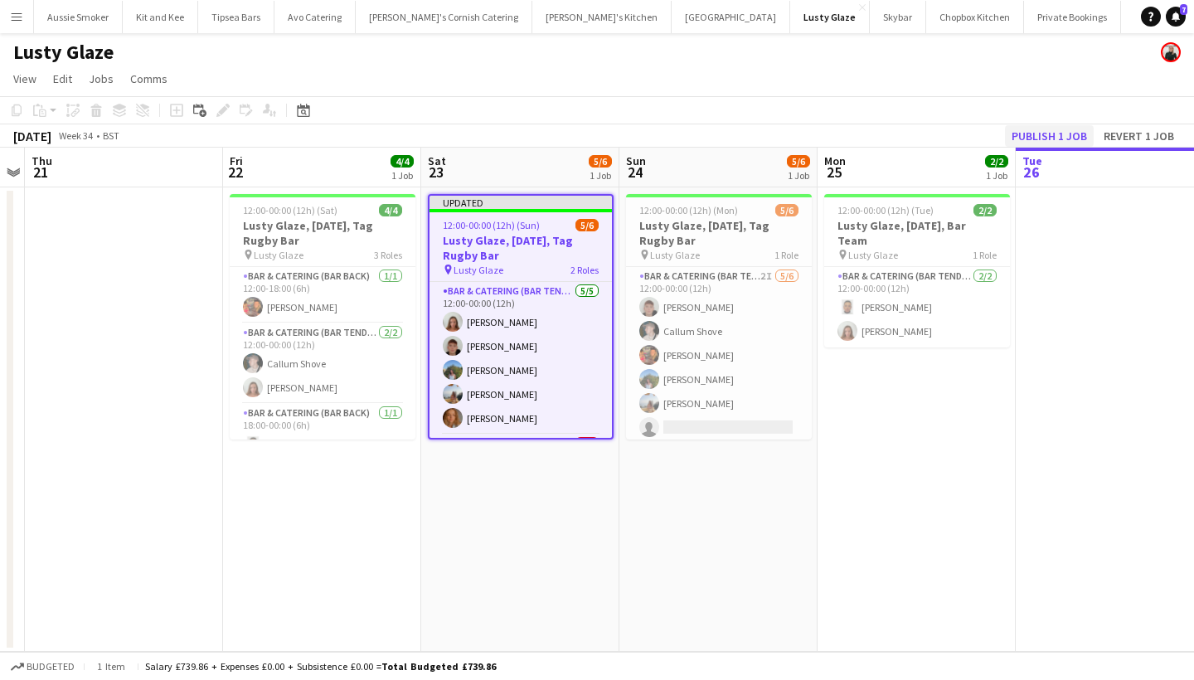
click at [1030, 132] on button "Publish 1 job" at bounding box center [1049, 136] width 89 height 22
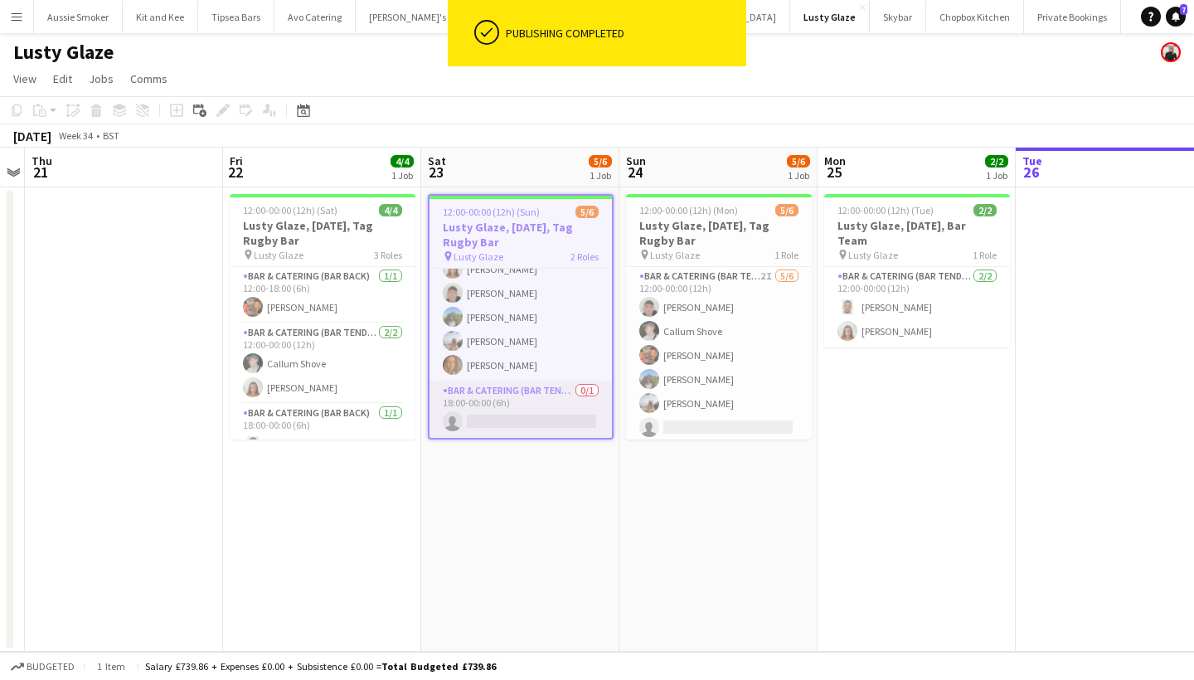
scroll to position [40, 0]
click at [506, 428] on app-card-role "Bar & Catering (Bar Tender) 0/1 18:00-00:00 (6h) single-neutral-actions" at bounding box center [521, 409] width 182 height 56
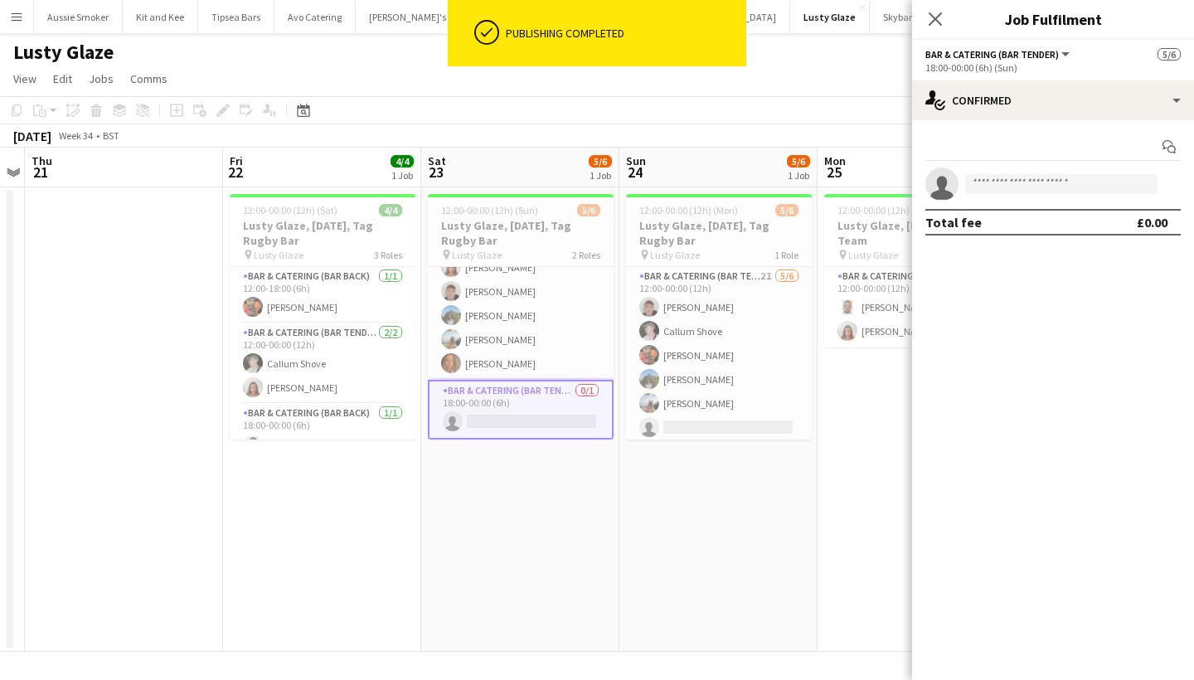
scroll to position [0, 0]
click at [1006, 189] on input at bounding box center [1061, 184] width 192 height 20
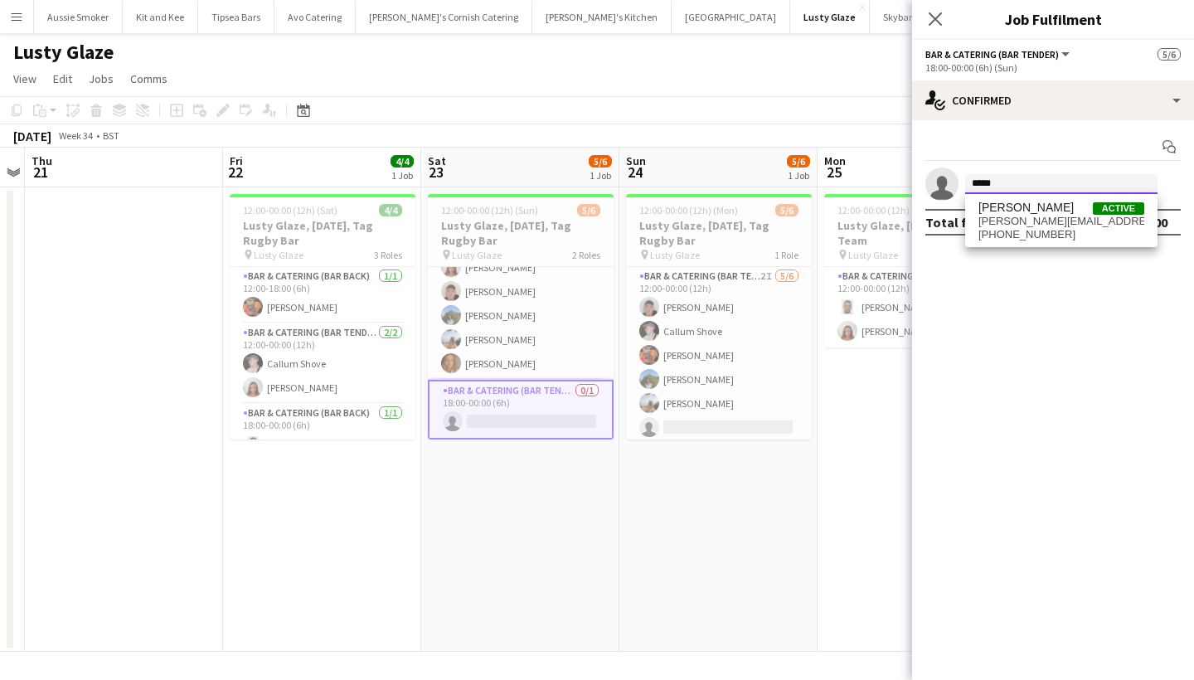
type input "*****"
drag, startPoint x: 1018, startPoint y: 196, endPoint x: 1037, endPoint y: 222, distance: 32.7
click at [1037, 222] on span "leila.mason@icloud.com" at bounding box center [1061, 221] width 166 height 13
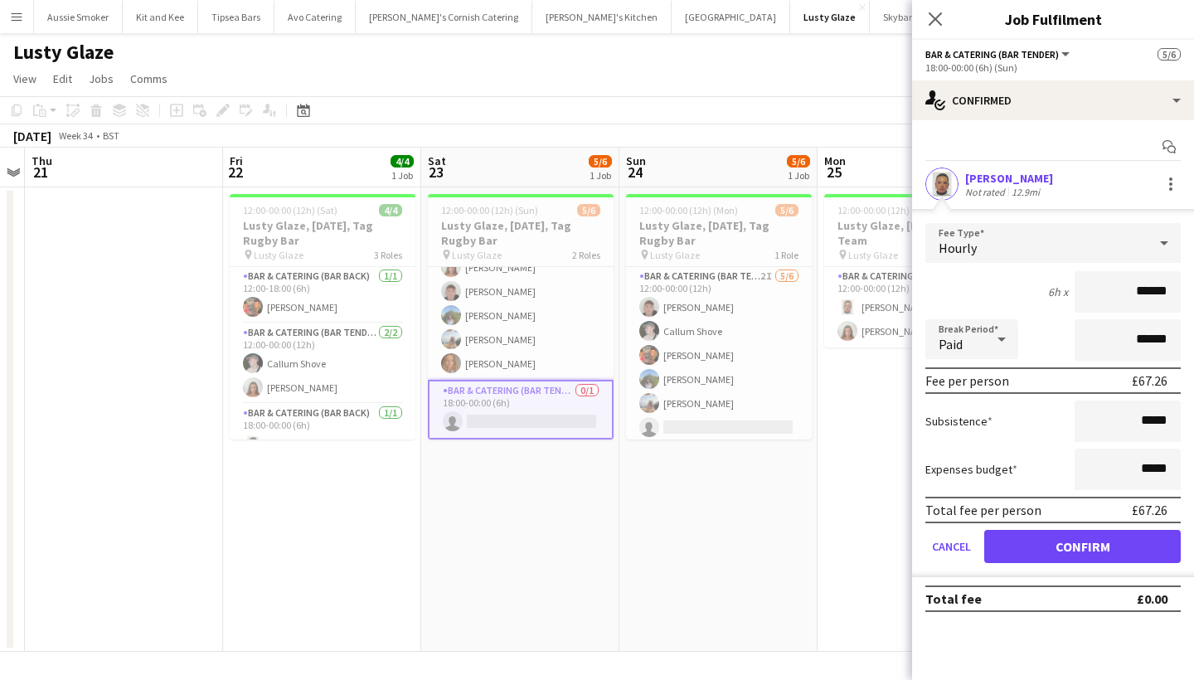
click at [989, 183] on div "Leila Tejeiro-Mason" at bounding box center [1009, 178] width 88 height 15
click at [974, 178] on div "Leila Tejeiro-Mason" at bounding box center [1009, 178] width 88 height 15
click at [1106, 540] on button "Confirm" at bounding box center [1082, 546] width 197 height 33
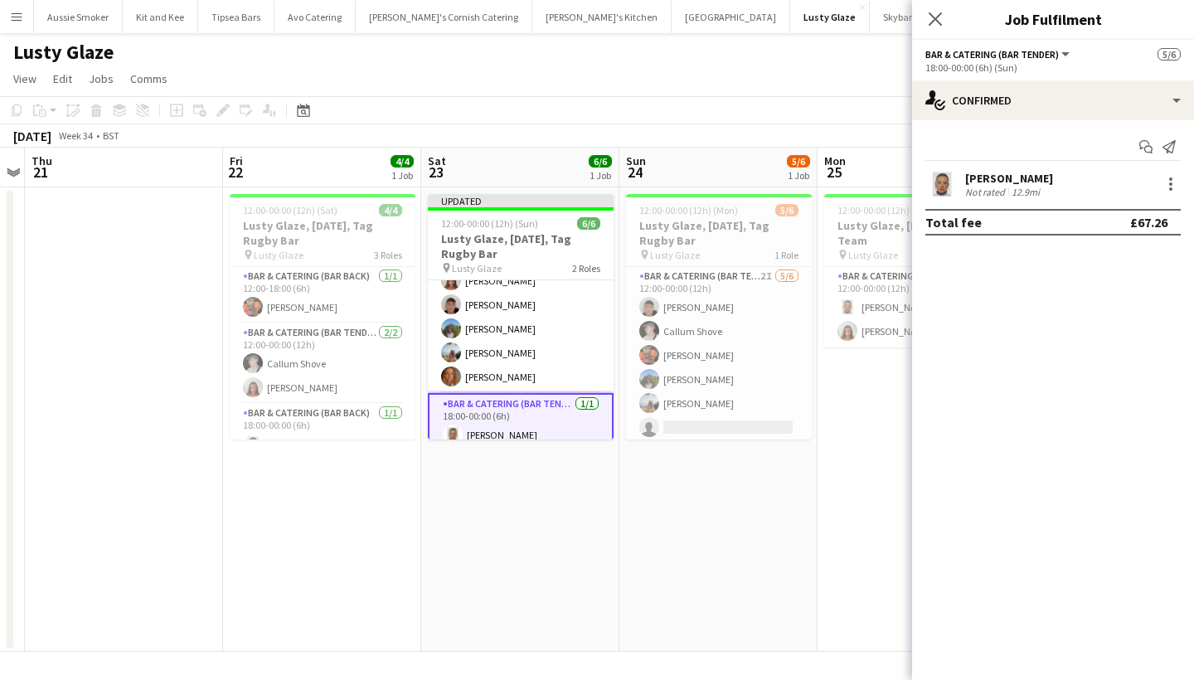
click at [997, 173] on div "Leila Tejeiro-Mason" at bounding box center [1009, 178] width 88 height 15
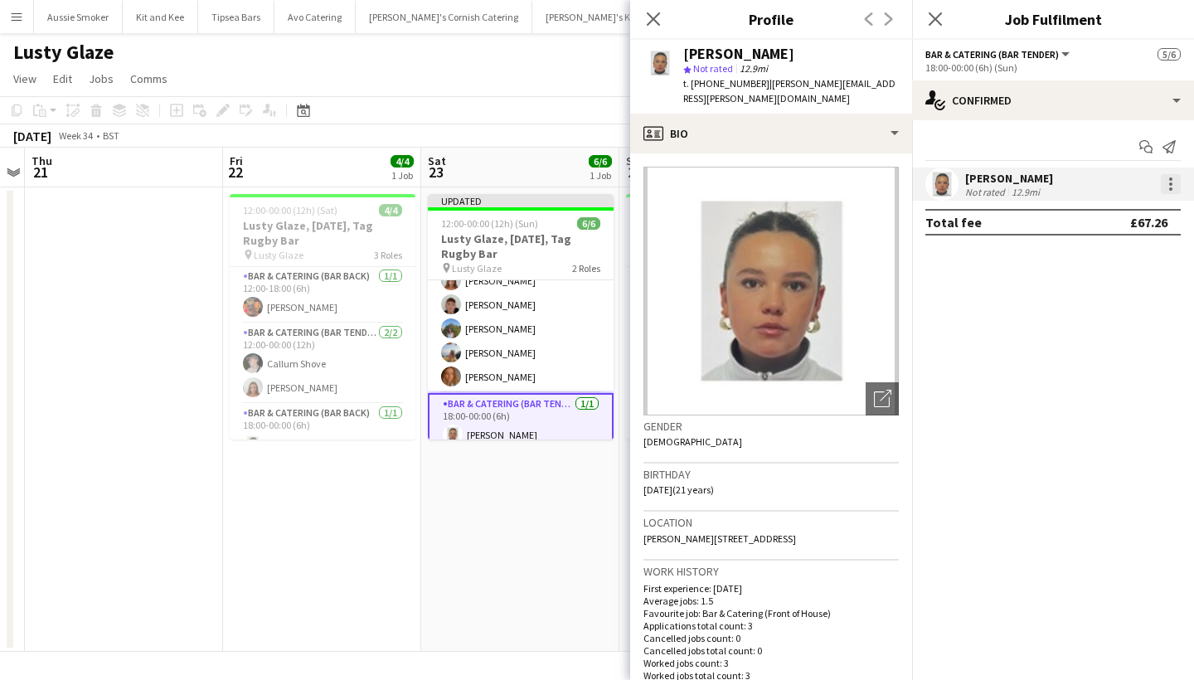
click at [1164, 188] on div at bounding box center [1171, 184] width 20 height 20
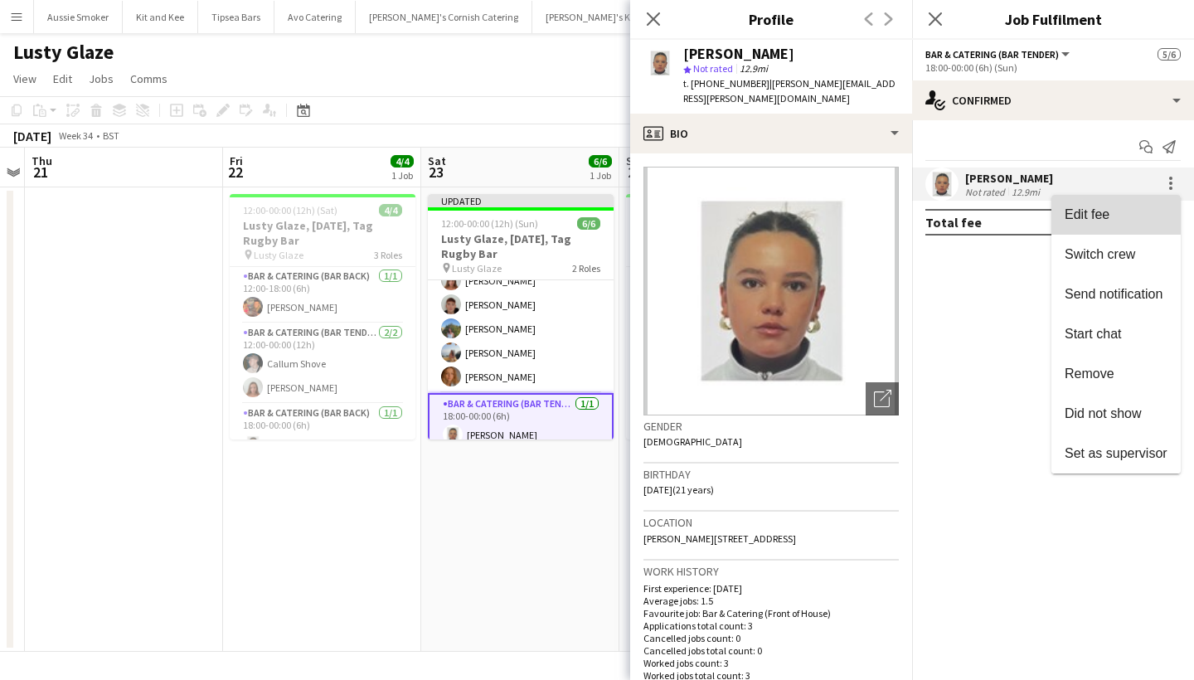
click at [1103, 220] on span "Edit fee" at bounding box center [1087, 214] width 45 height 14
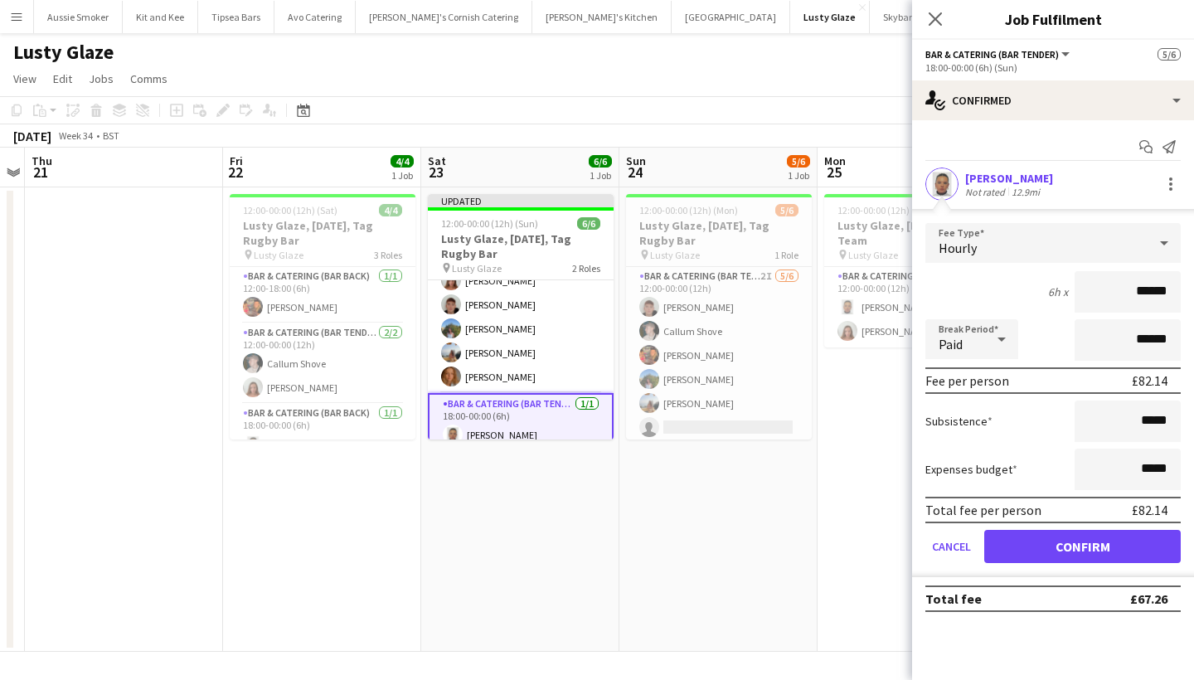
type input "******"
click at [1068, 542] on button "Confirm" at bounding box center [1082, 546] width 197 height 33
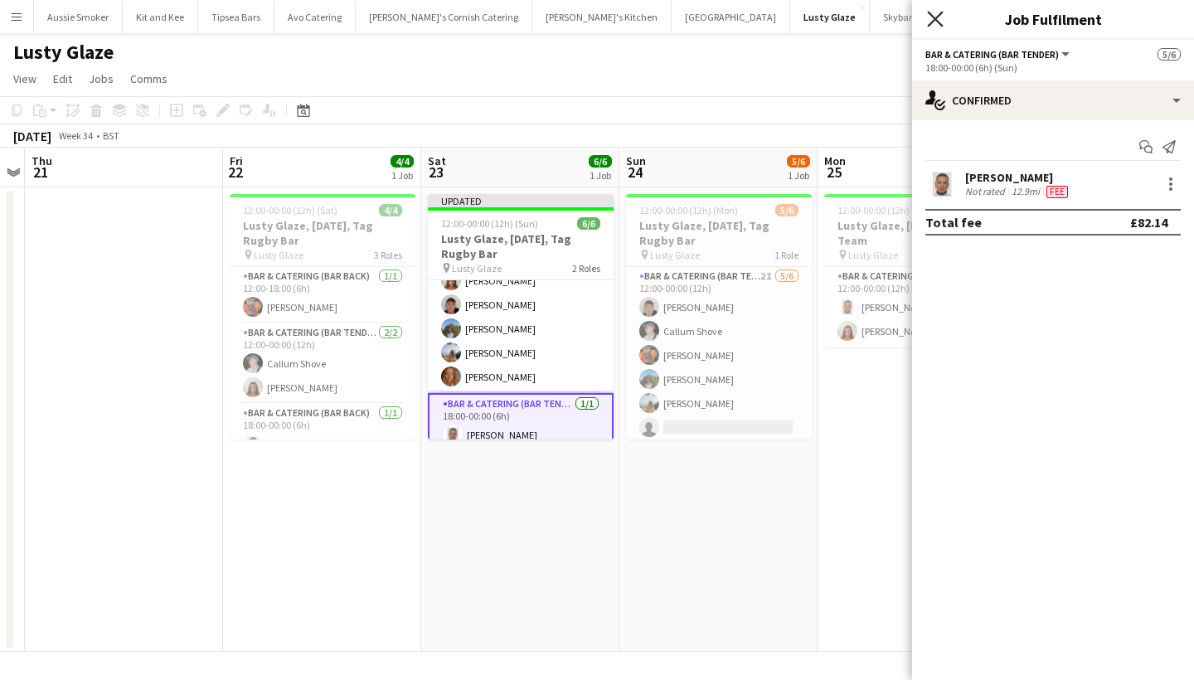
click at [931, 19] on icon "Close pop-in" at bounding box center [935, 19] width 16 height 16
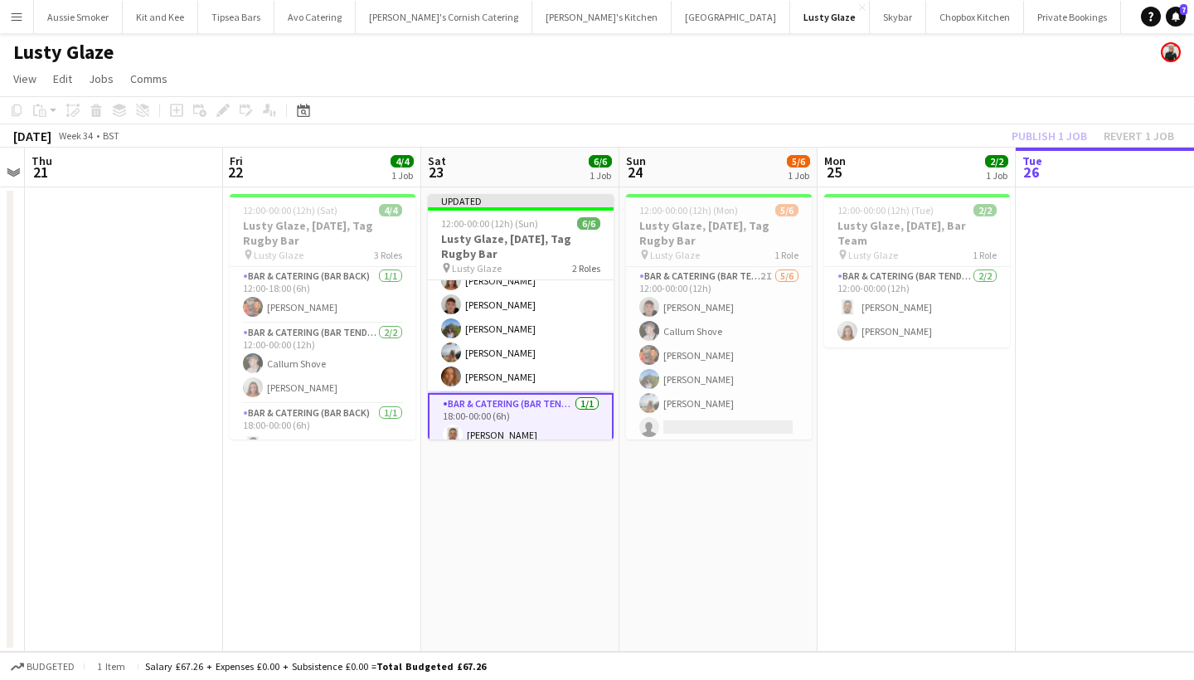
click at [1048, 137] on div "Publish 1 job Revert 1 job" at bounding box center [1093, 136] width 202 height 22
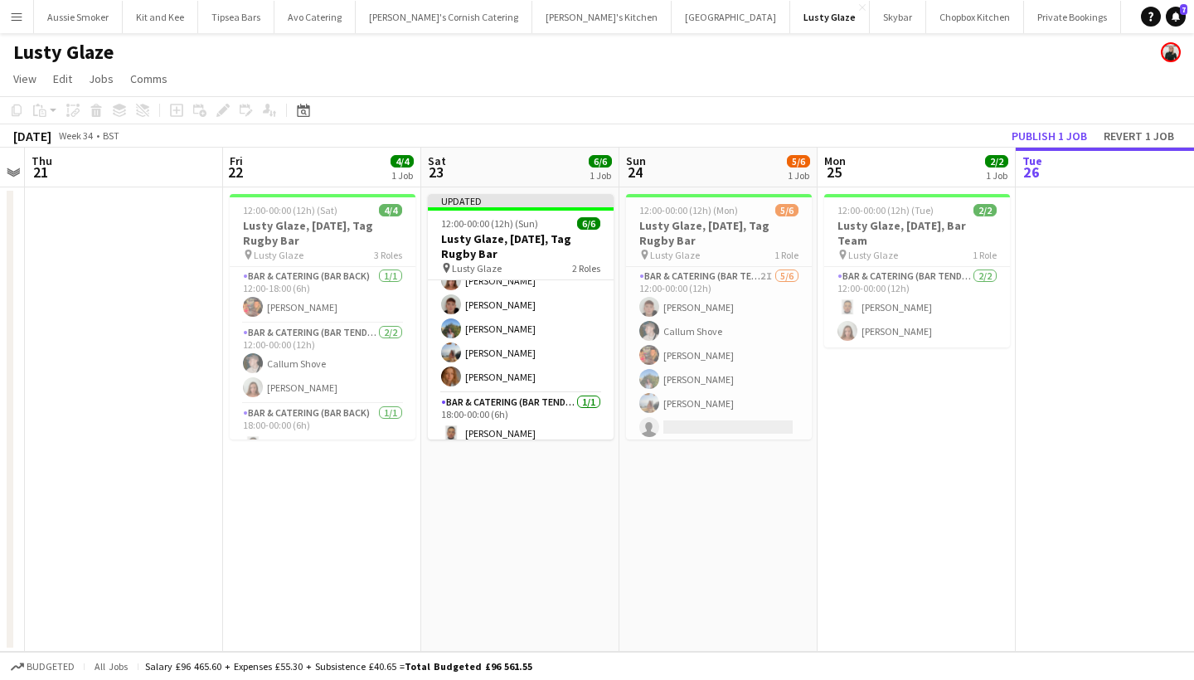
click at [1048, 137] on button "Publish 1 job" at bounding box center [1049, 136] width 89 height 22
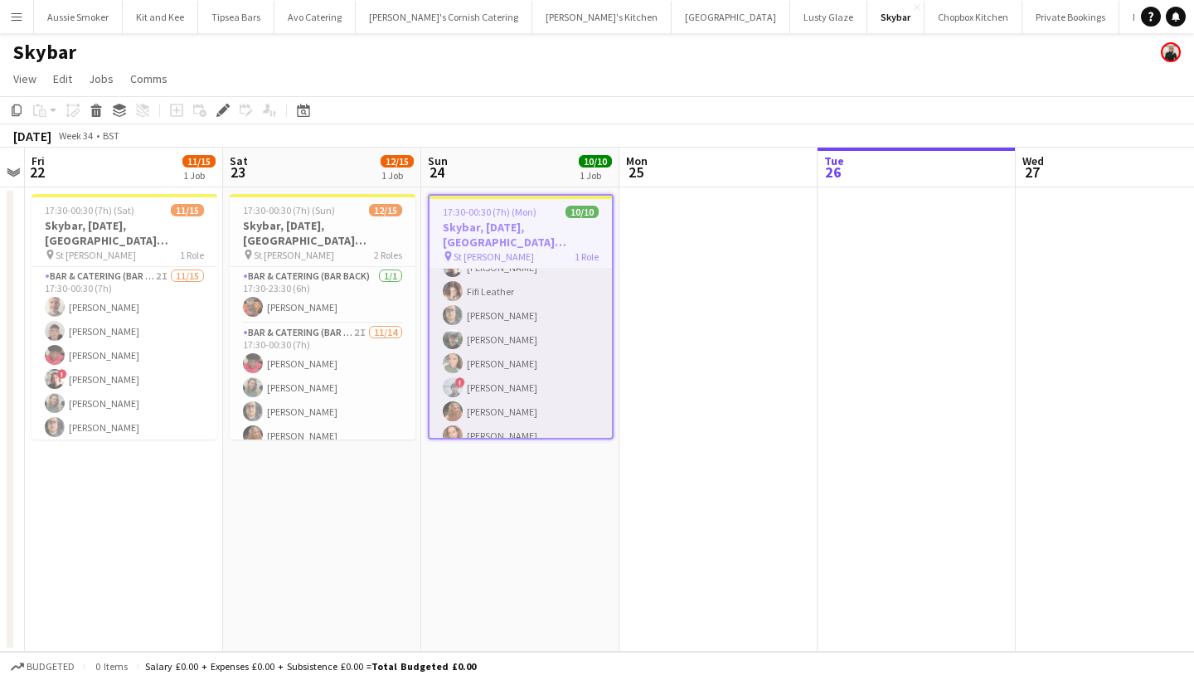
scroll to position [79, 0]
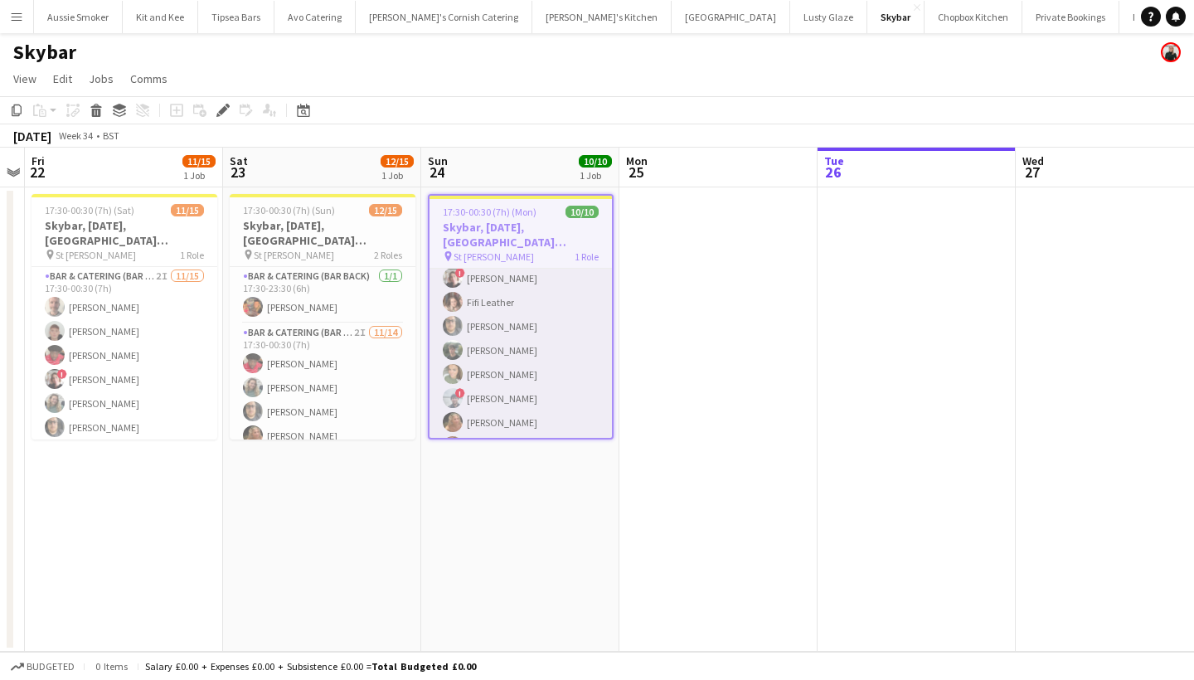
click at [563, 318] on app-card-role "Bar & Catering (Bar Tender) 10/10 17:30-00:30 (7h) Richard James Domonique Jone…" at bounding box center [521, 326] width 182 height 273
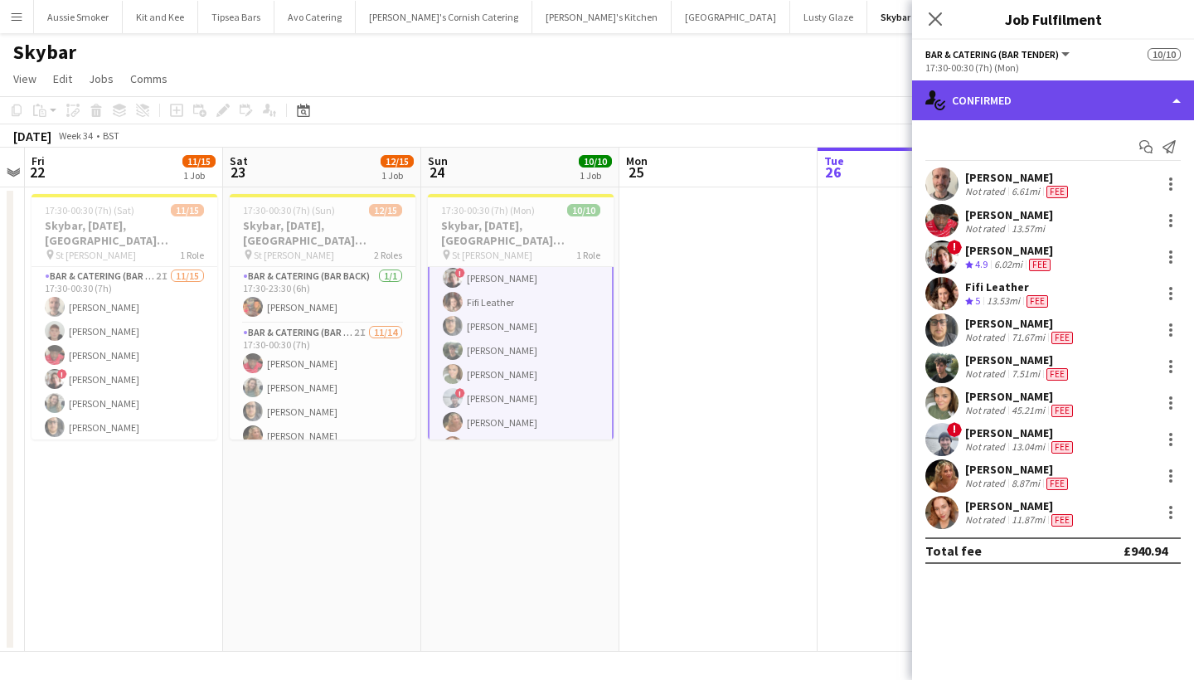
click at [1113, 102] on div "single-neutral-actions-check-2 Confirmed" at bounding box center [1053, 100] width 282 height 40
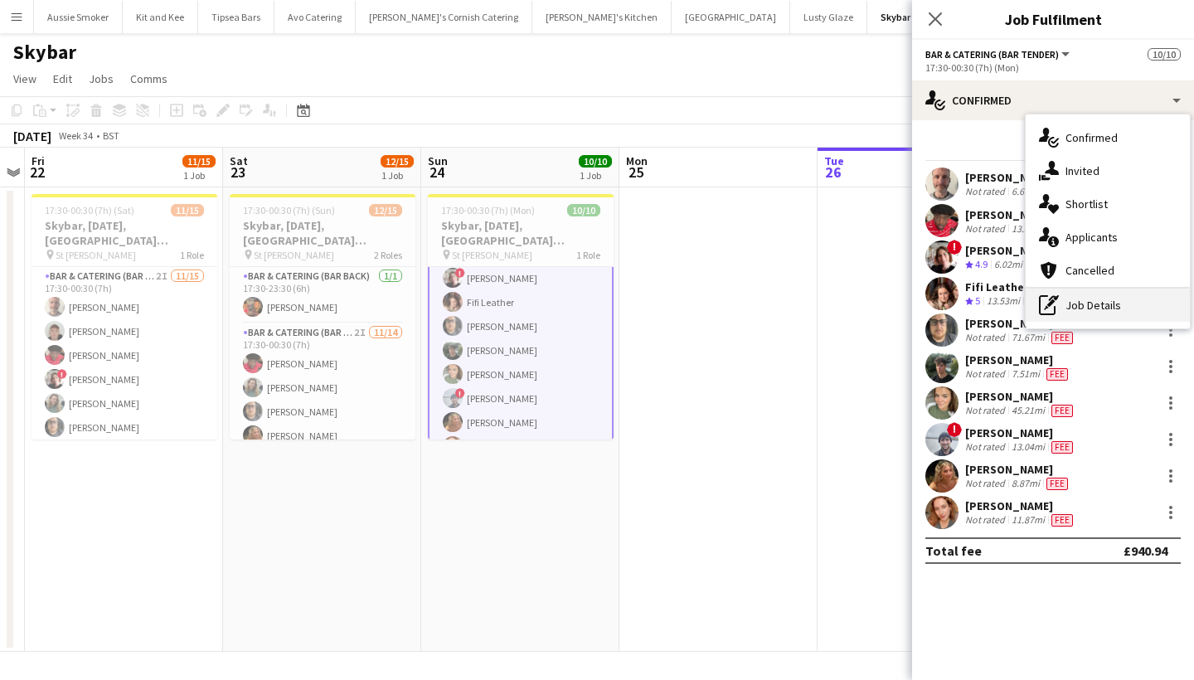
click at [1103, 309] on div "pen-write Job Details" at bounding box center [1108, 305] width 164 height 33
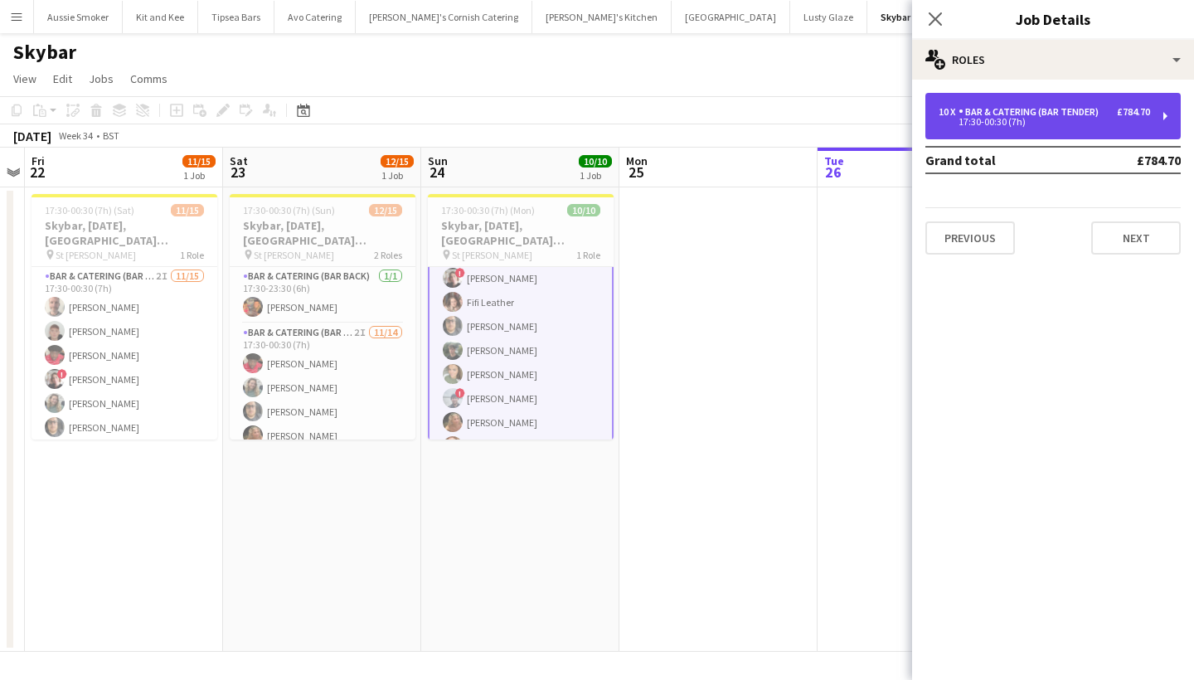
click at [1104, 118] on div "17:30-00:30 (7h)" at bounding box center [1044, 122] width 211 height 8
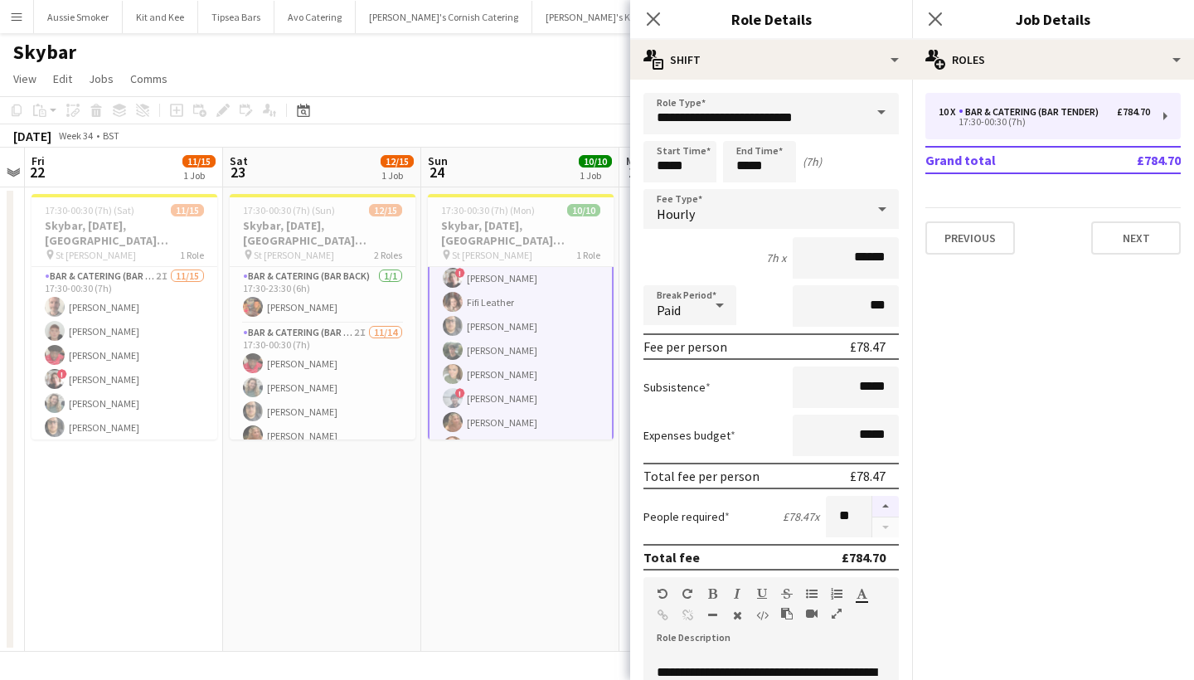
click at [886, 509] on button "button" at bounding box center [885, 507] width 27 height 22
type input "**"
click at [938, 25] on icon "Close pop-in" at bounding box center [935, 19] width 16 height 16
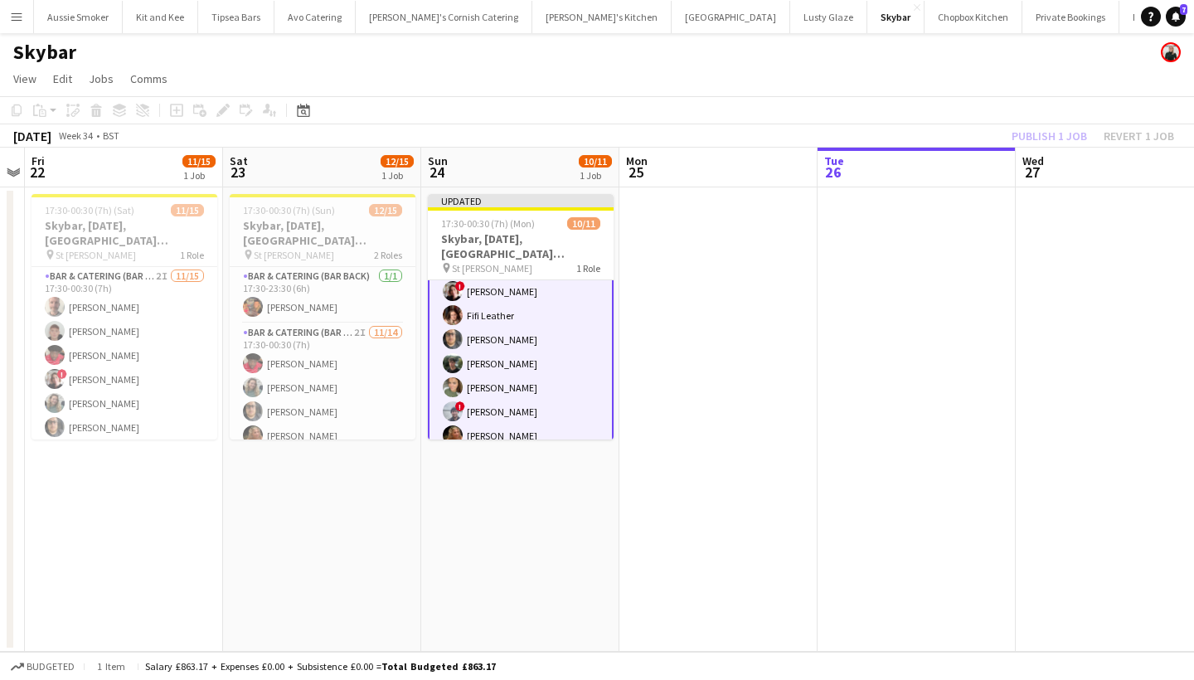
click at [1036, 135] on div "Publish 1 job Revert 1 job" at bounding box center [1093, 136] width 202 height 22
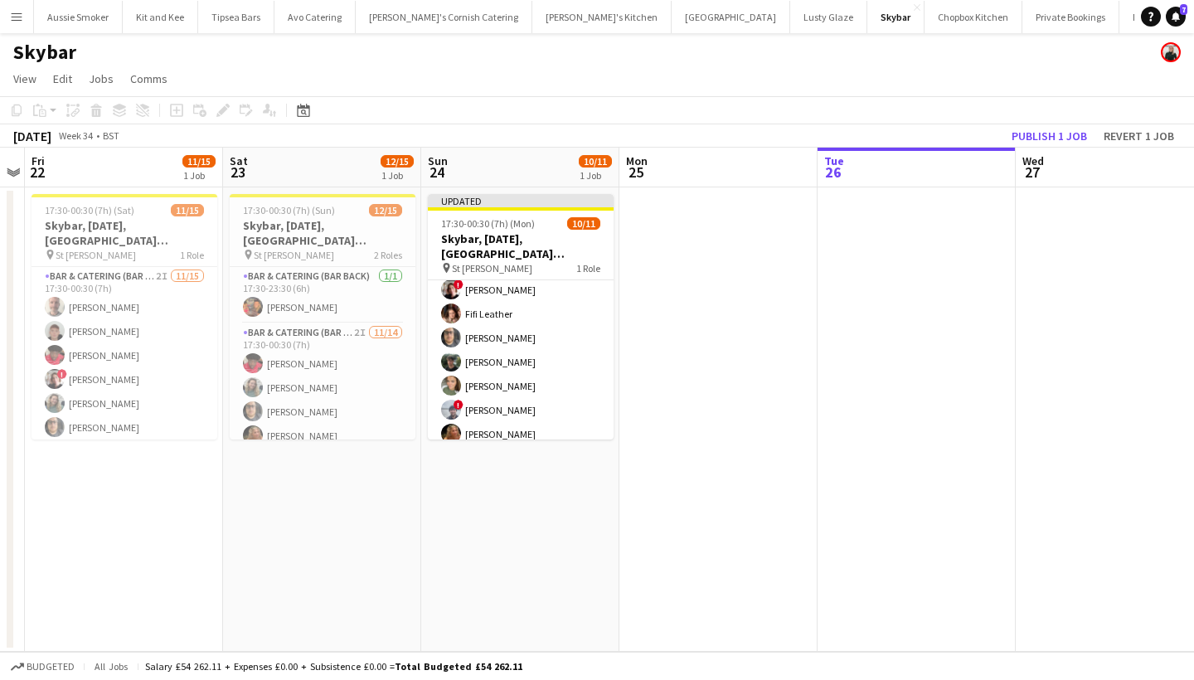
click at [1036, 135] on button "Publish 1 job" at bounding box center [1049, 136] width 89 height 22
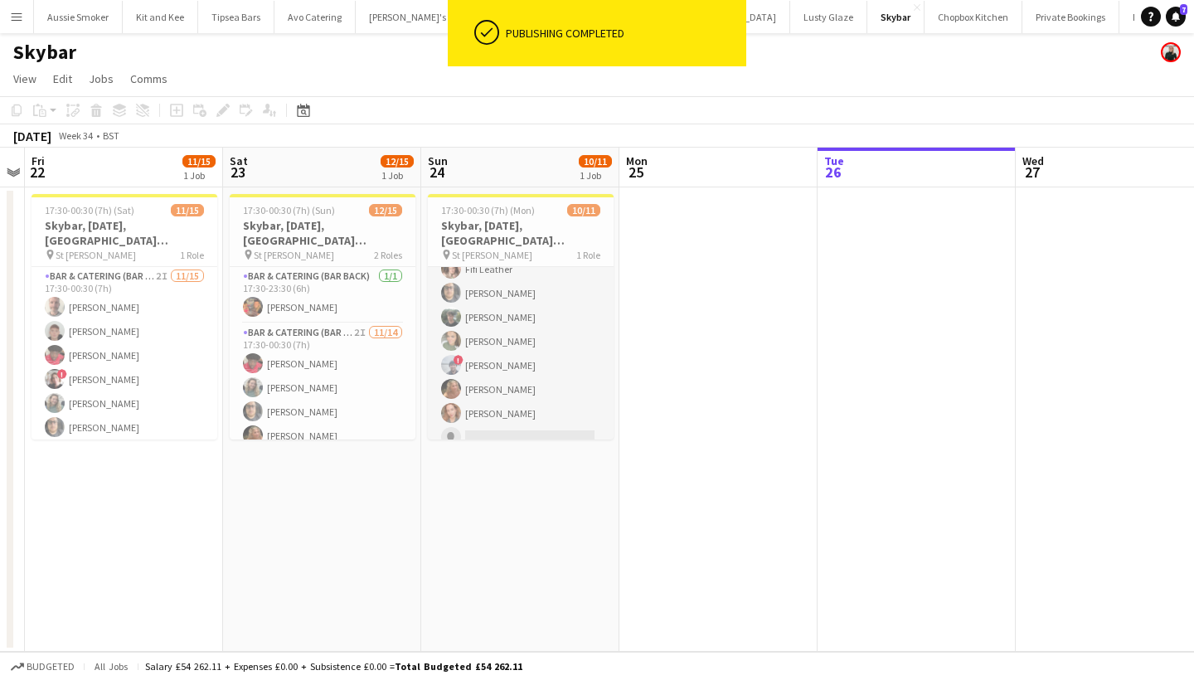
scroll to position [109, 0]
click at [542, 421] on app-card-role "Bar & Catering (Bar Tender) 1I 1A 10/11 17:30-00:30 (7h) Richard James Domoniqu…" at bounding box center [521, 306] width 186 height 297
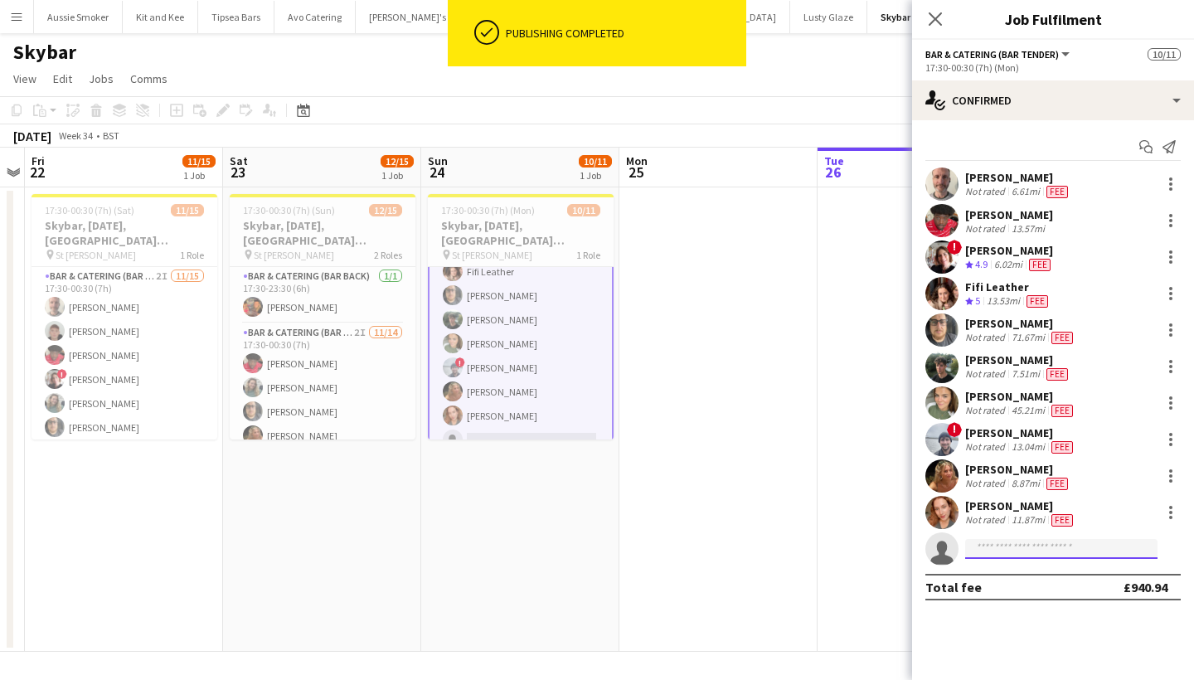
click at [988, 542] on input at bounding box center [1061, 549] width 192 height 20
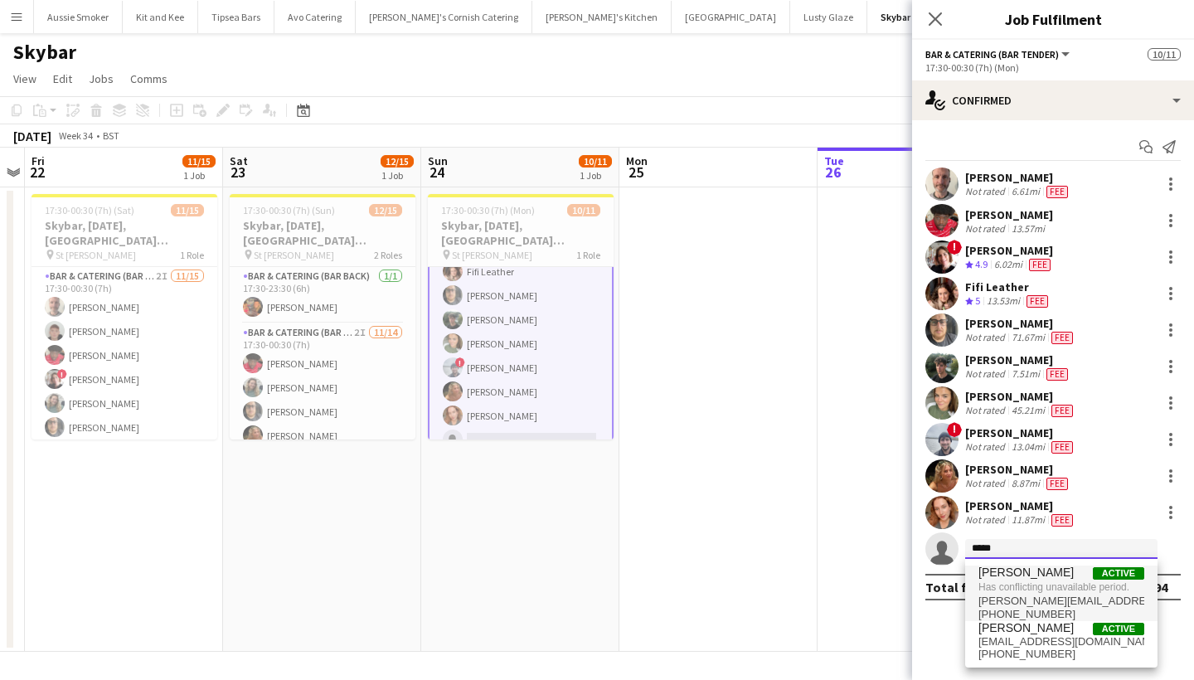
type input "*****"
drag, startPoint x: 1019, startPoint y: 575, endPoint x: 1034, endPoint y: 637, distance: 64.0
click at [1034, 637] on span "sarahbethp0903@outlook.com" at bounding box center [1061, 641] width 166 height 13
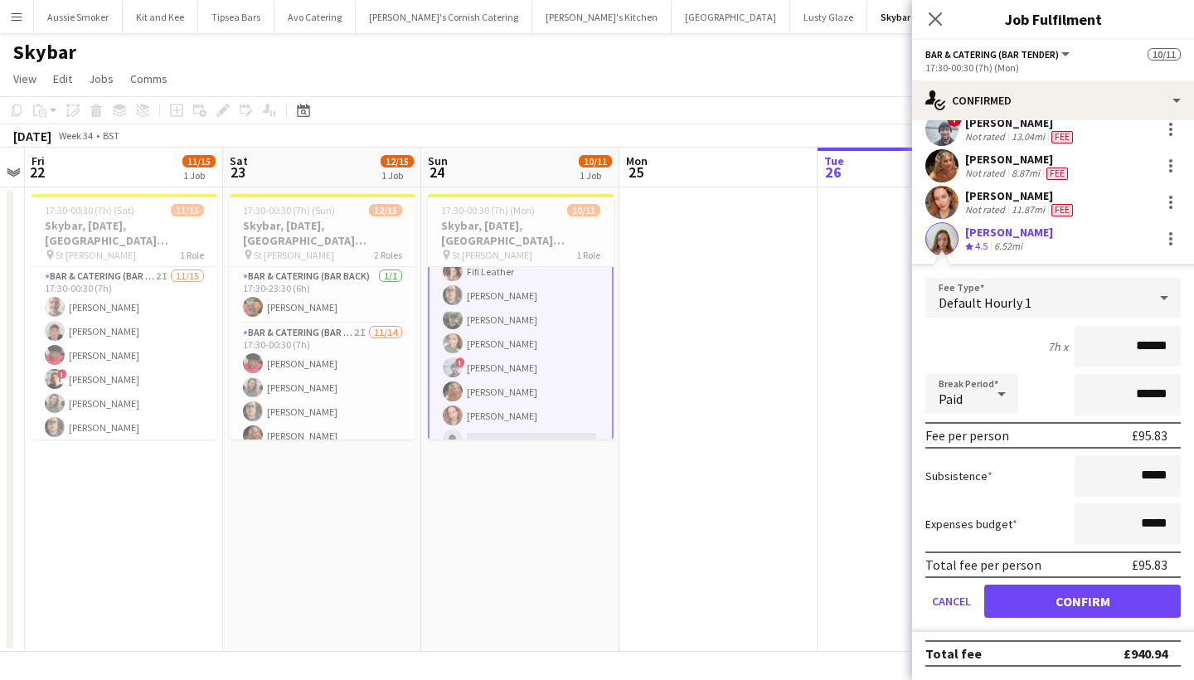
scroll to position [310, 0]
type input "******"
click at [1104, 596] on button "Confirm" at bounding box center [1082, 601] width 197 height 33
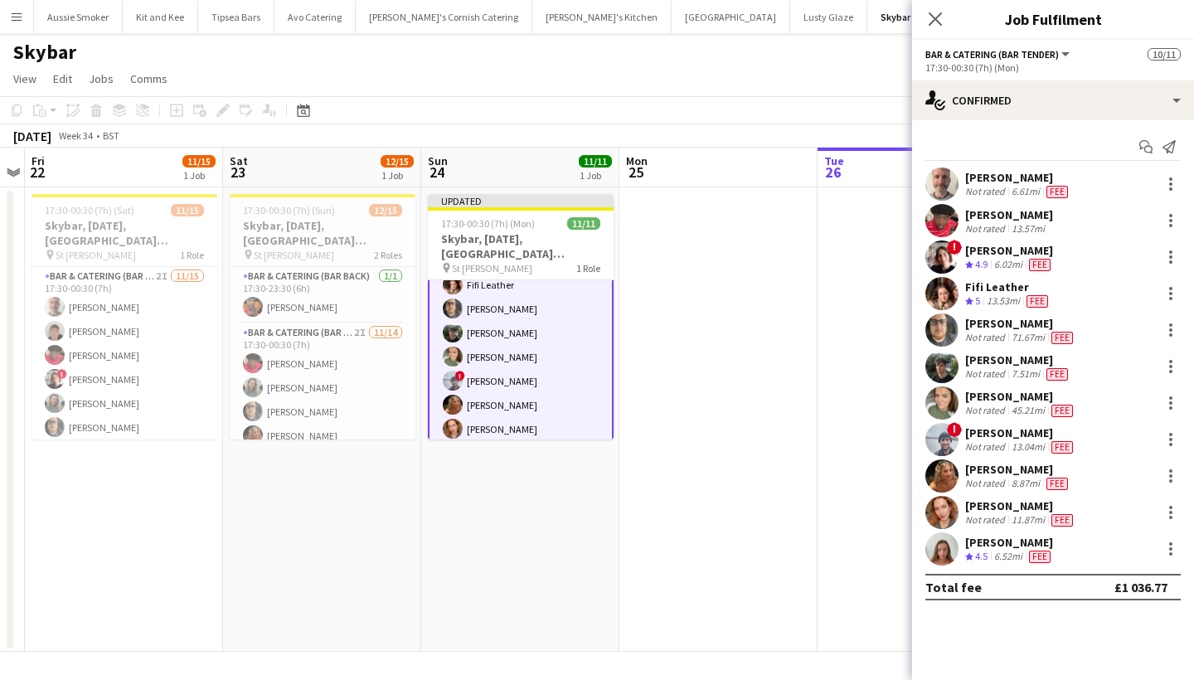
scroll to position [0, 0]
click at [931, 20] on icon "Close pop-in" at bounding box center [935, 19] width 16 height 16
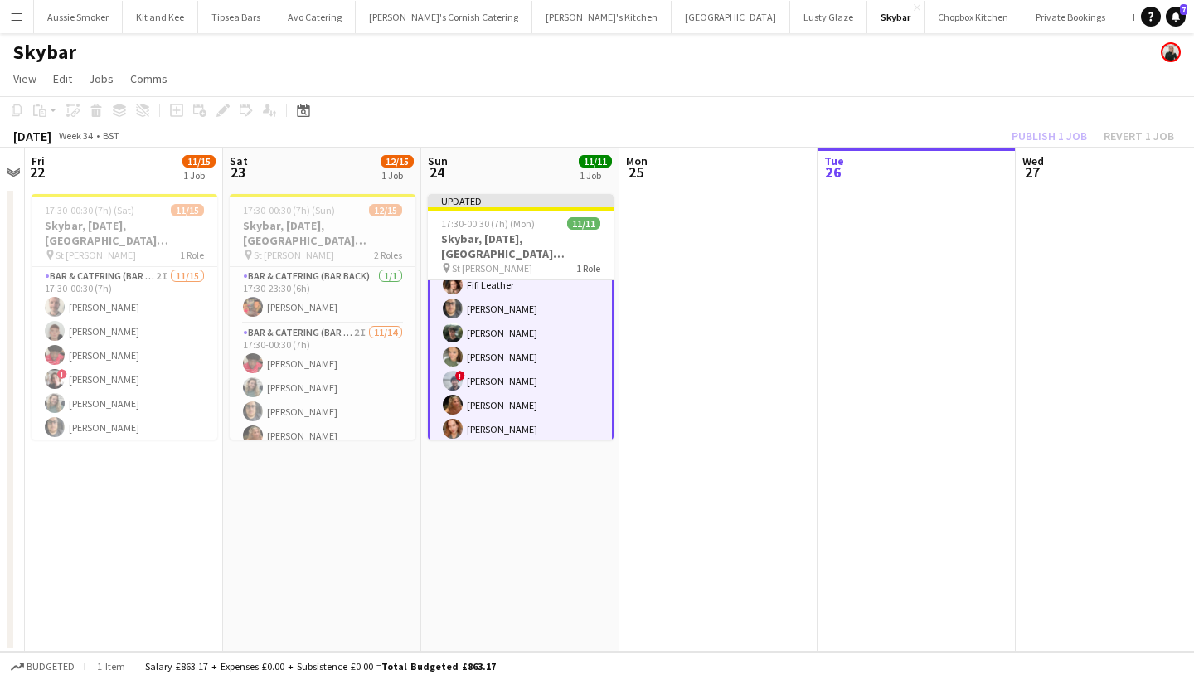
click at [1056, 133] on div "Publish 1 job Revert 1 job" at bounding box center [1093, 136] width 202 height 22
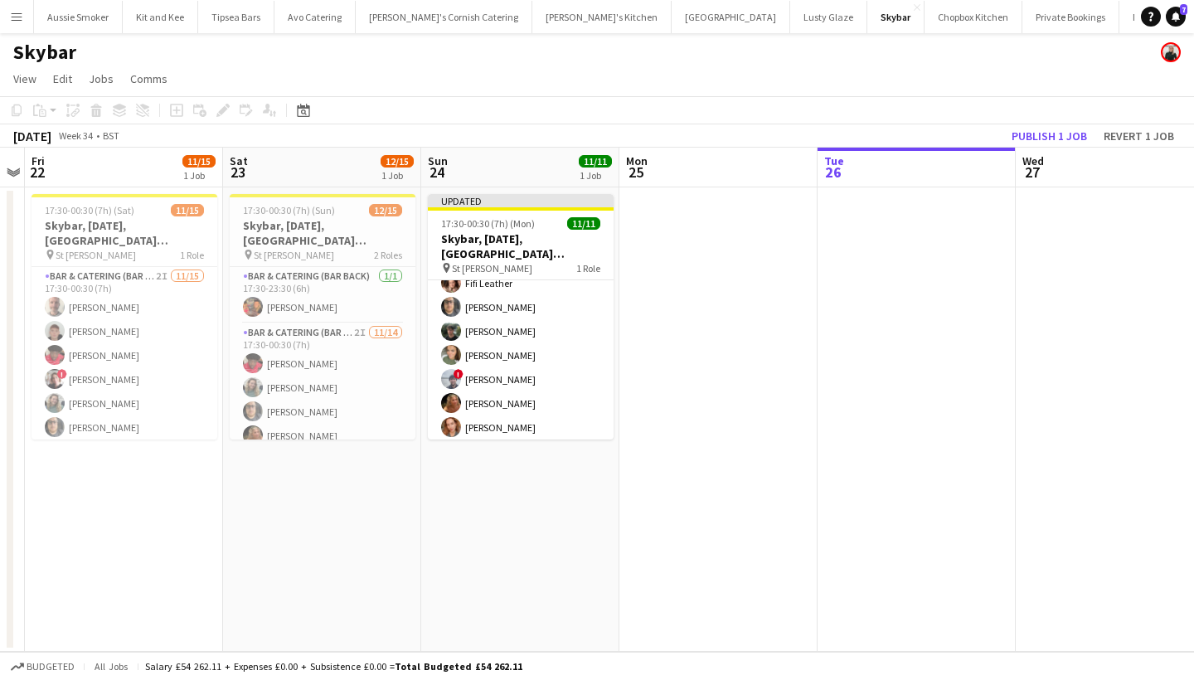
click at [1056, 133] on button "Publish 1 job" at bounding box center [1049, 136] width 89 height 22
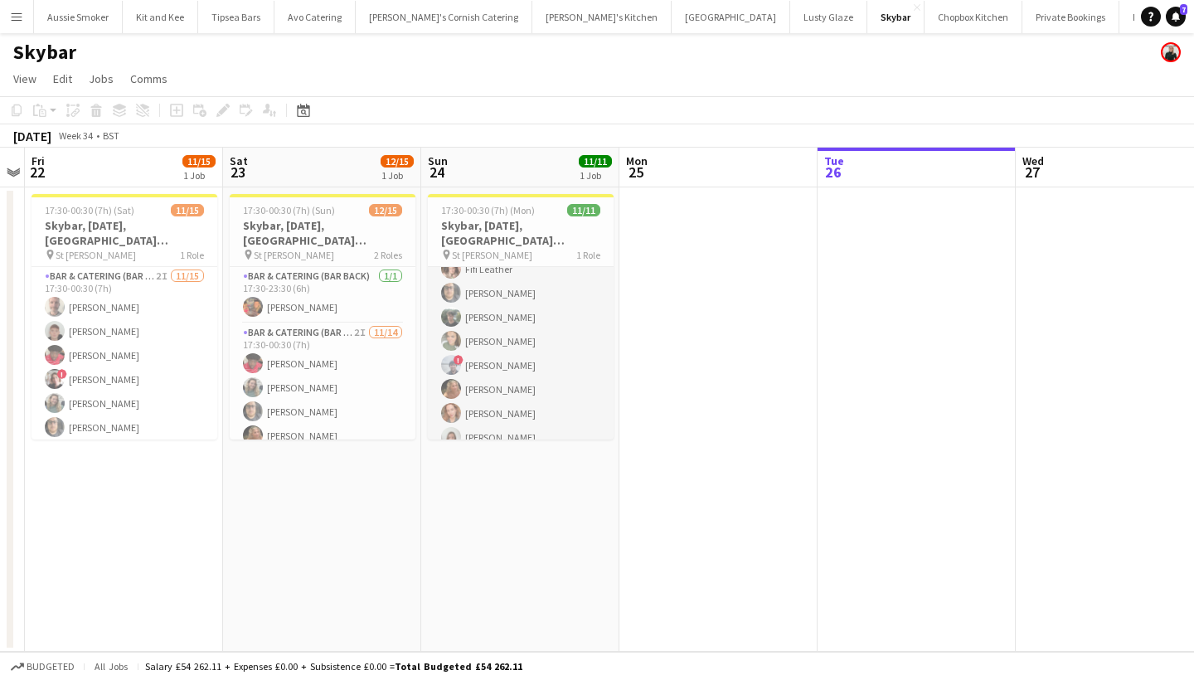
scroll to position [109, 0]
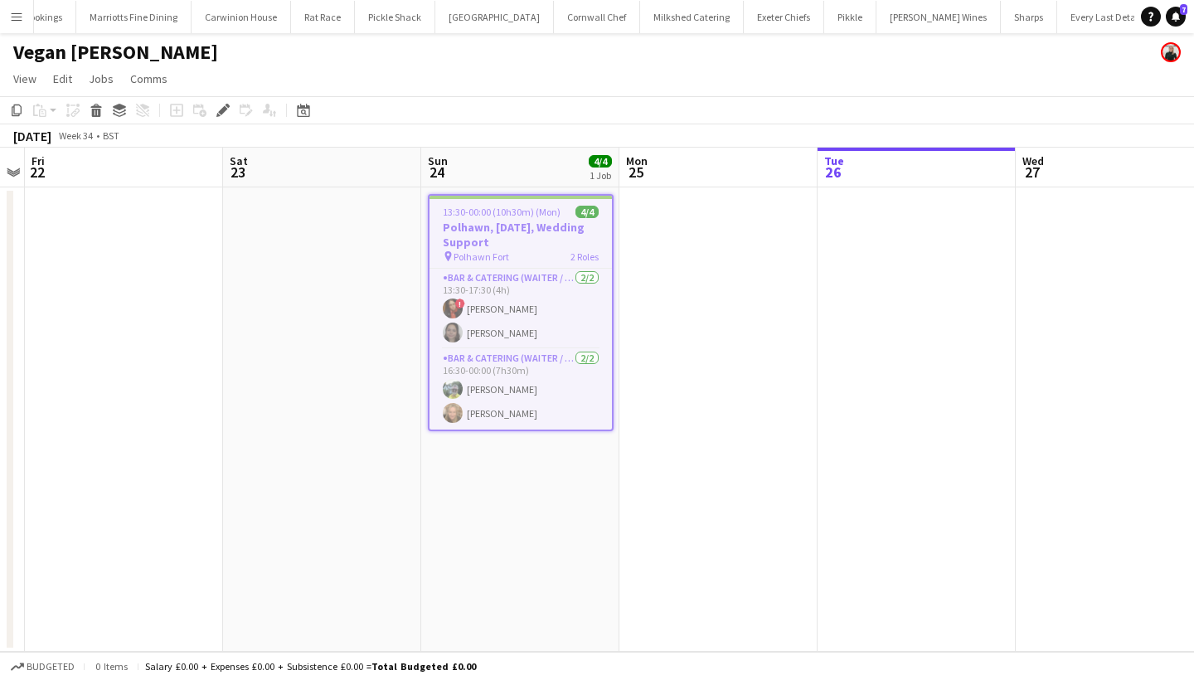
click at [20, 17] on app-icon "Menu" at bounding box center [16, 16] width 13 height 13
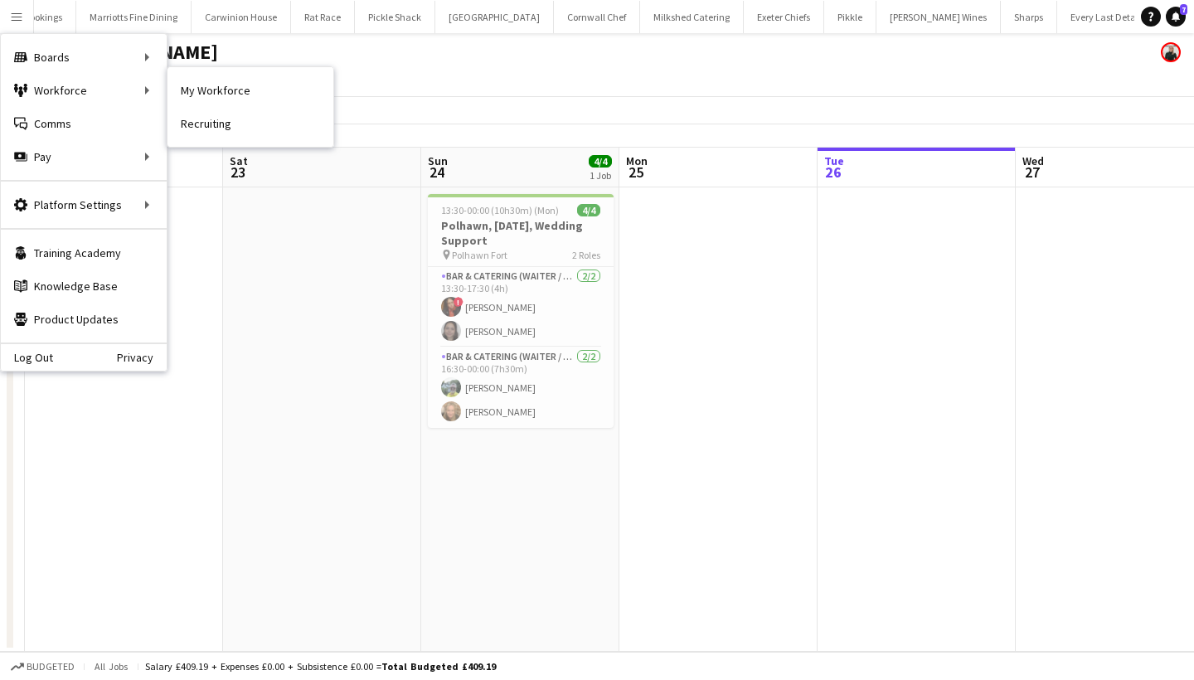
click at [223, 70] on nav "My Workforce Recruiting" at bounding box center [250, 107] width 166 height 80
click at [224, 90] on link "My Workforce" at bounding box center [250, 90] width 166 height 33
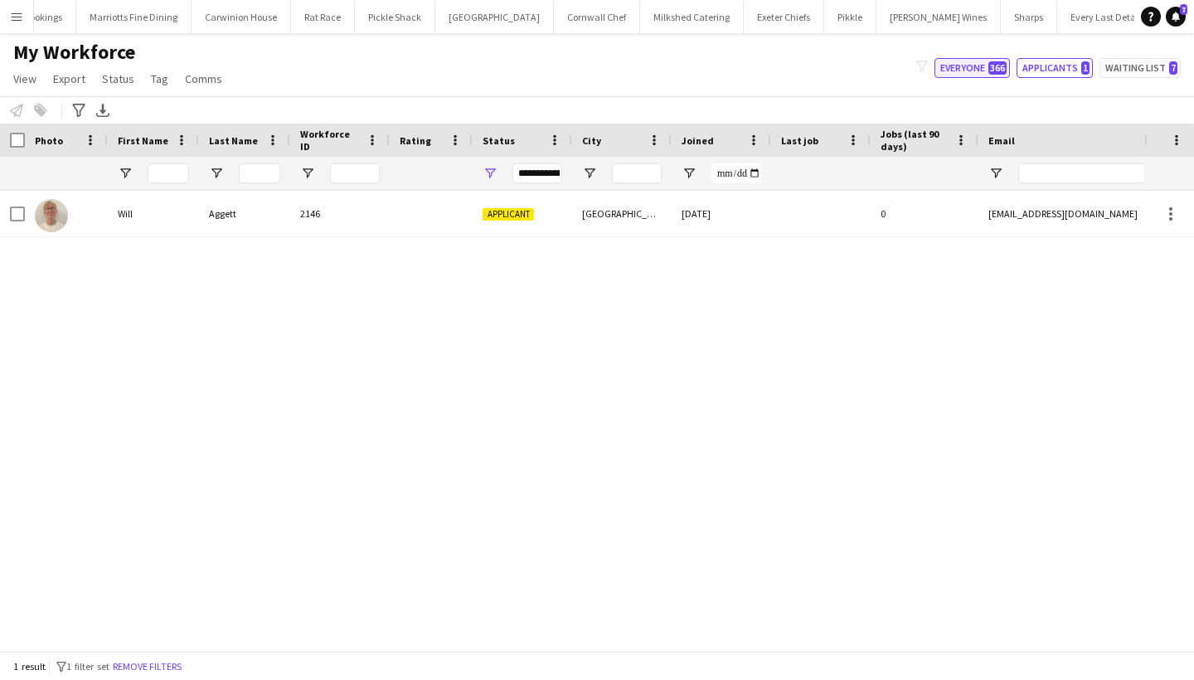
click at [980, 63] on button "Everyone 366" at bounding box center [971, 68] width 75 height 20
type input "**********"
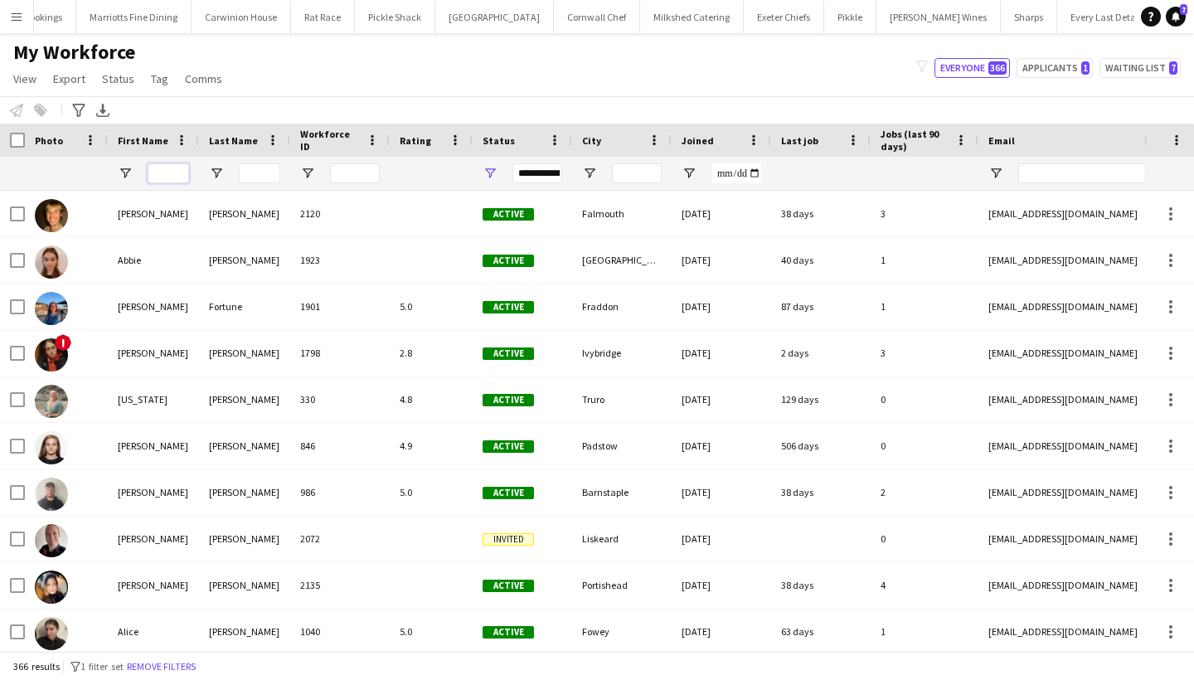
click at [163, 170] on input "First Name Filter Input" at bounding box center [168, 173] width 41 height 20
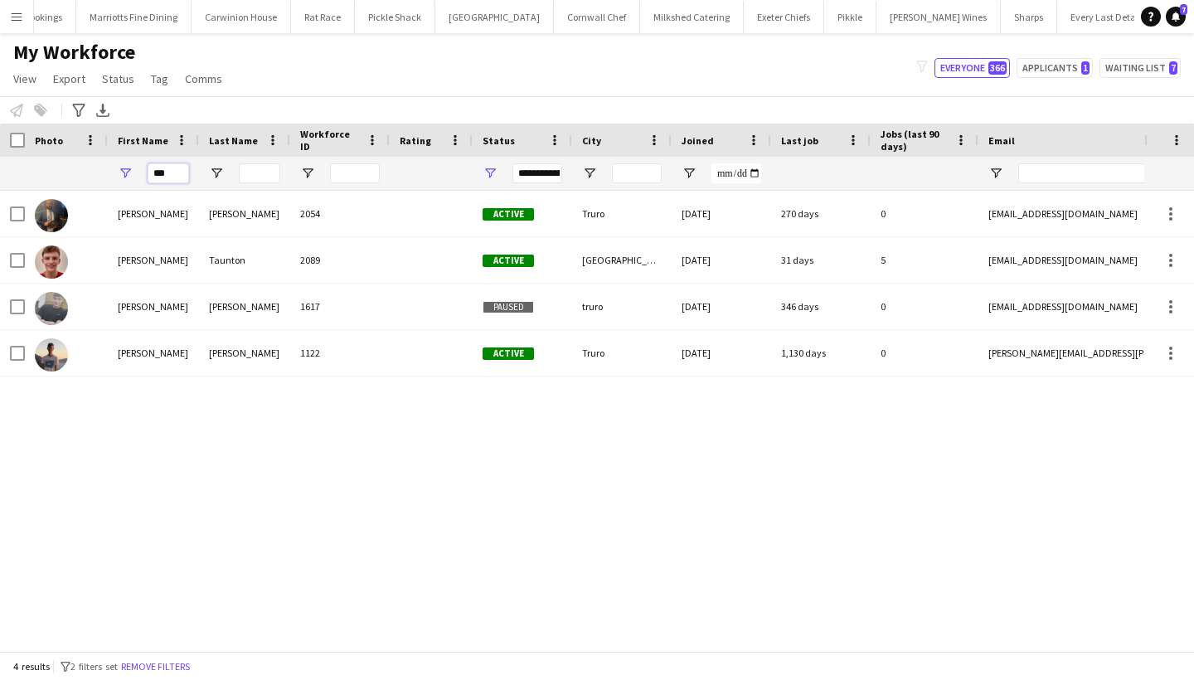
type input "***"
click at [20, 10] on app-icon "Menu" at bounding box center [16, 16] width 13 height 13
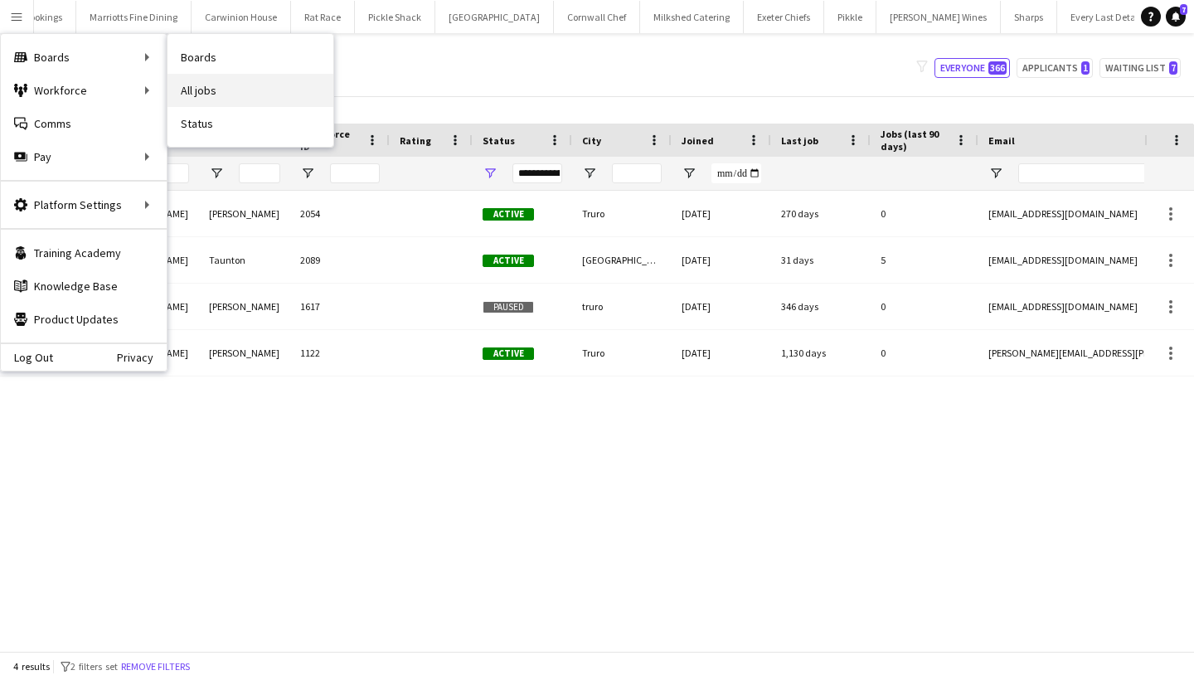
click at [224, 100] on link "All jobs" at bounding box center [250, 90] width 166 height 33
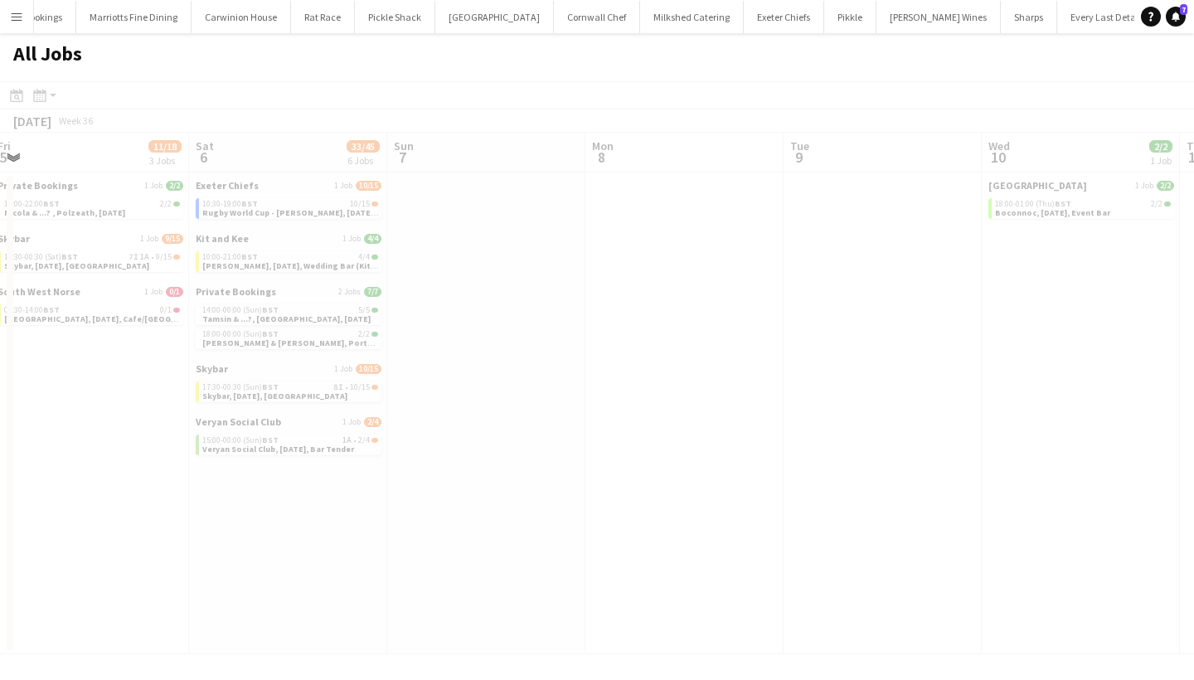
scroll to position [0, 817]
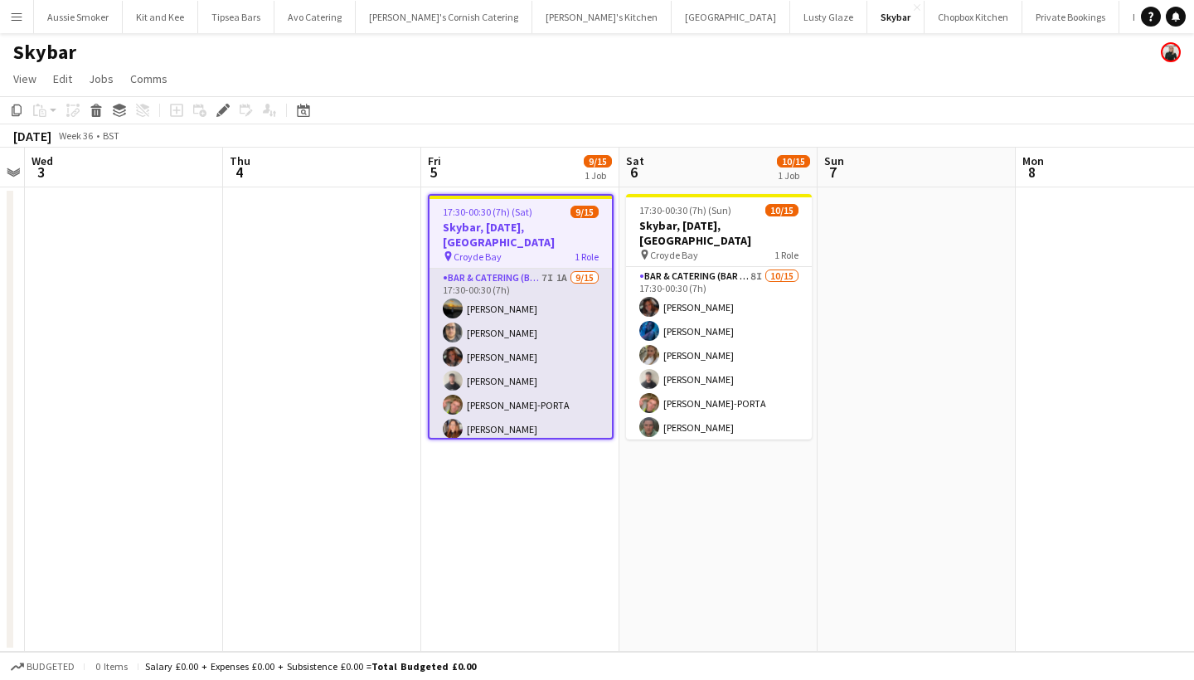
click at [531, 340] on app-card-role "Bar & Catering (Bar Tender) 7I 1A [DATE] 17:30-00:30 (7h) [PERSON_NAME] [PERSON…" at bounding box center [521, 465] width 182 height 393
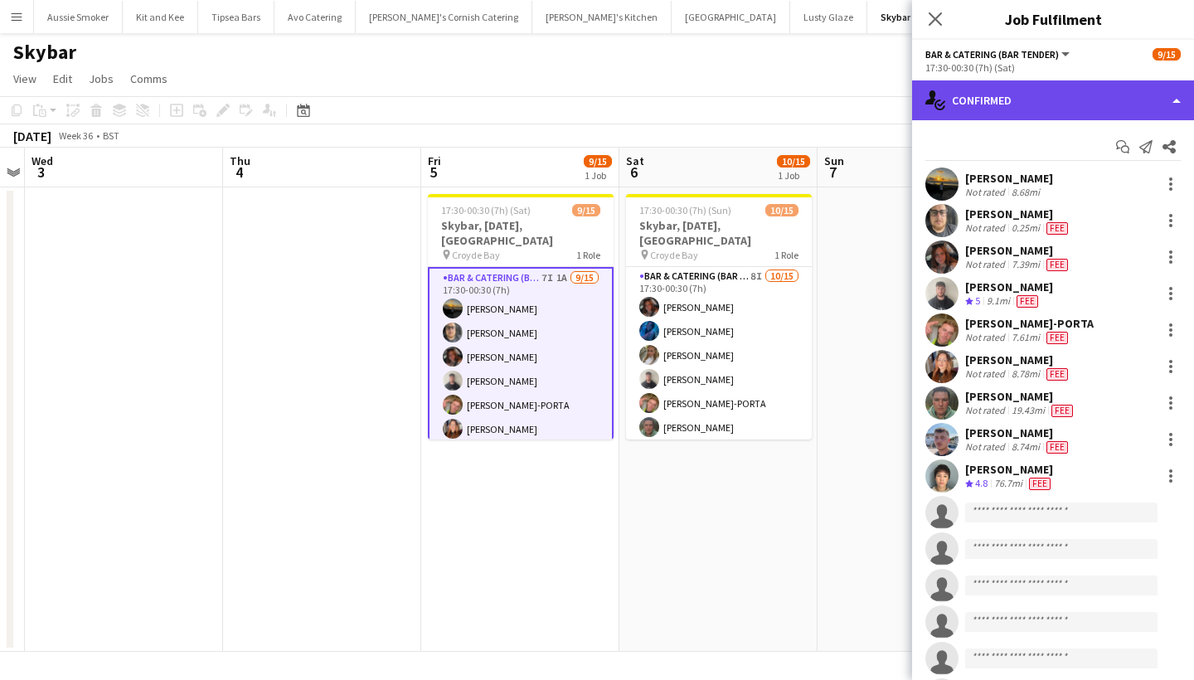
click at [1068, 105] on div "single-neutral-actions-check-2 Confirmed" at bounding box center [1053, 100] width 282 height 40
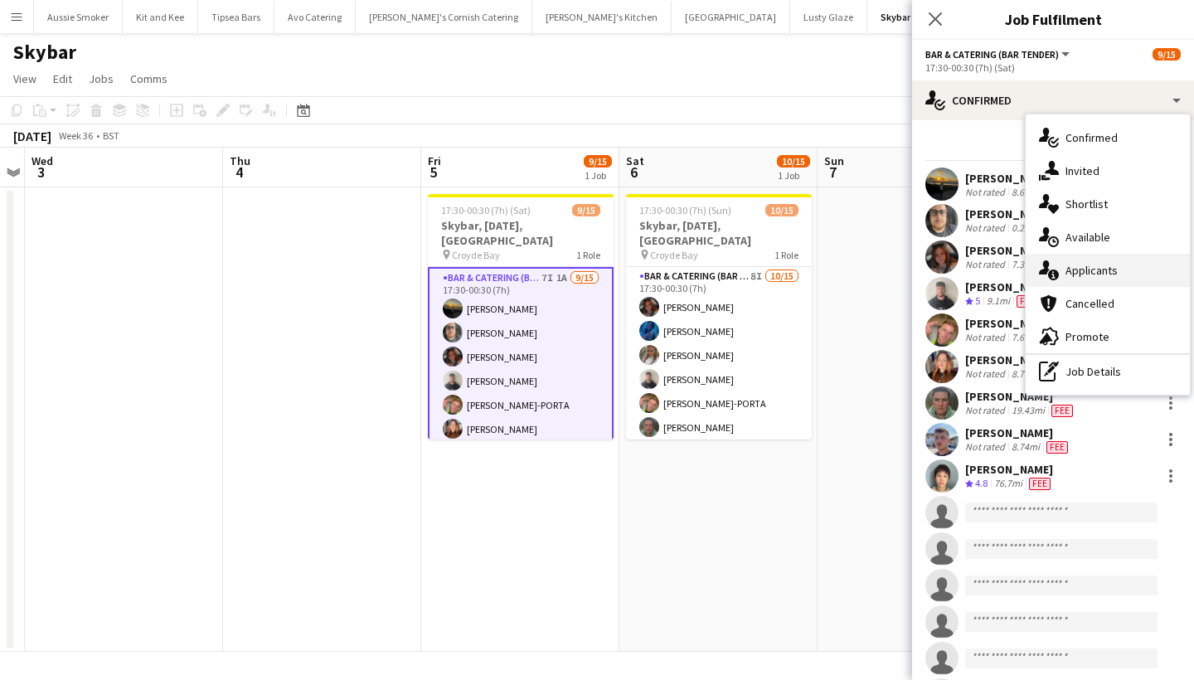
click at [1102, 274] on div "single-neutral-actions-information Applicants" at bounding box center [1108, 270] width 164 height 33
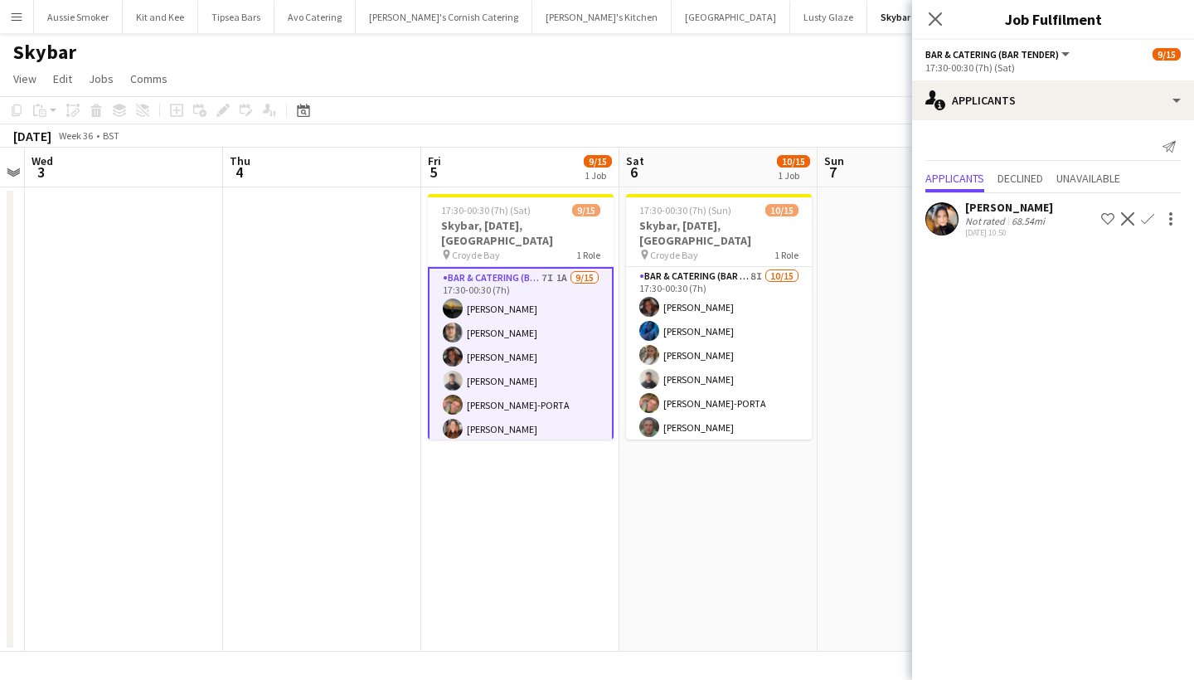
click at [1153, 223] on app-icon "Confirm" at bounding box center [1147, 218] width 13 height 13
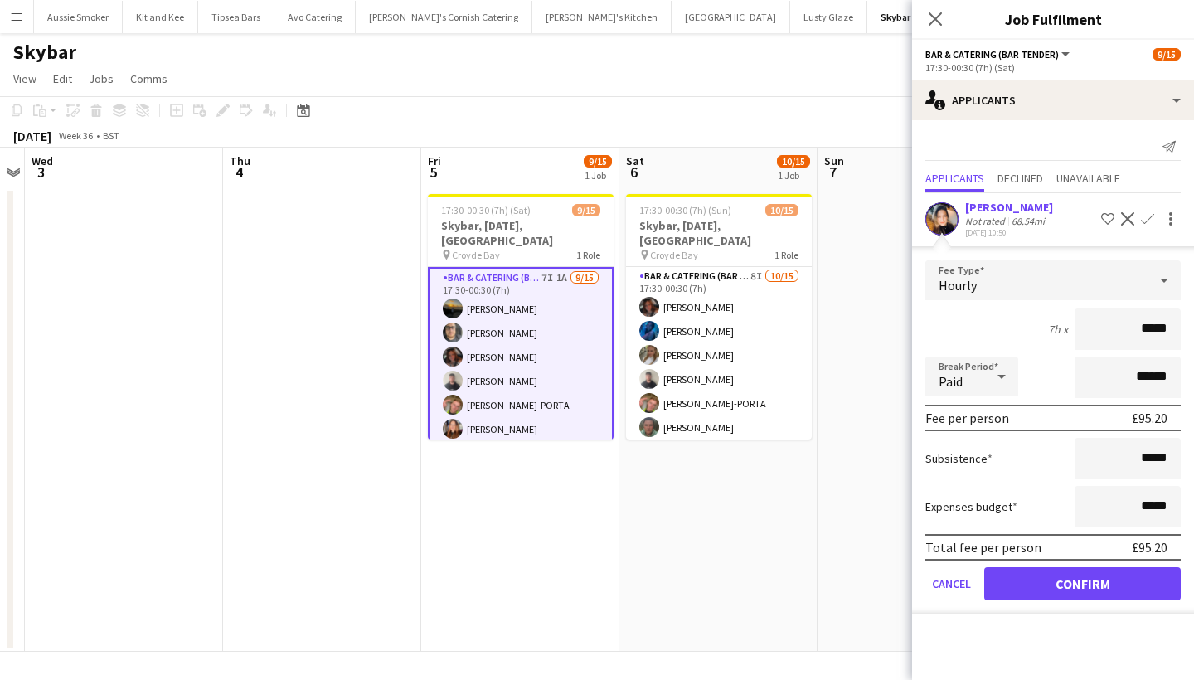
type input "******"
click at [1124, 582] on button "Confirm" at bounding box center [1082, 583] width 197 height 33
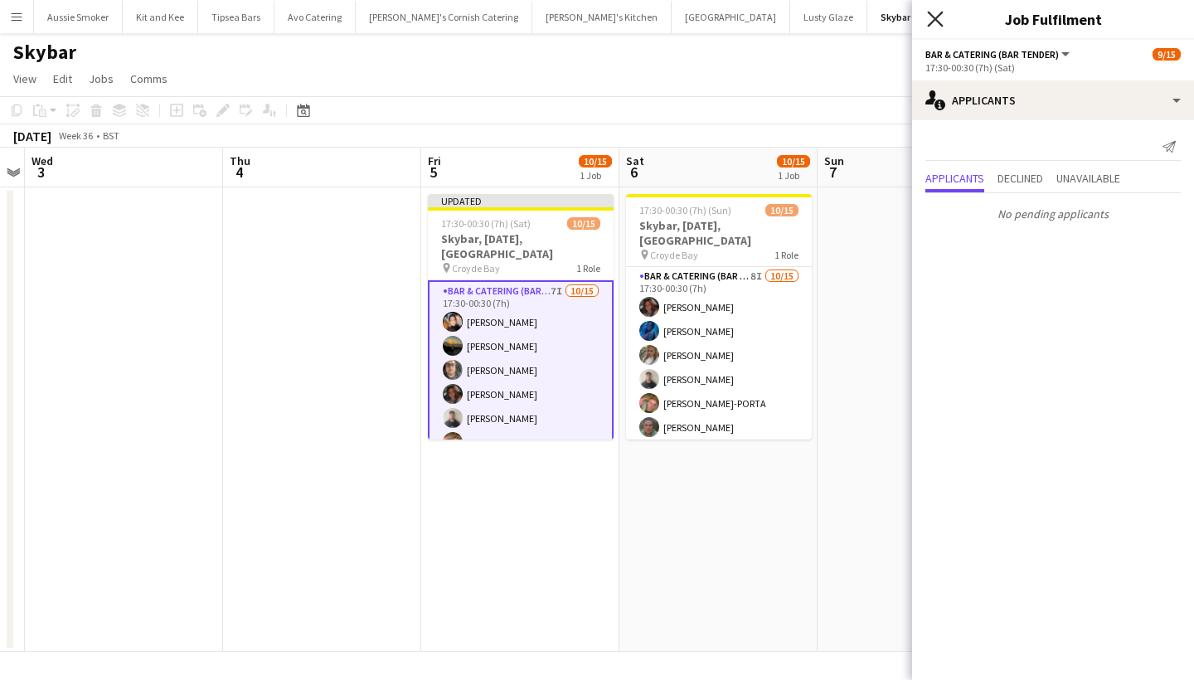
click at [934, 20] on icon at bounding box center [935, 19] width 16 height 16
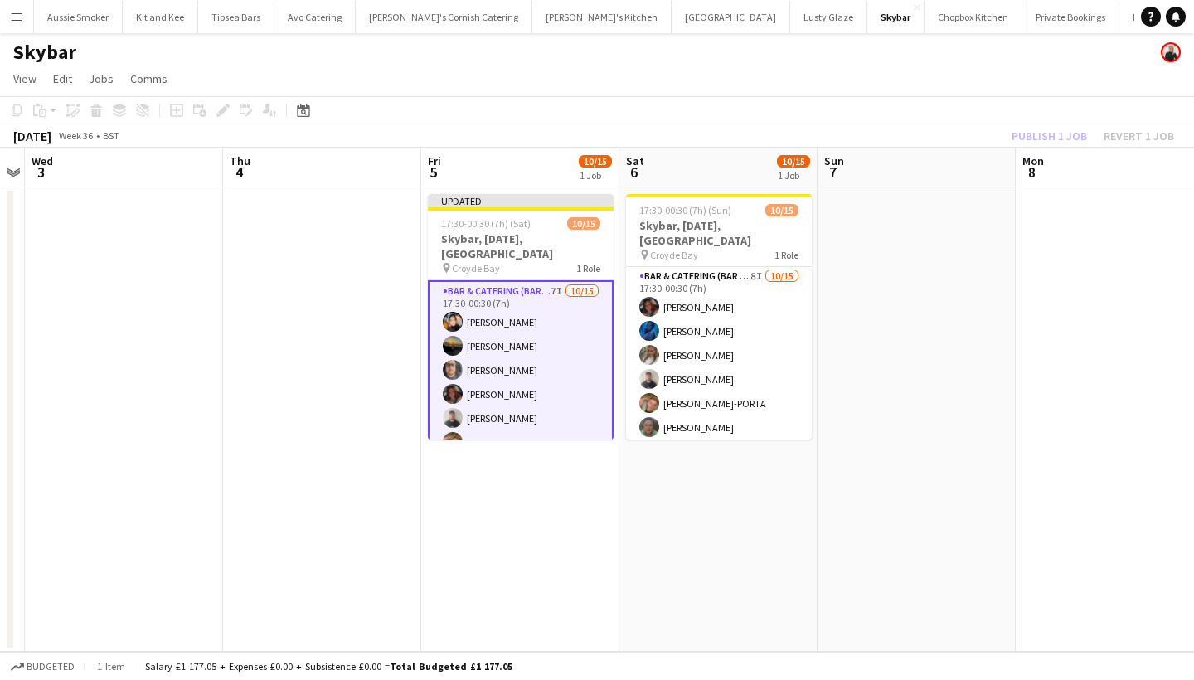
click at [1060, 133] on div "Publish 1 job Revert 1 job" at bounding box center [1093, 136] width 202 height 22
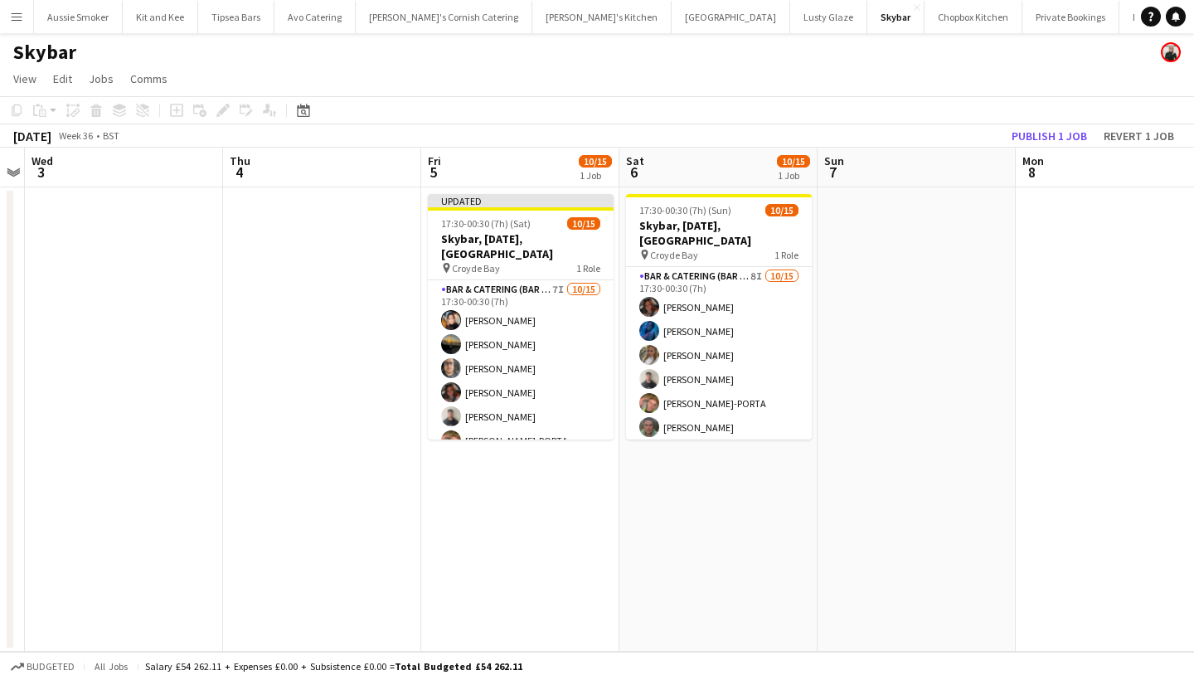
click at [1060, 133] on button "Publish 1 job" at bounding box center [1049, 136] width 89 height 22
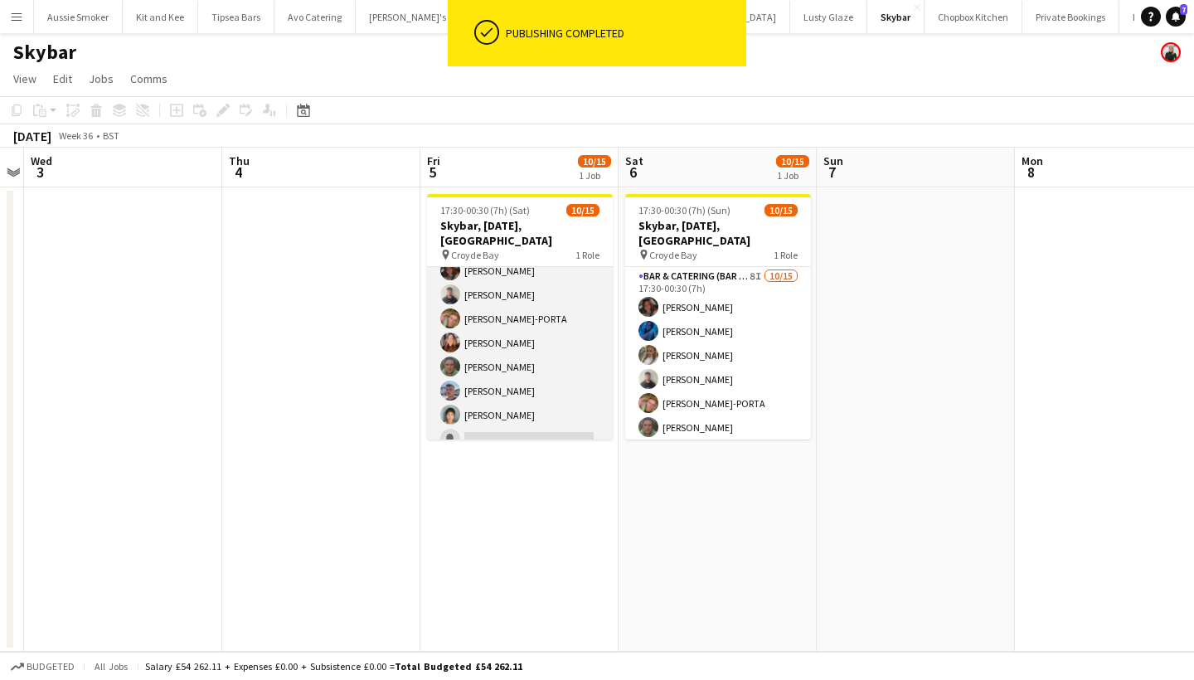
scroll to position [117, 0]
click at [567, 397] on app-card-role "Bar & Catering (Bar Tender) 7I [DATE] 17:30-00:30 (7h) [PERSON_NAME] [PERSON_NA…" at bounding box center [520, 346] width 186 height 393
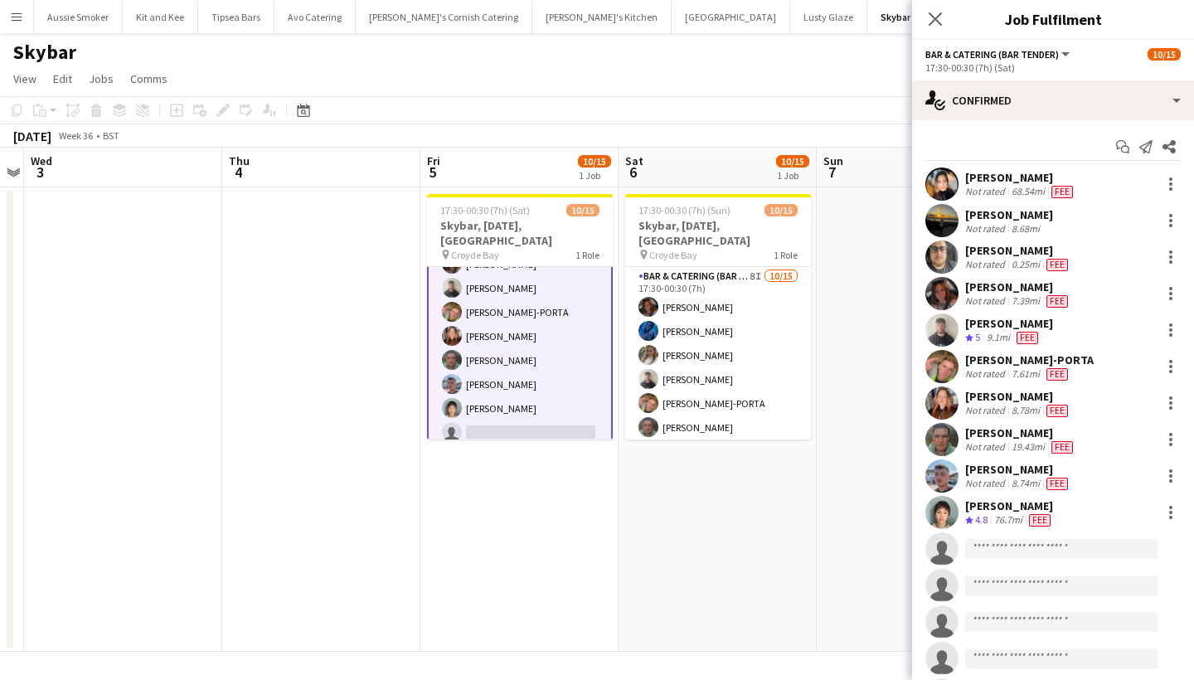
click at [1017, 559] on app-invite-slot "single-neutral-actions" at bounding box center [1053, 548] width 282 height 33
click at [1004, 547] on input at bounding box center [1061, 549] width 192 height 20
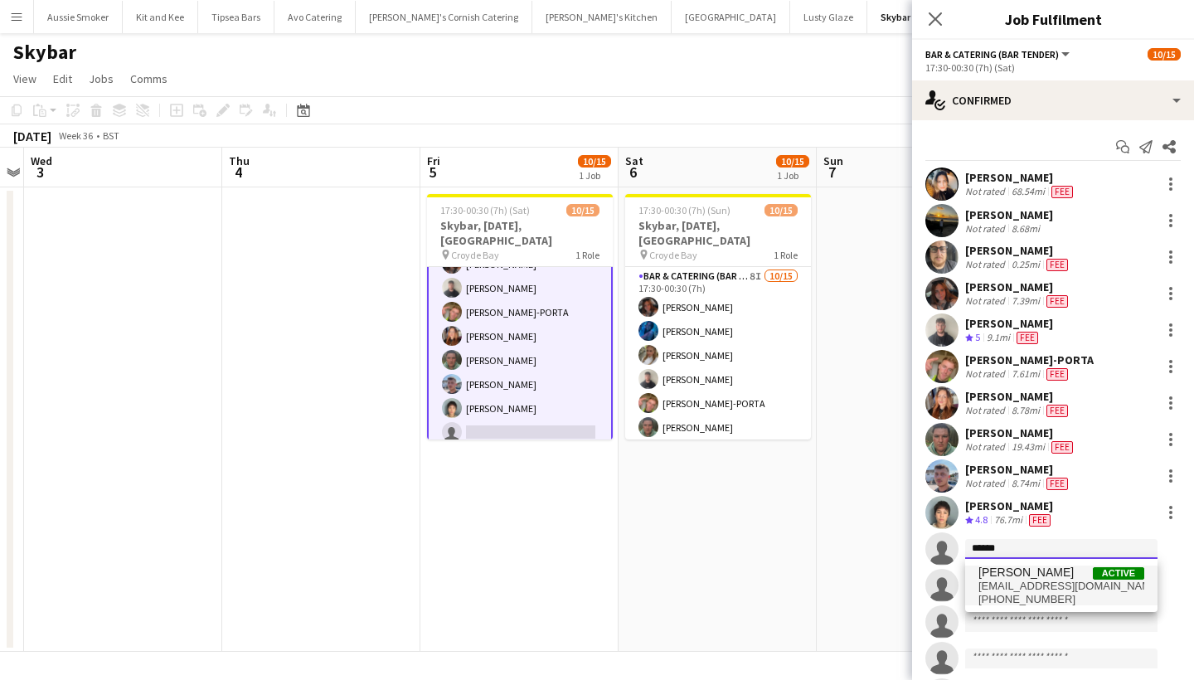
type input "******"
drag, startPoint x: 1032, startPoint y: 575, endPoint x: 1054, endPoint y: 592, distance: 27.7
click at [1054, 593] on span "[PHONE_NUMBER]" at bounding box center [1061, 599] width 166 height 13
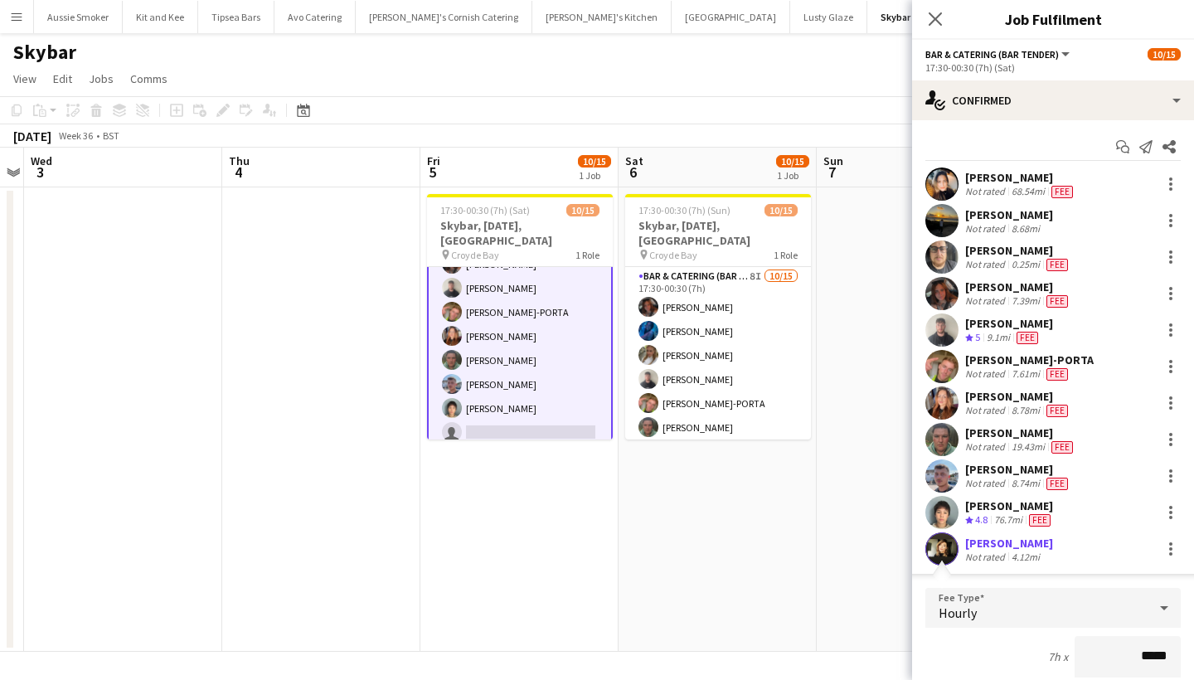
type input "******"
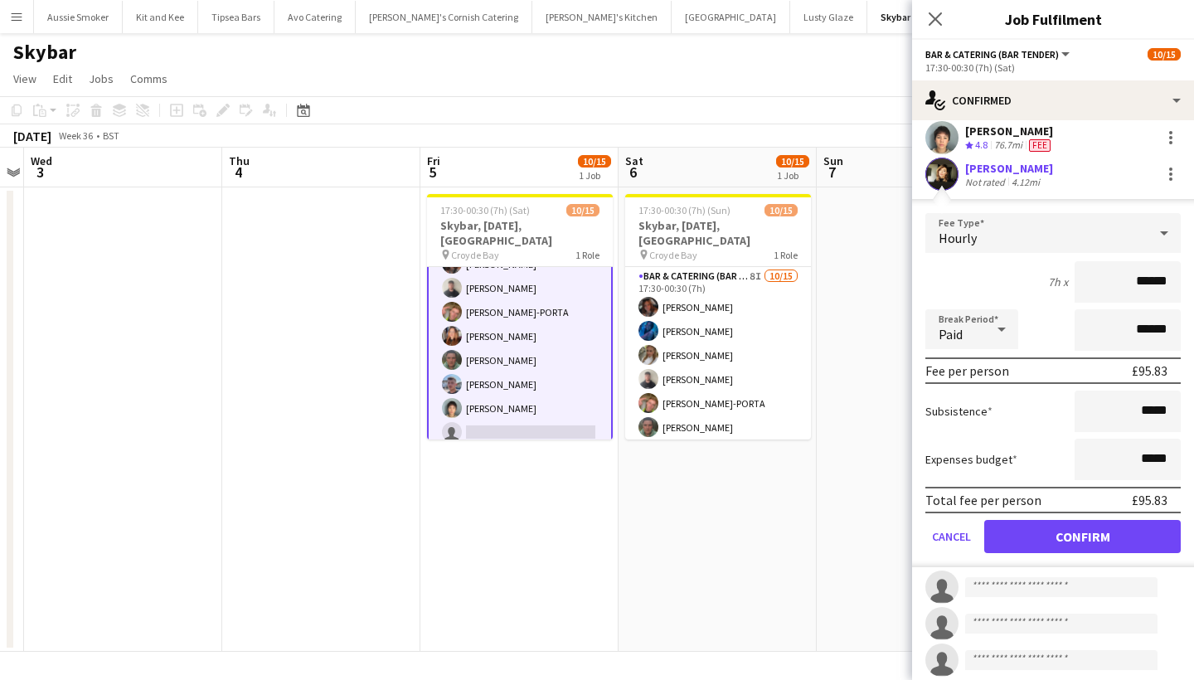
scroll to position [379, 0]
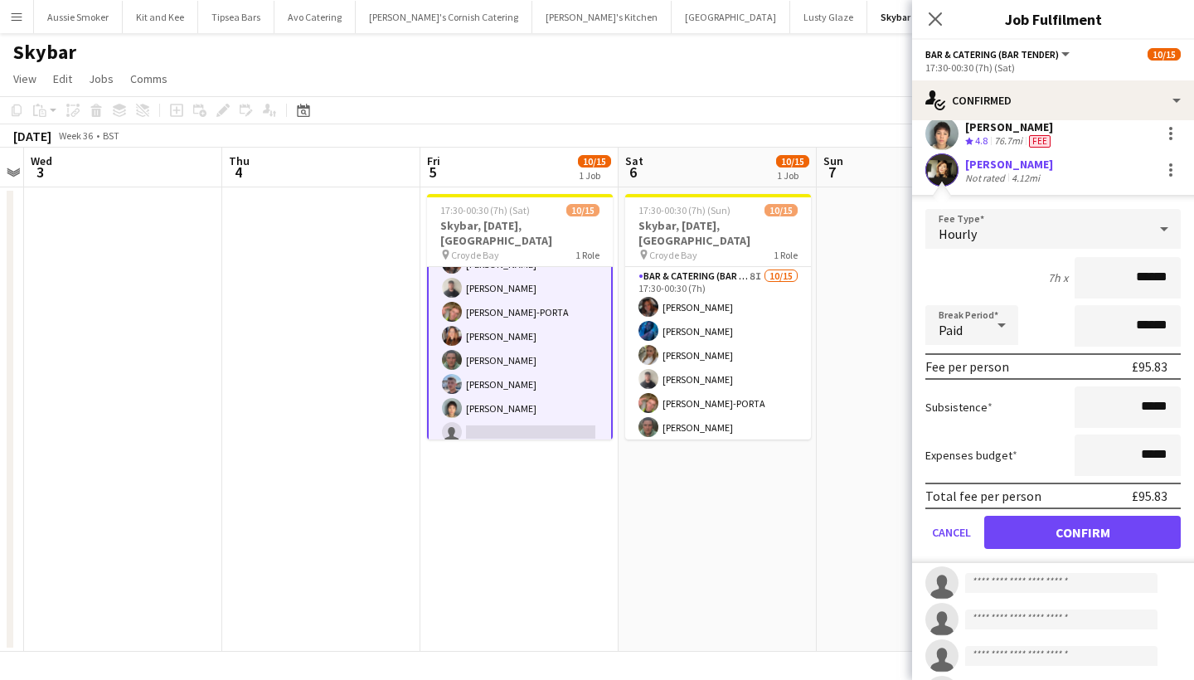
click at [1059, 523] on button "Confirm" at bounding box center [1082, 532] width 197 height 33
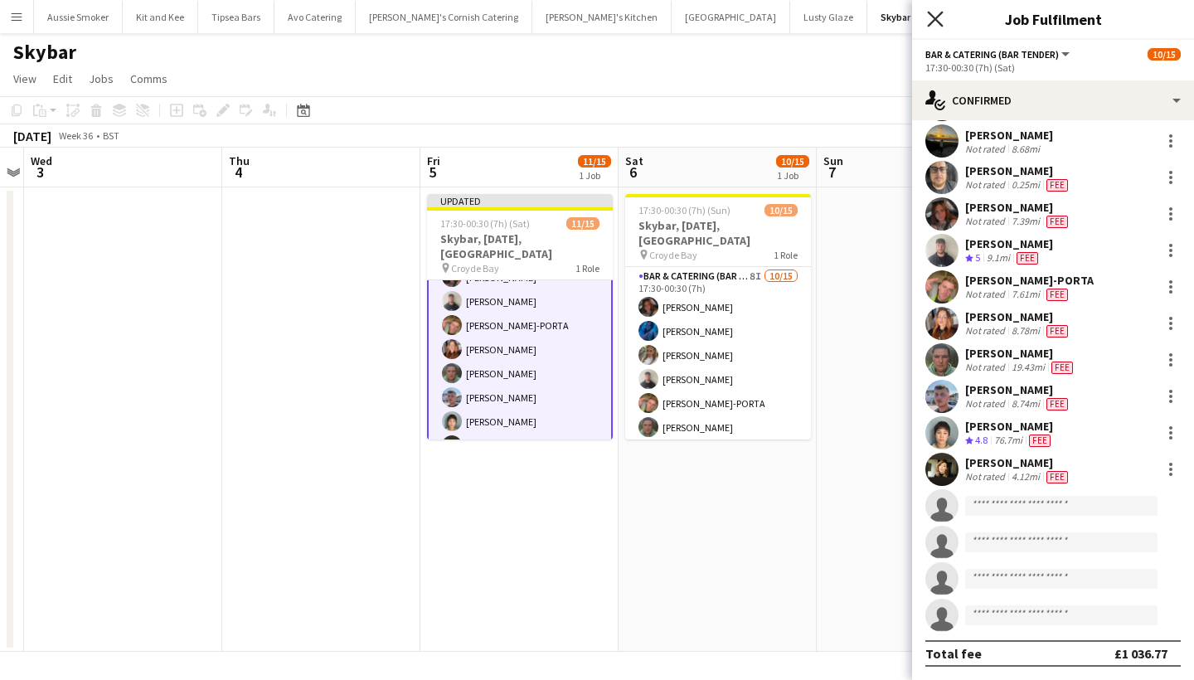
click at [931, 23] on icon at bounding box center [935, 19] width 16 height 16
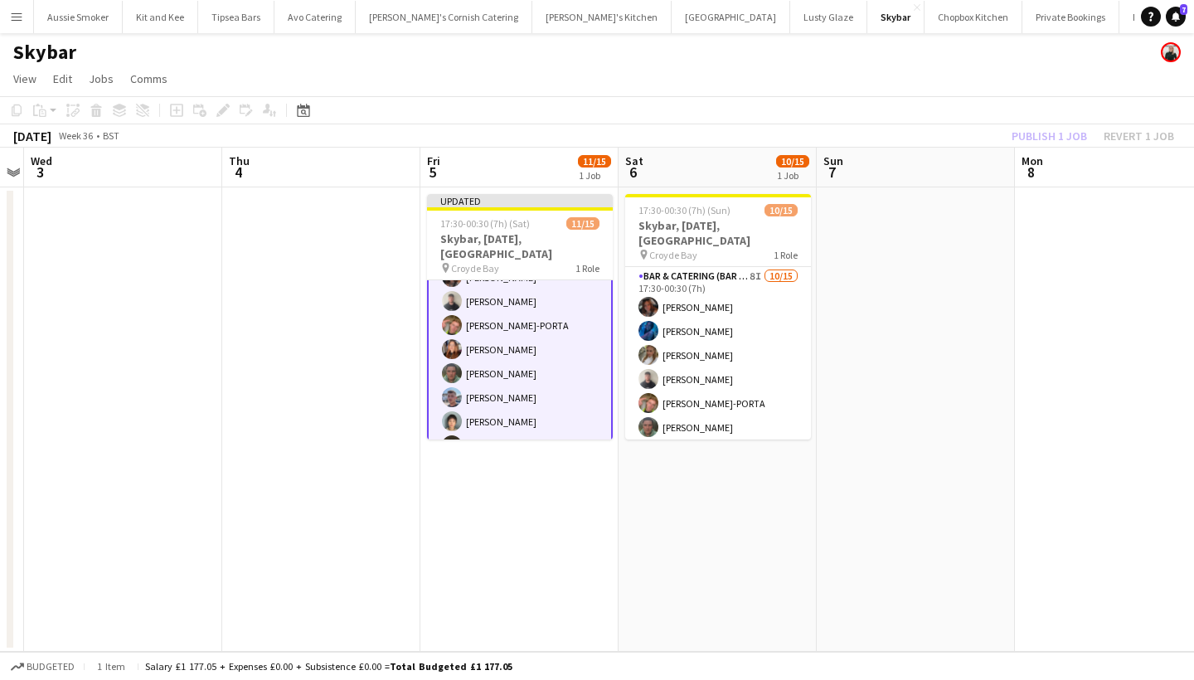
click at [1049, 136] on div "Publish 1 job Revert 1 job" at bounding box center [1093, 136] width 202 height 22
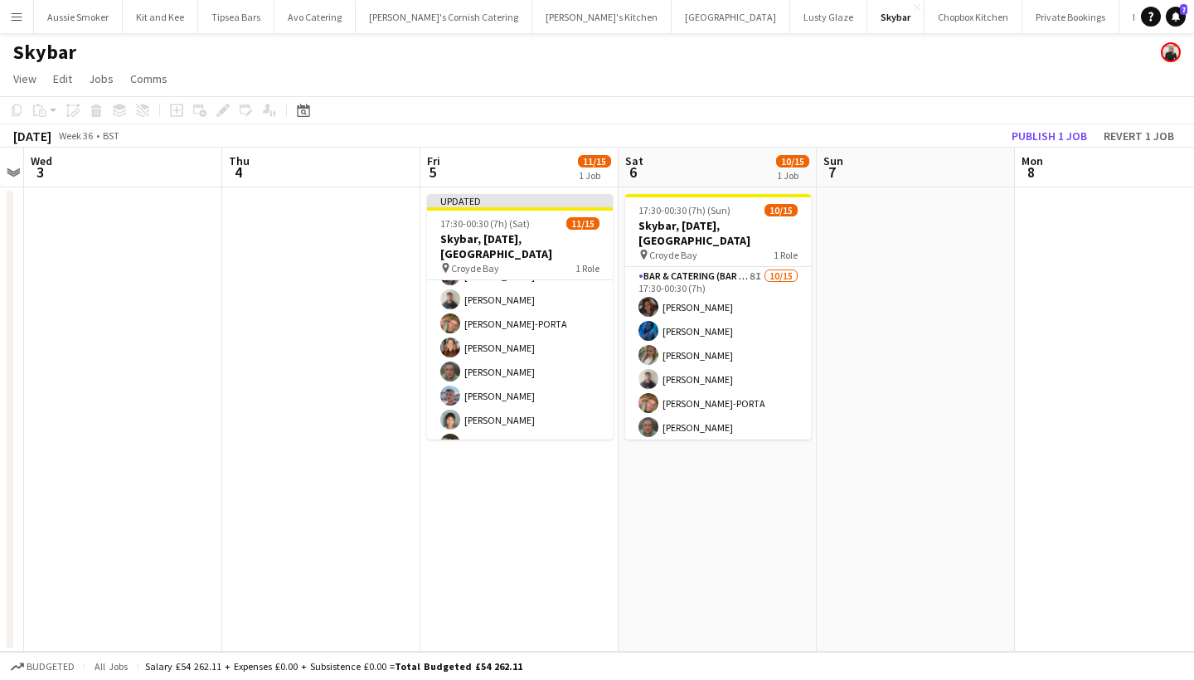
click at [1049, 136] on button "Publish 1 job" at bounding box center [1049, 136] width 89 height 22
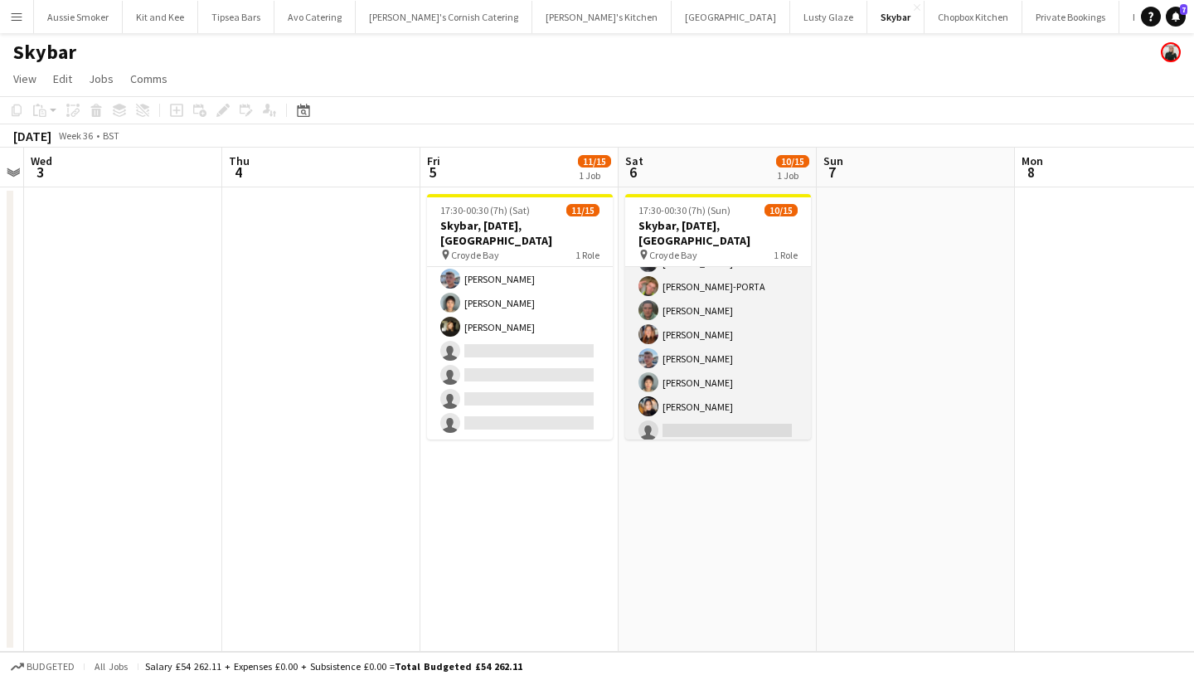
scroll to position [114, 0]
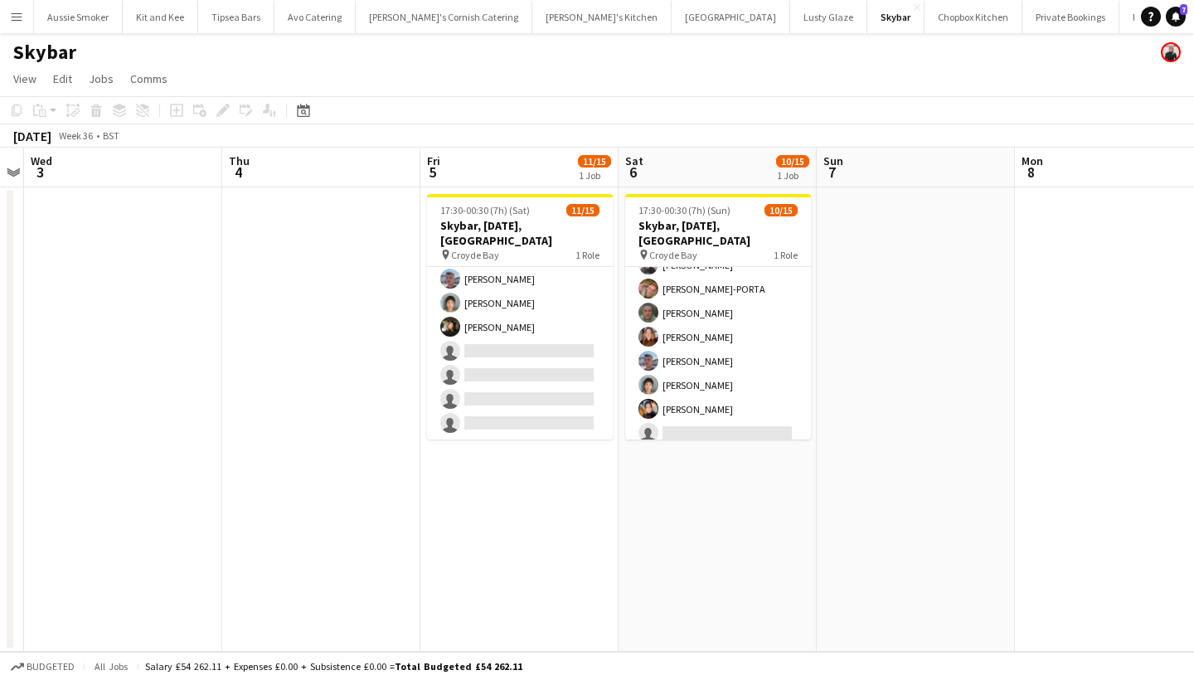
click at [14, 12] on app-icon "Menu" at bounding box center [16, 16] width 13 height 13
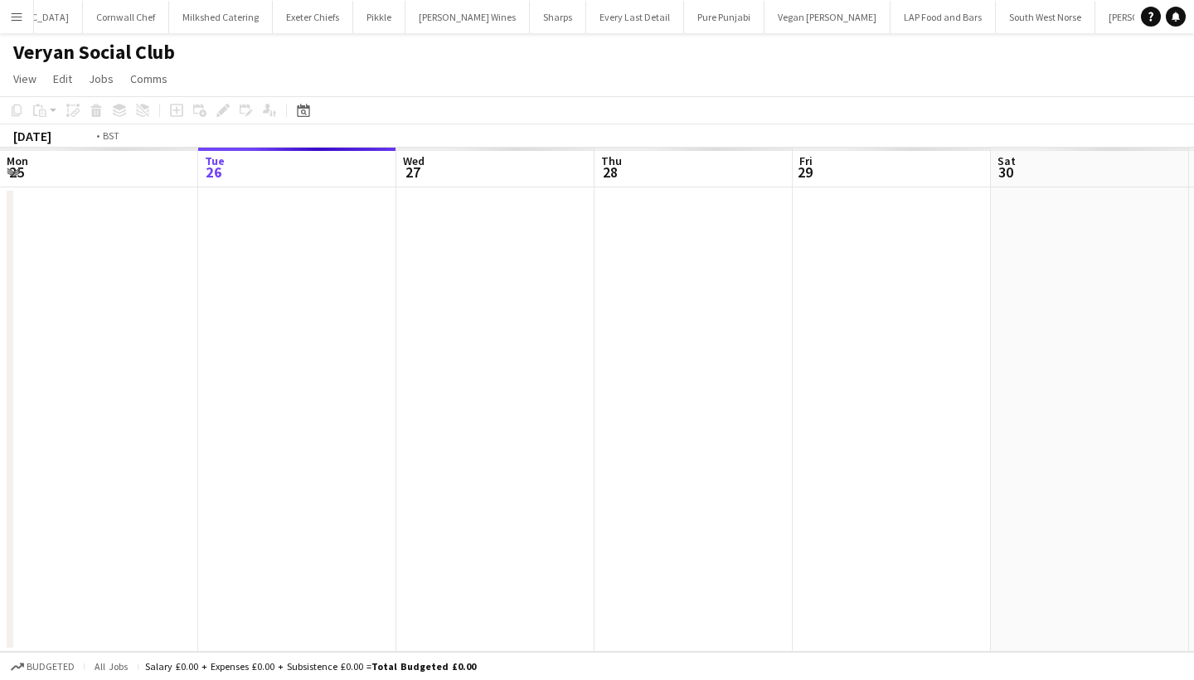
scroll to position [0, 570]
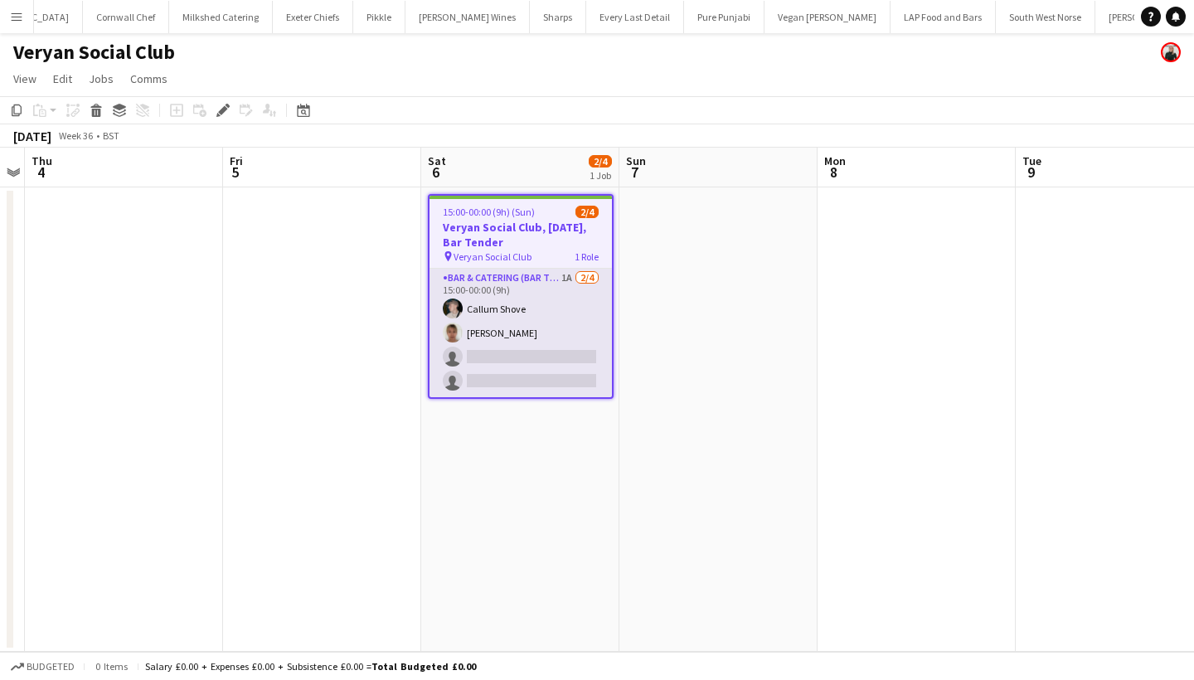
click at [553, 348] on app-card-role "Bar & Catering (Bar Tender) 1A [DATE] 15:00-00:00 (9h) [PERSON_NAME] [PERSON_NA…" at bounding box center [521, 333] width 182 height 129
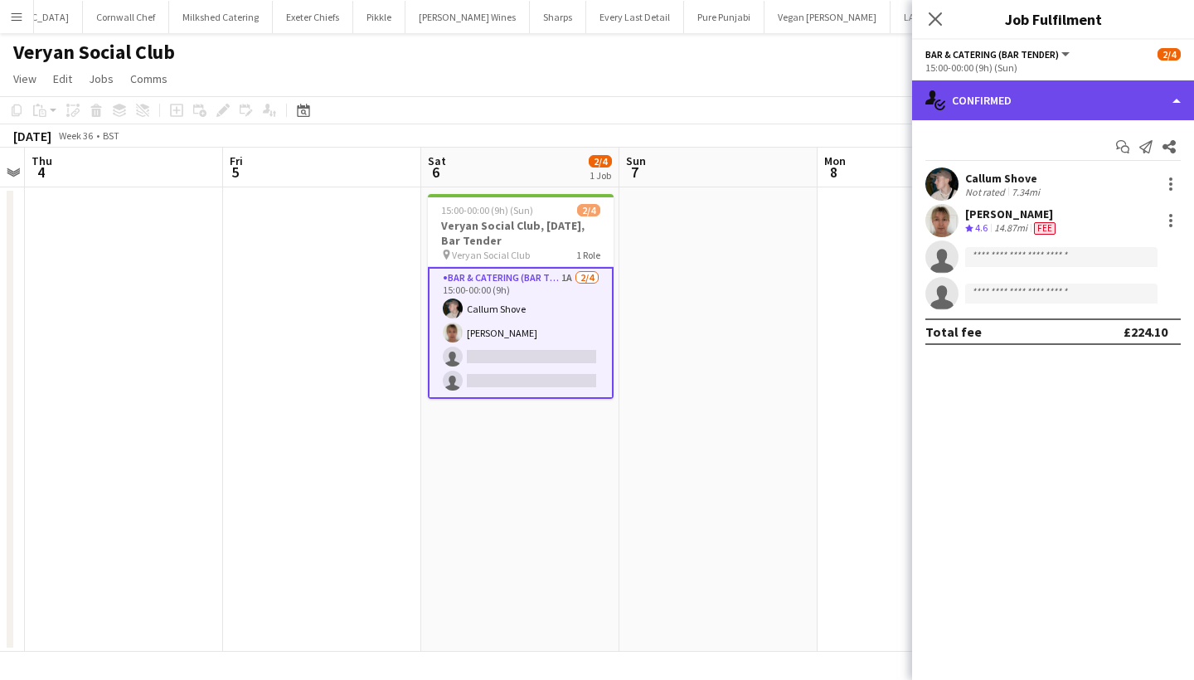
click at [1076, 118] on div "single-neutral-actions-check-2 Confirmed" at bounding box center [1053, 100] width 282 height 40
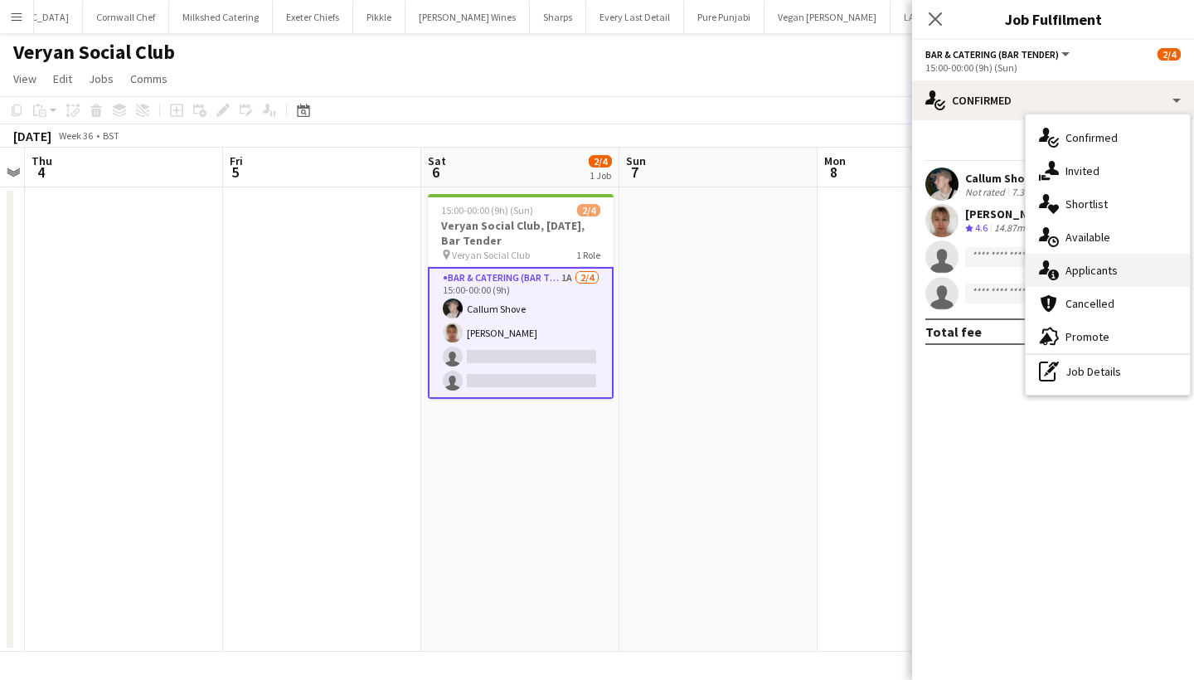
click at [1116, 269] on div "single-neutral-actions-information Applicants" at bounding box center [1108, 270] width 164 height 33
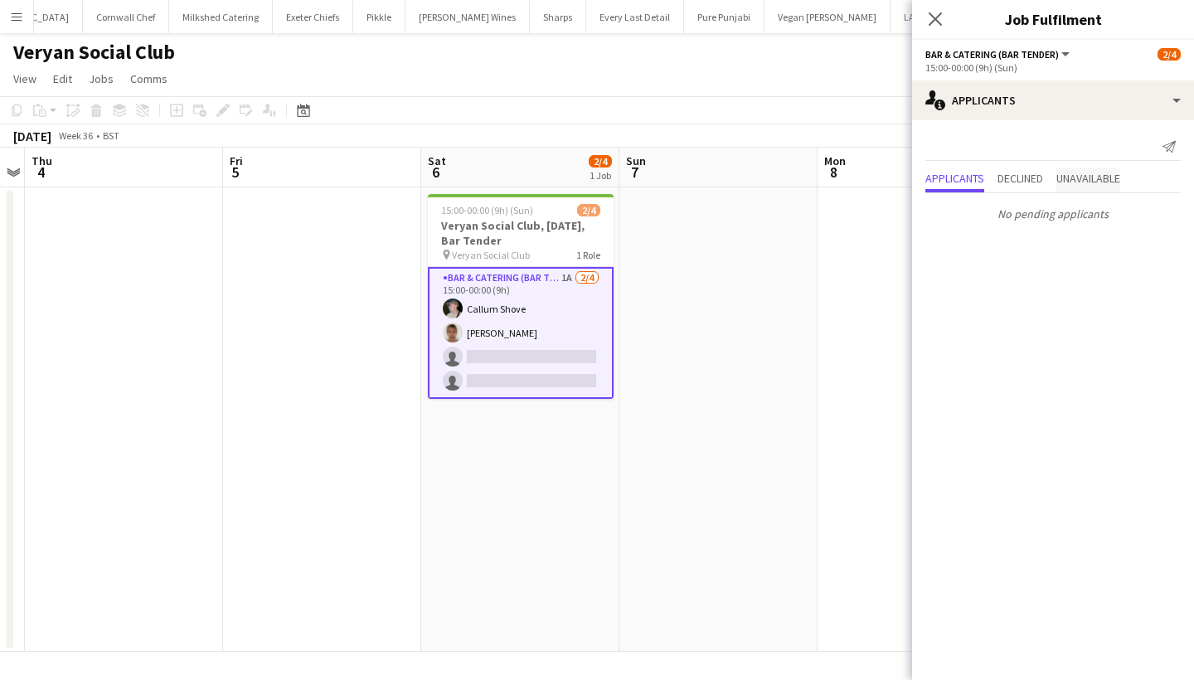
click at [1096, 167] on span "Unavailable" at bounding box center [1088, 179] width 64 height 25
click at [938, 19] on icon "Close pop-in" at bounding box center [935, 19] width 16 height 16
